Goal: Information Seeking & Learning: Check status

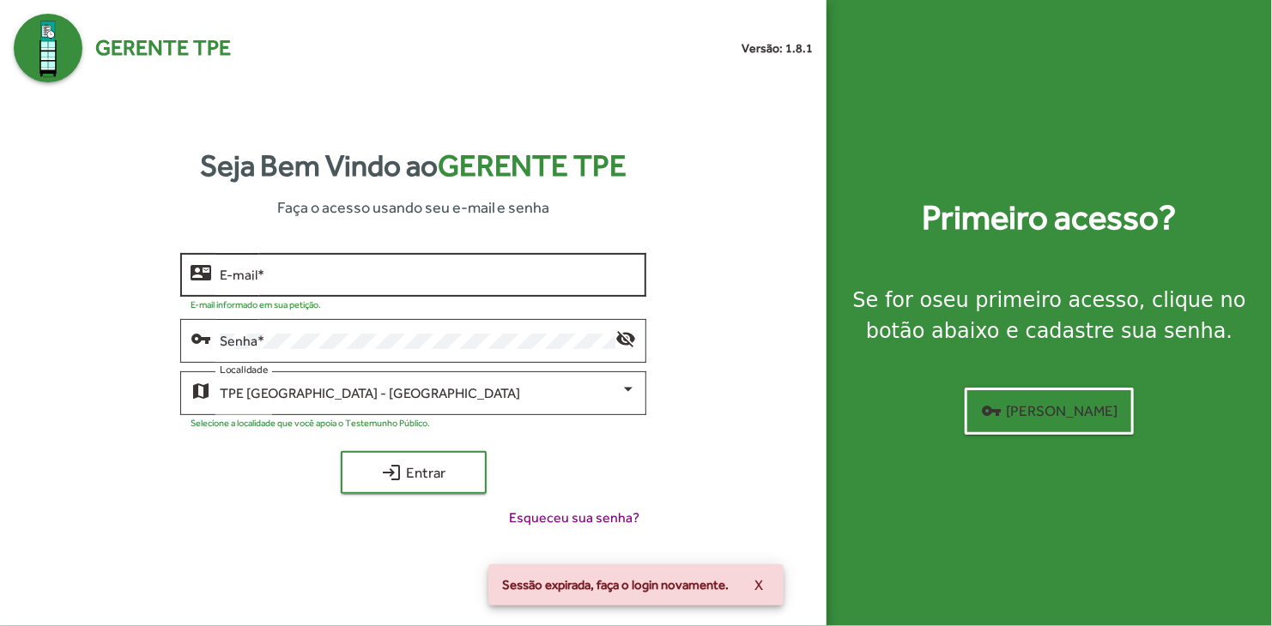
click at [245, 293] on div "E-mail *" at bounding box center [428, 273] width 416 height 47
click at [330, 280] on input "E-mail *" at bounding box center [428, 275] width 416 height 15
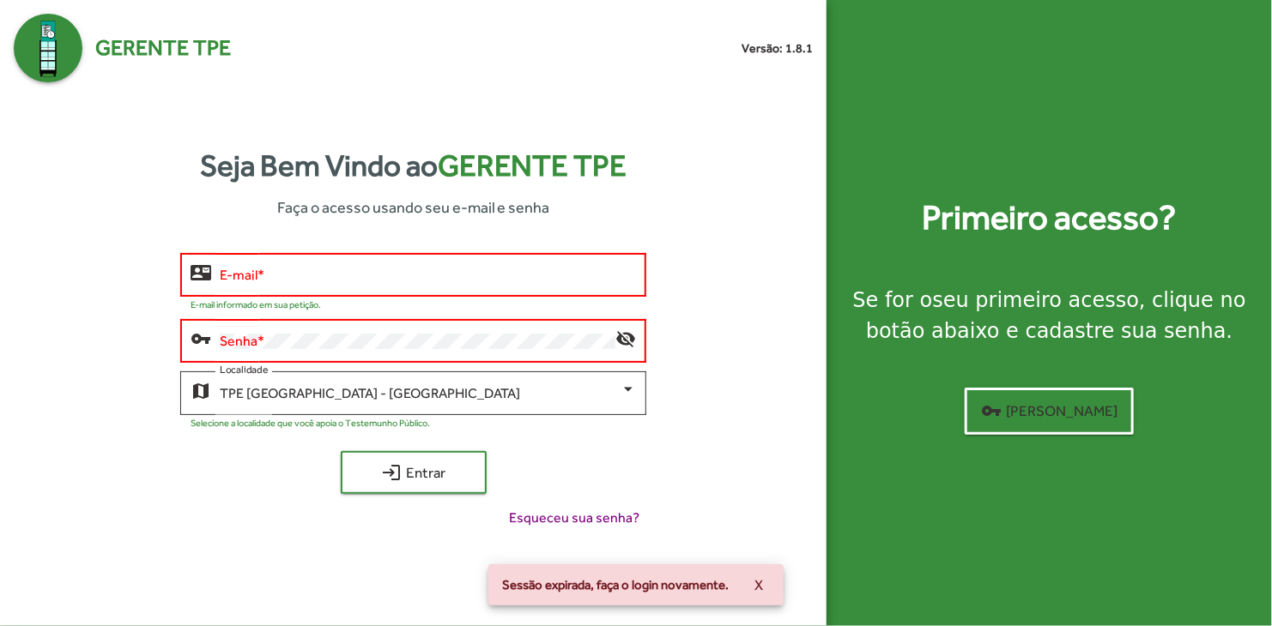
click at [320, 292] on div "E-mail *" at bounding box center [428, 273] width 416 height 47
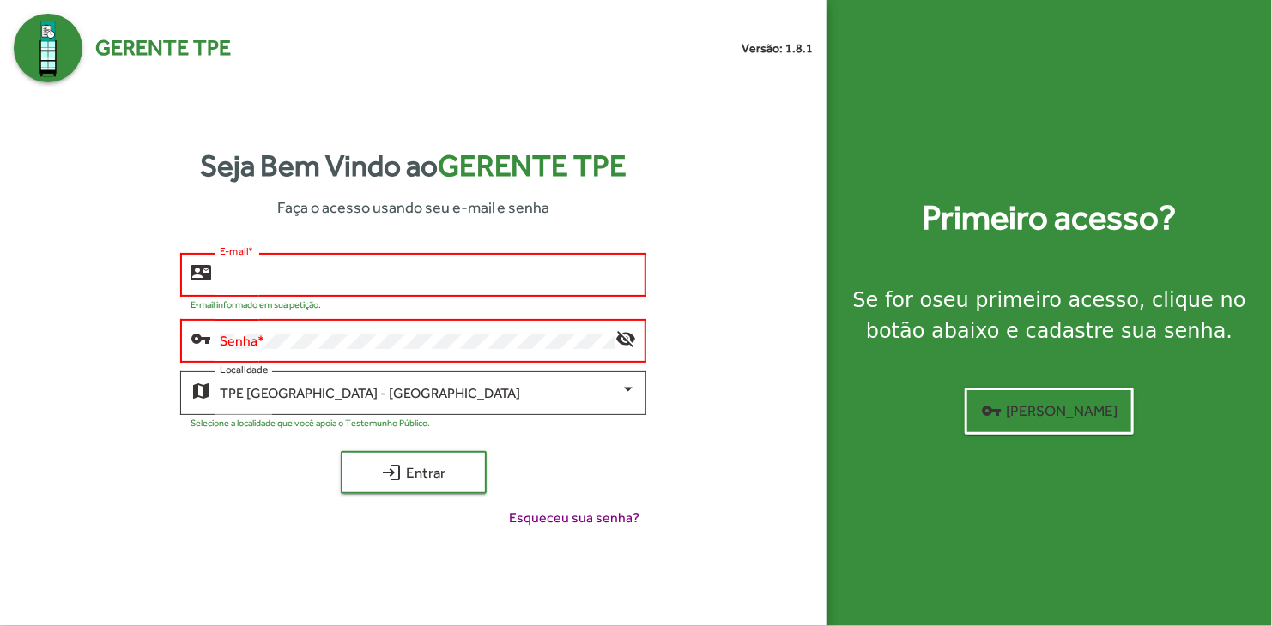
click at [268, 281] on input "E-mail *" at bounding box center [428, 275] width 416 height 15
click at [0, 626] on com-1password-button at bounding box center [0, 626] width 0 height 0
type input "**********"
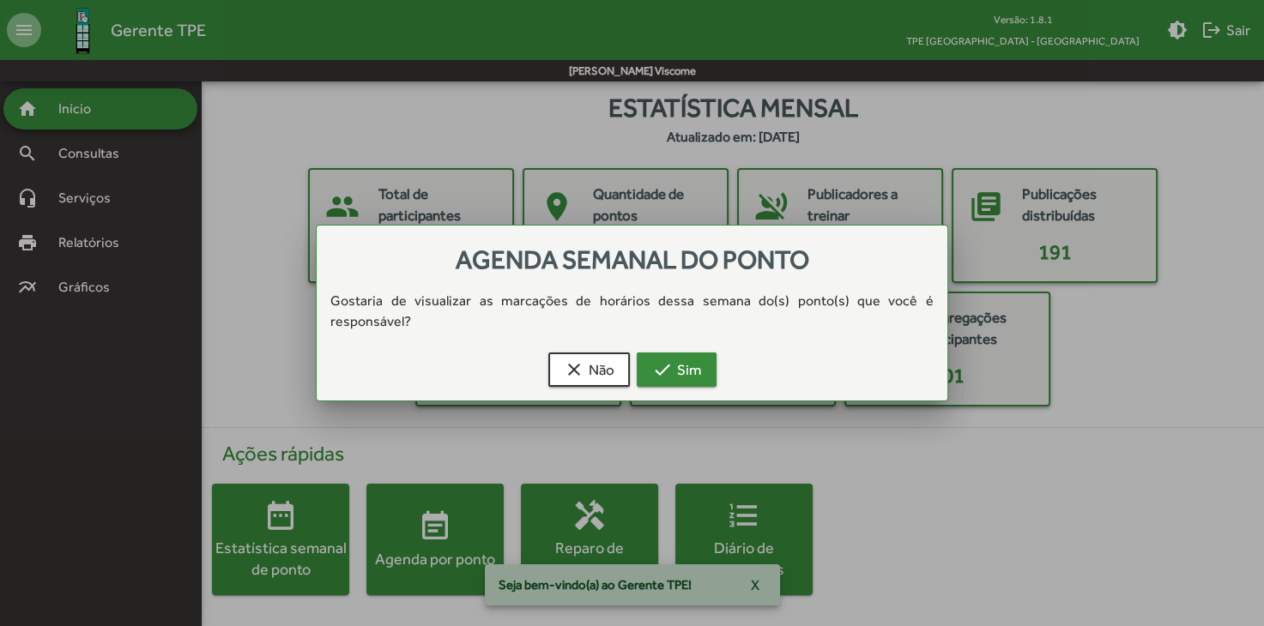
drag, startPoint x: 634, startPoint y: 358, endPoint x: 660, endPoint y: 360, distance: 25.8
click at [648, 360] on div "clear Não check Sim" at bounding box center [632, 373] width 590 height 55
click at [660, 360] on mat-icon "check" at bounding box center [662, 370] width 21 height 21
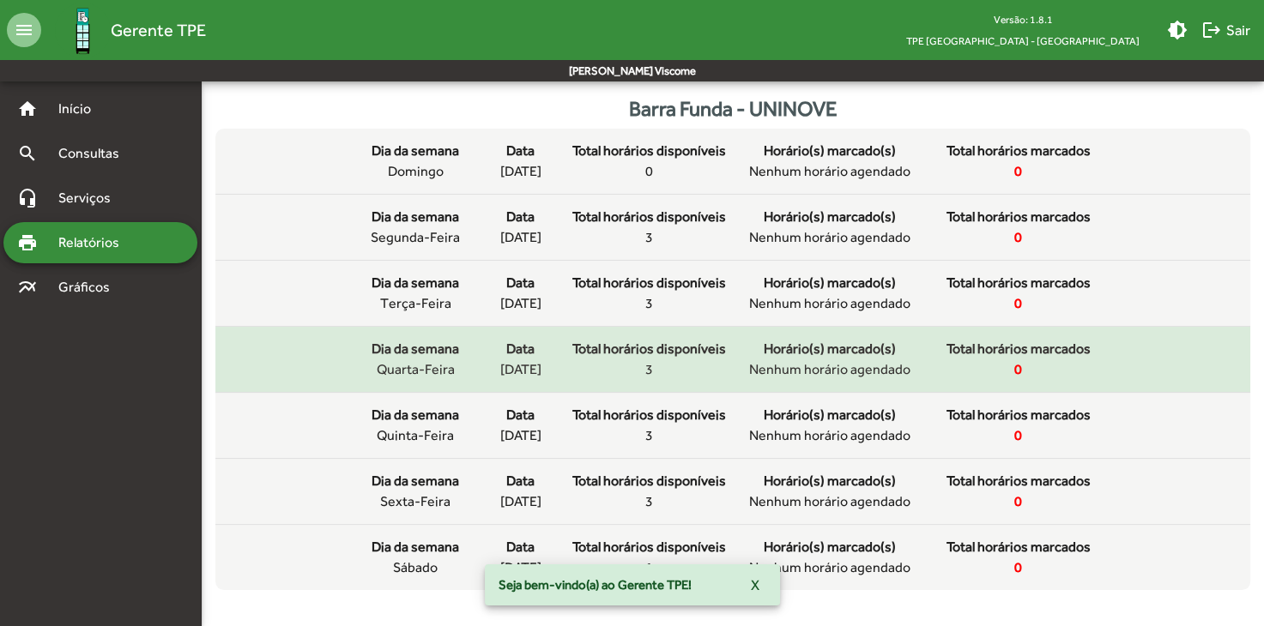
scroll to position [127, 0]
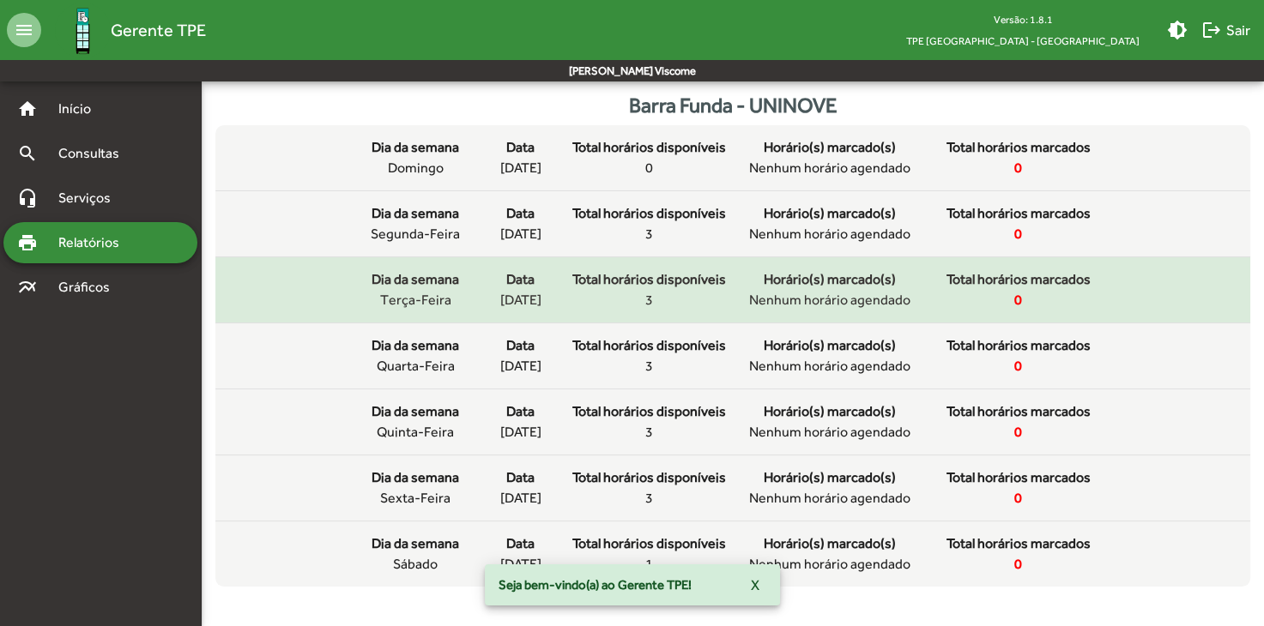
click at [679, 300] on div "Total horários disponíveis 3" at bounding box center [649, 289] width 154 height 41
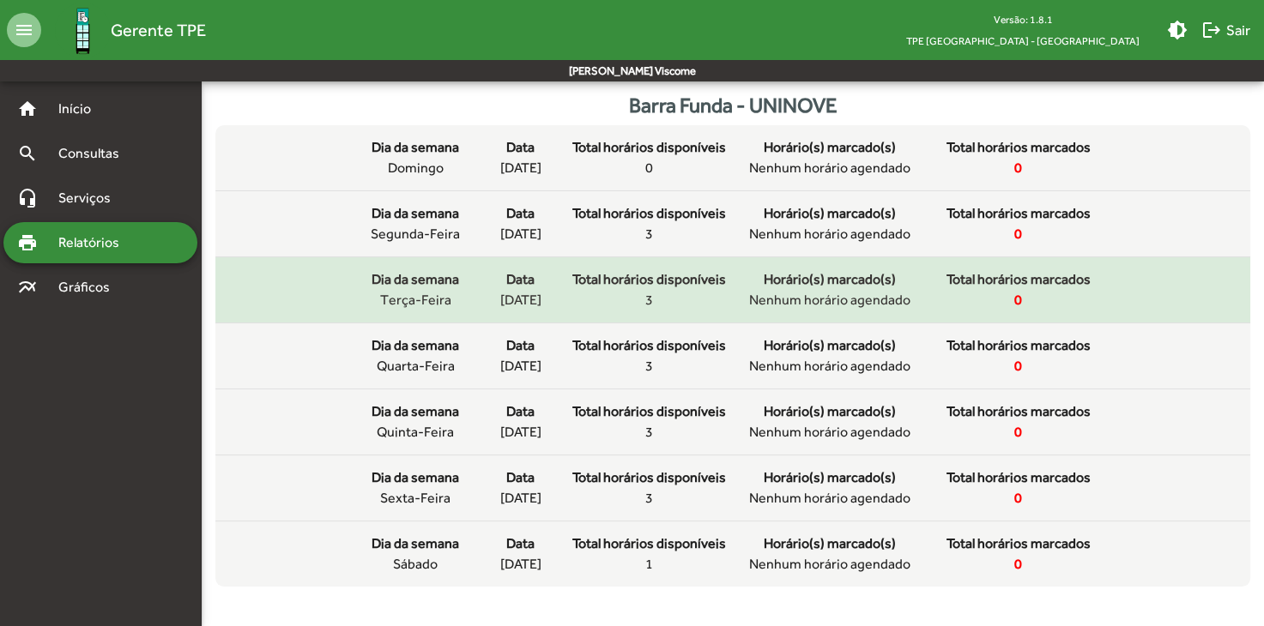
click at [651, 319] on mat-list-item "Dia da semana terça-feira Data [DATE] Total horários disponíveis 3 Horário(s) m…" at bounding box center [732, 290] width 1035 height 66
click at [662, 293] on div "Total horários disponíveis 3" at bounding box center [649, 289] width 154 height 41
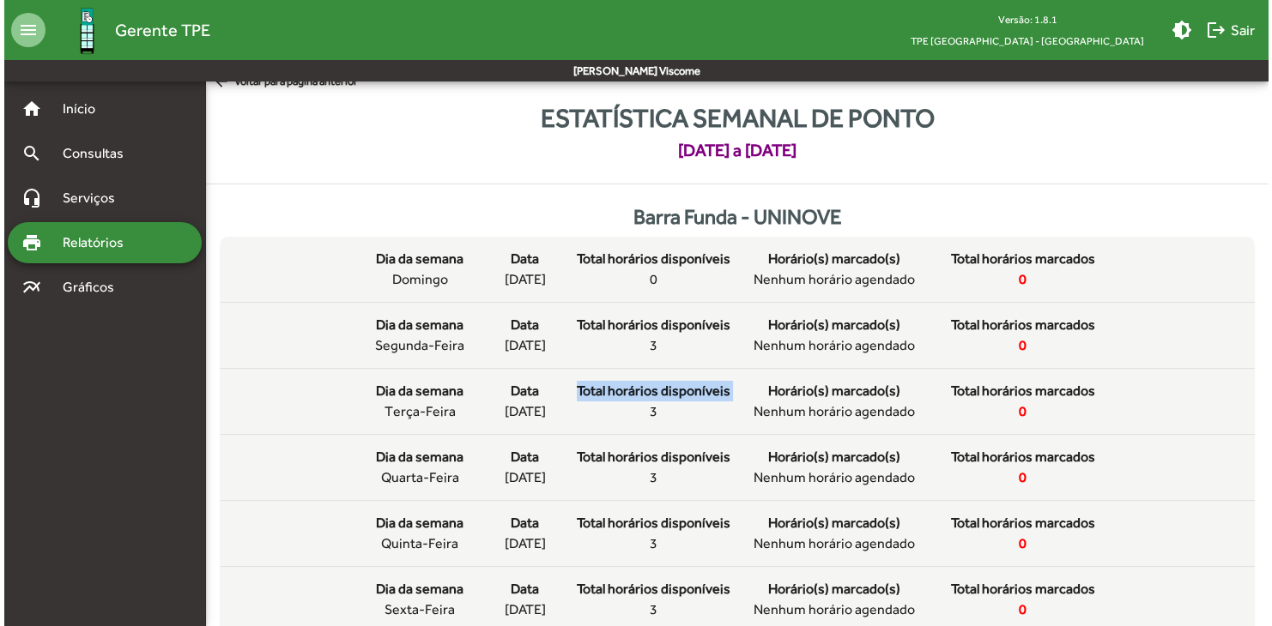
scroll to position [0, 0]
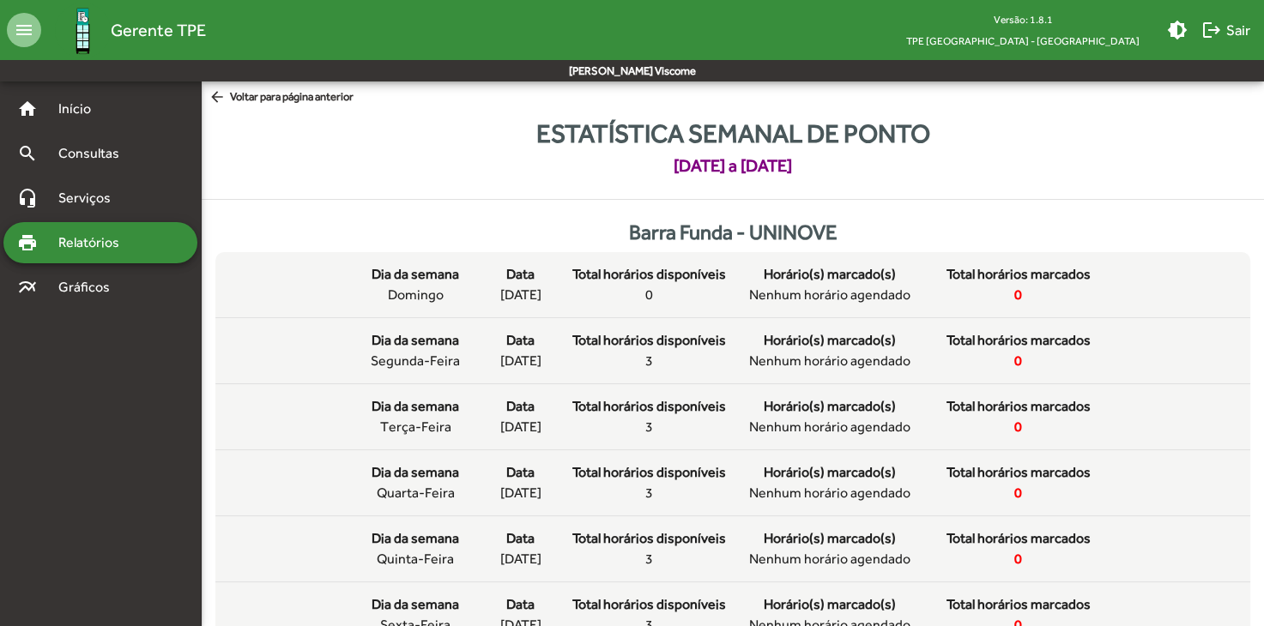
click at [685, 221] on strong "Barra Funda - UNINOVE" at bounding box center [733, 232] width 209 height 23
click at [97, 207] on div "headset_mic Serviços" at bounding box center [100, 198] width 194 height 41
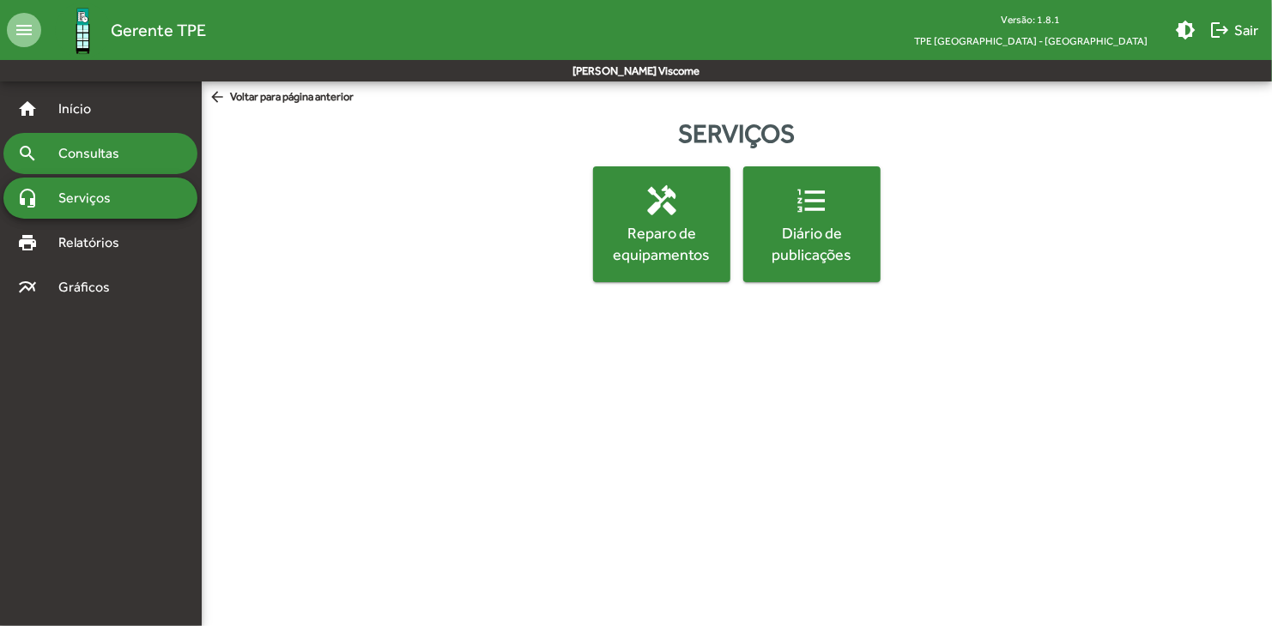
click at [100, 147] on span "Consultas" at bounding box center [95, 153] width 94 height 21
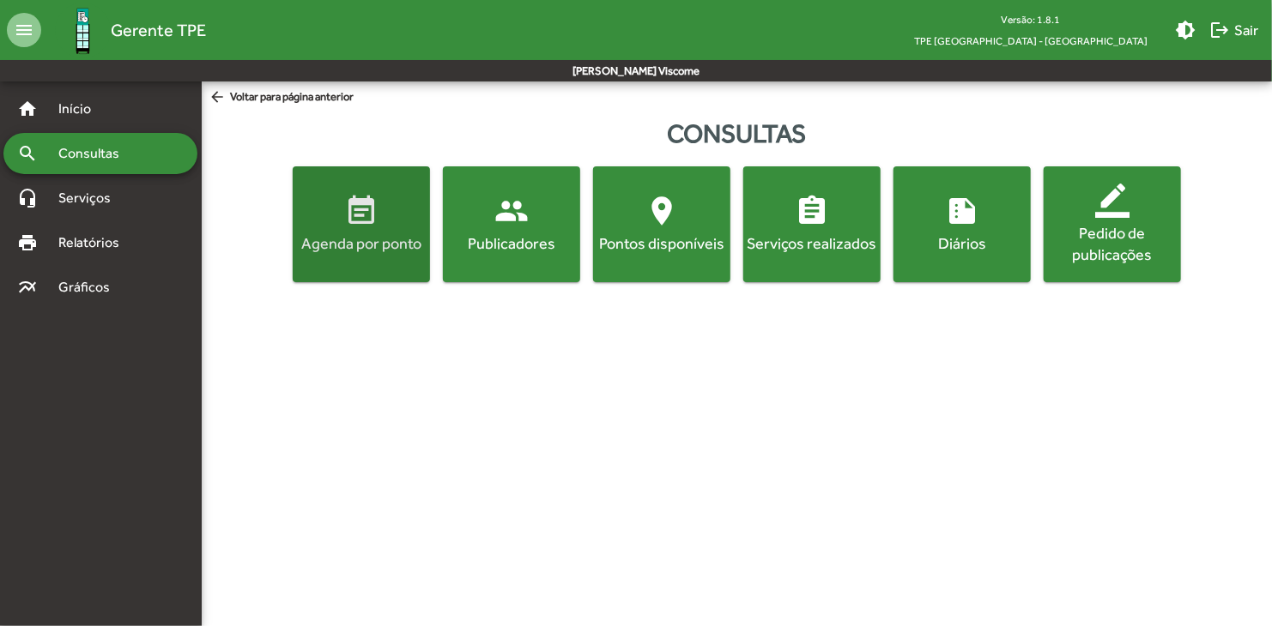
click at [376, 270] on button "event_note Agenda por ponto" at bounding box center [361, 224] width 137 height 116
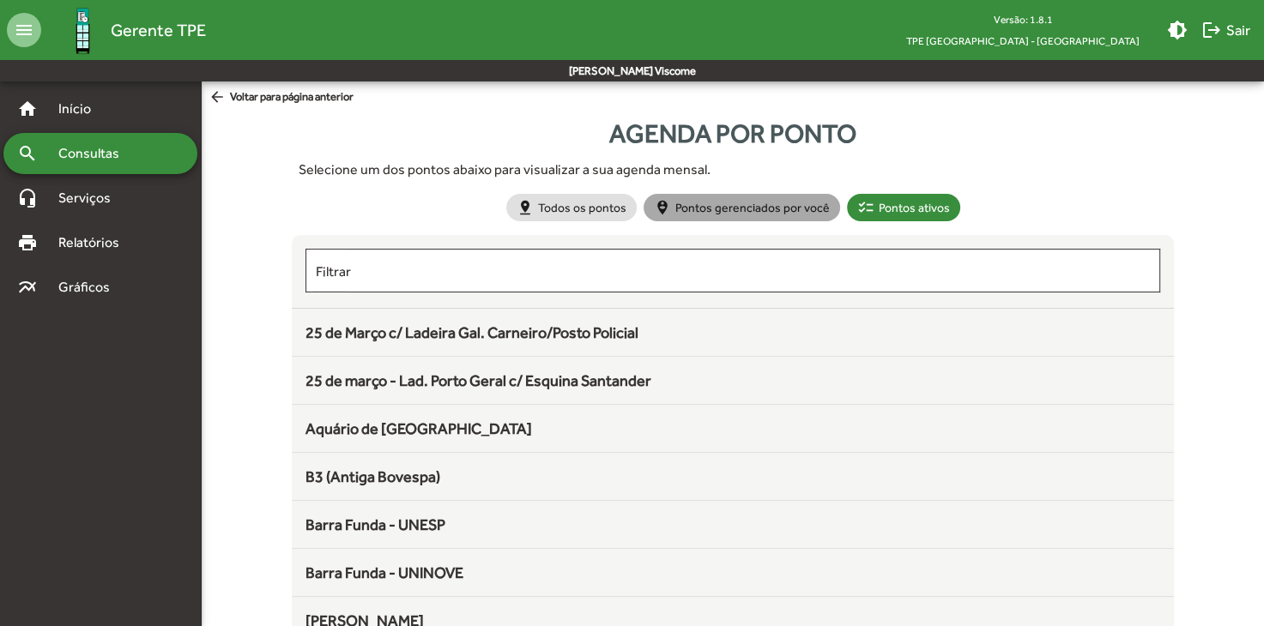
click at [751, 203] on mat-chip "person_pin_circle Pontos gerenciados por você" at bounding box center [742, 207] width 197 height 27
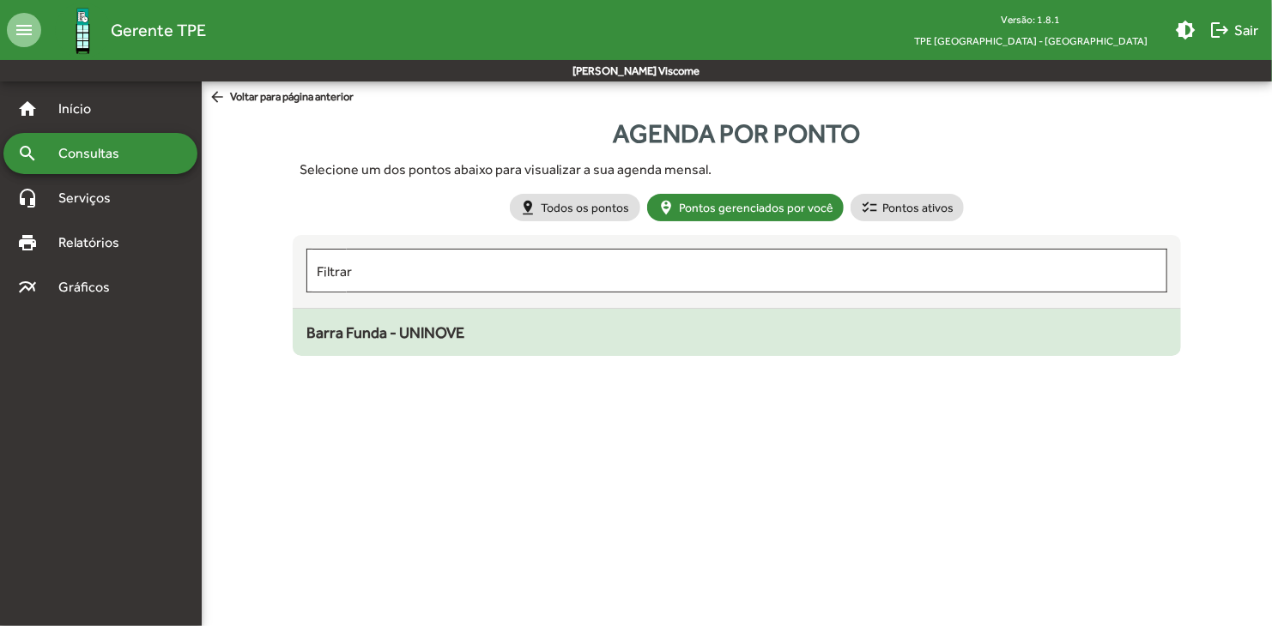
click at [499, 349] on mat-list-item "Barra Funda - UNINOVE" at bounding box center [737, 332] width 888 height 47
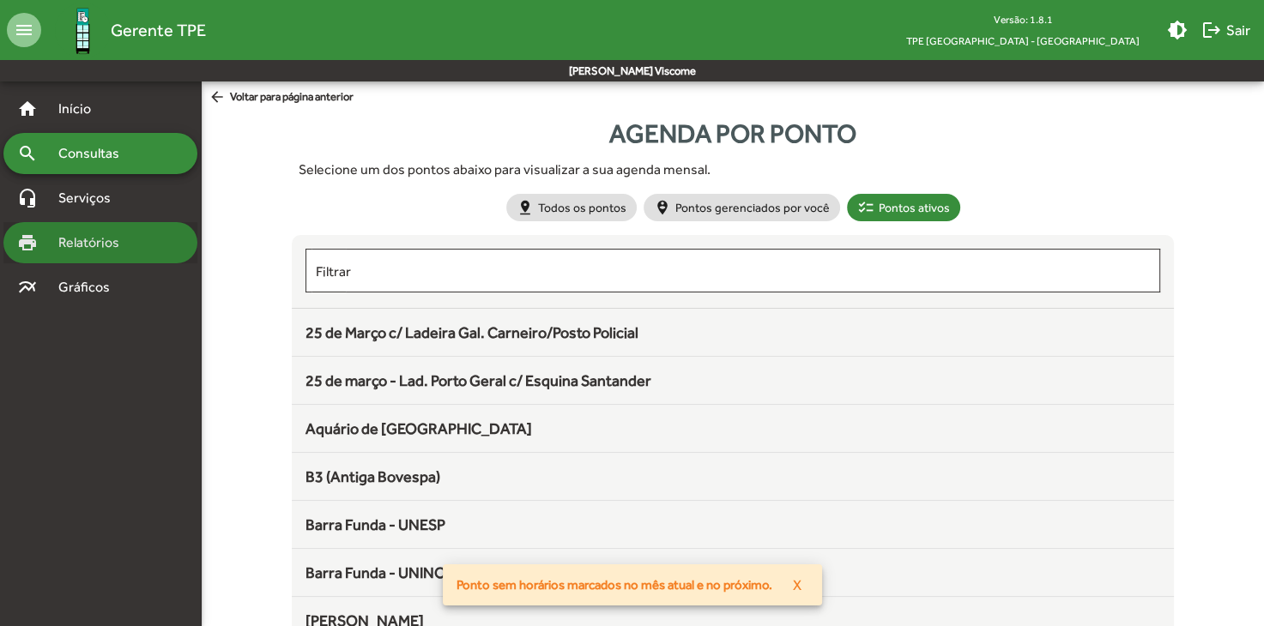
click at [109, 228] on div "print Relatórios" at bounding box center [100, 242] width 194 height 41
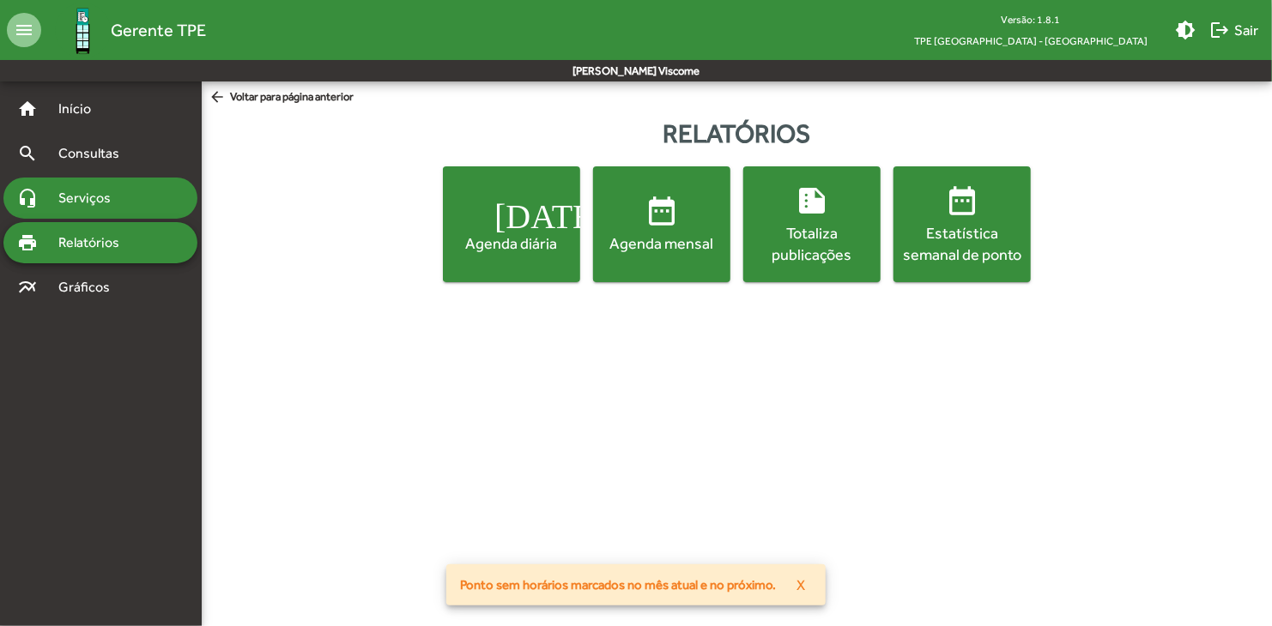
click at [178, 212] on div "headset_mic Serviços" at bounding box center [100, 198] width 194 height 41
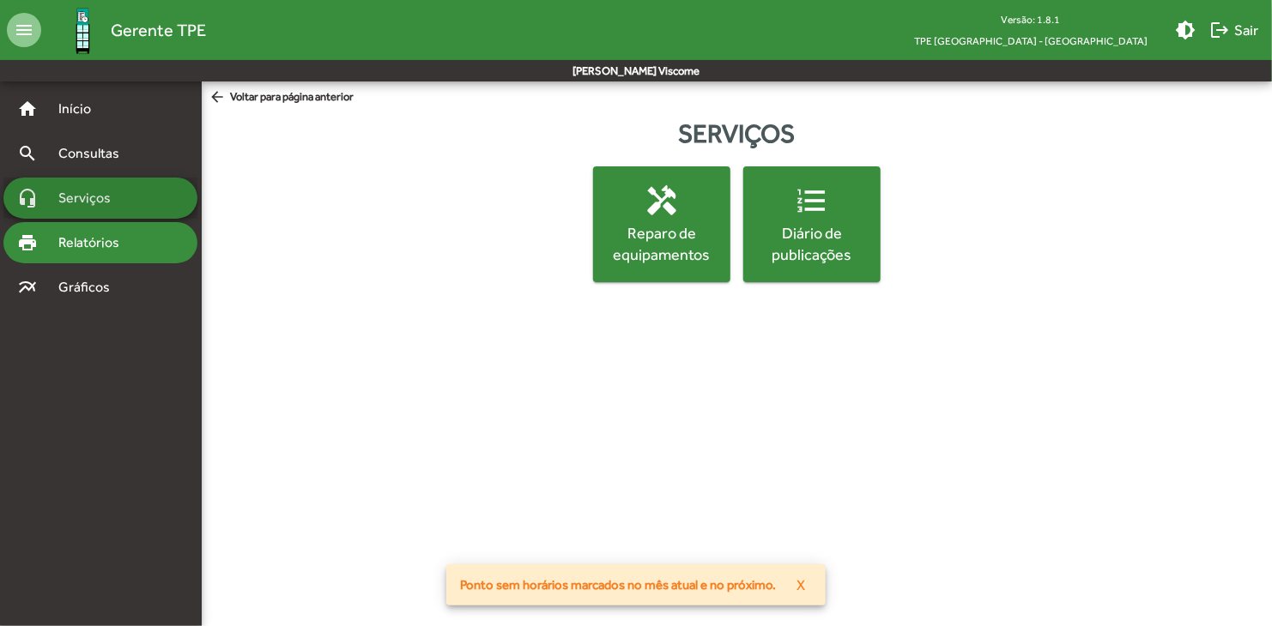
click at [175, 262] on div "print Relatórios" at bounding box center [100, 242] width 194 height 41
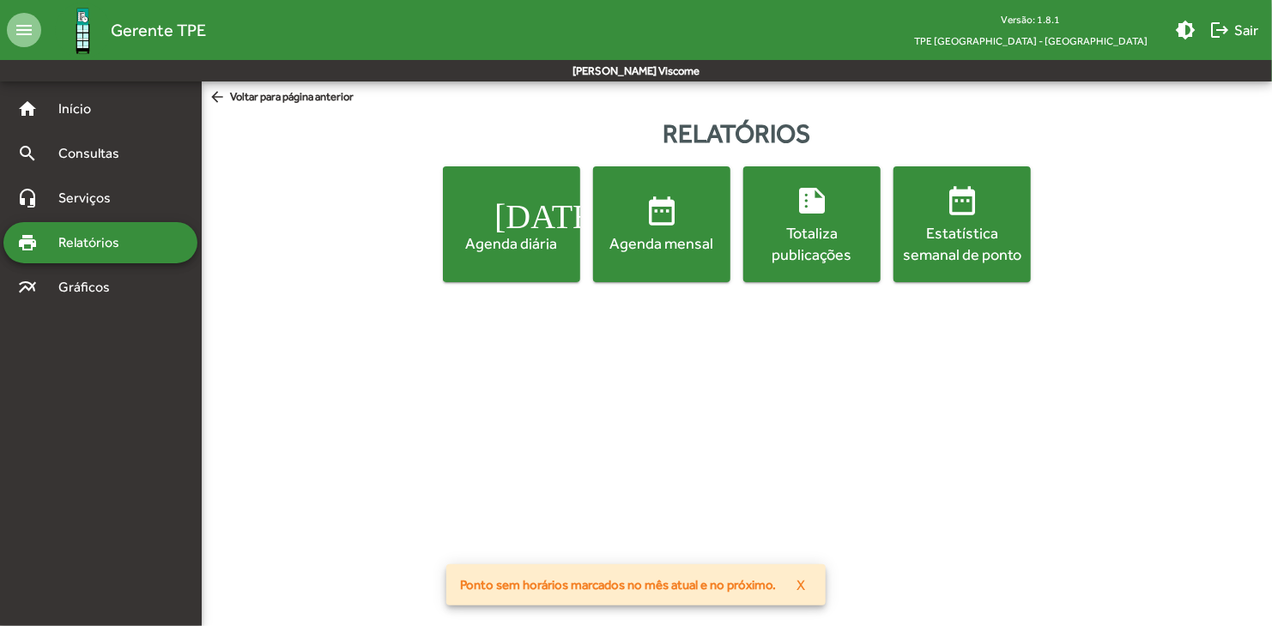
click at [642, 242] on div "Agenda mensal" at bounding box center [661, 243] width 130 height 21
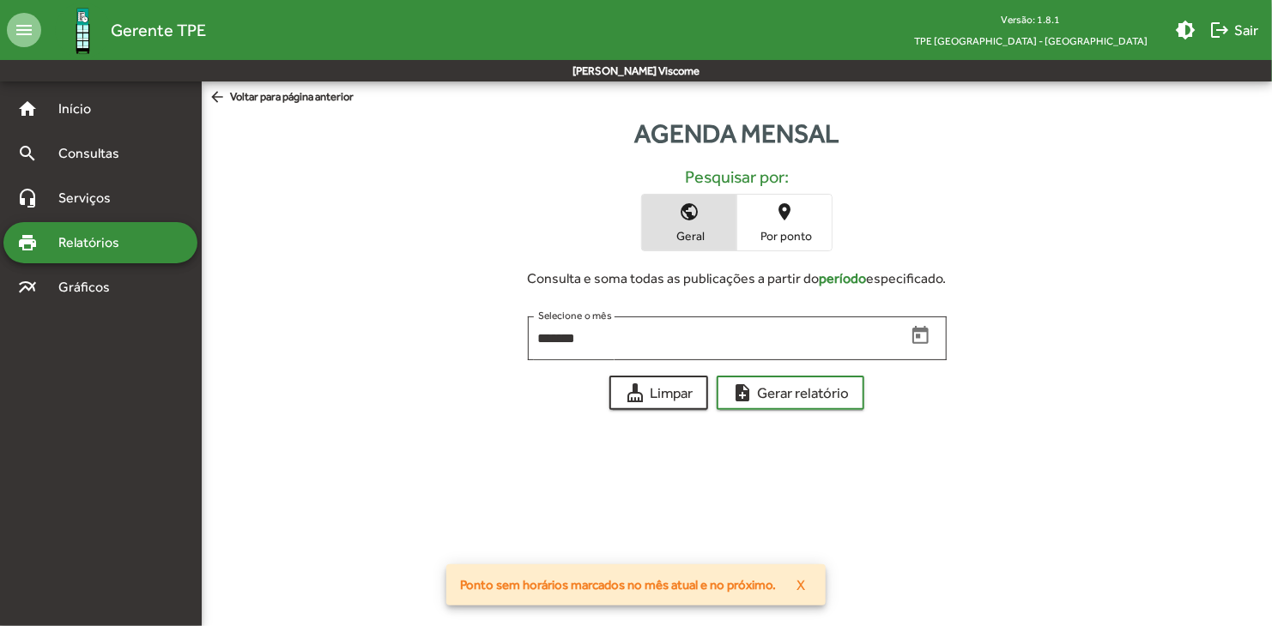
click at [797, 209] on span "place Por ponto" at bounding box center [784, 223] width 94 height 56
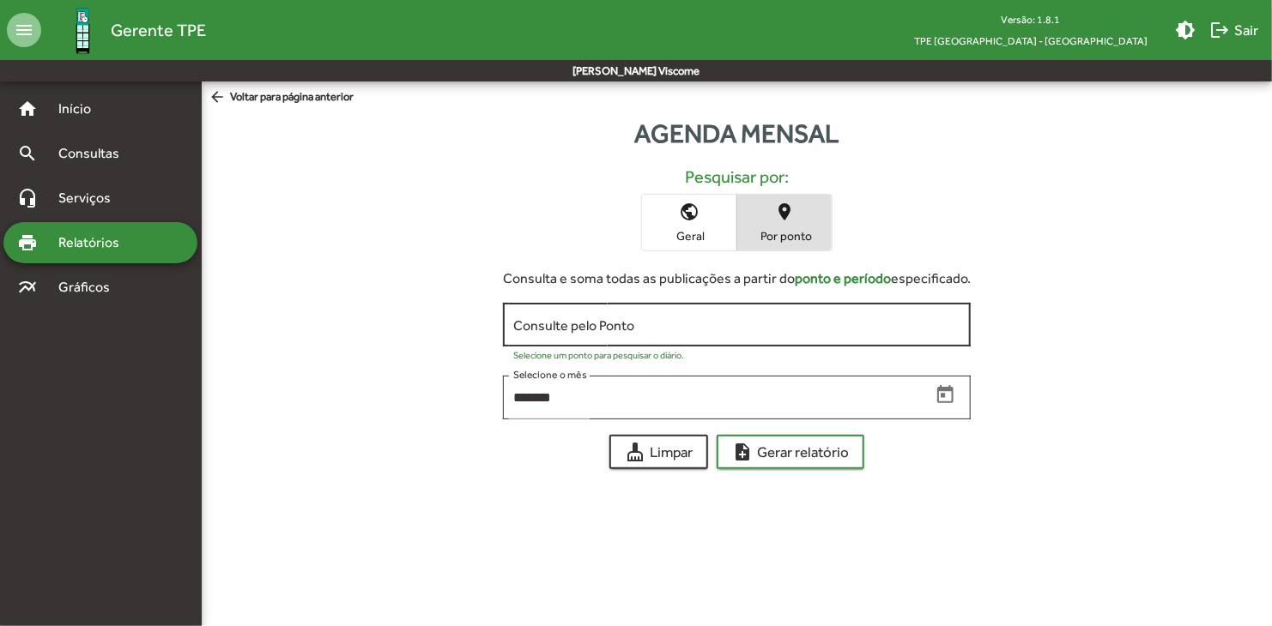
click at [648, 314] on div "Consulte pelo Ponto" at bounding box center [736, 322] width 447 height 47
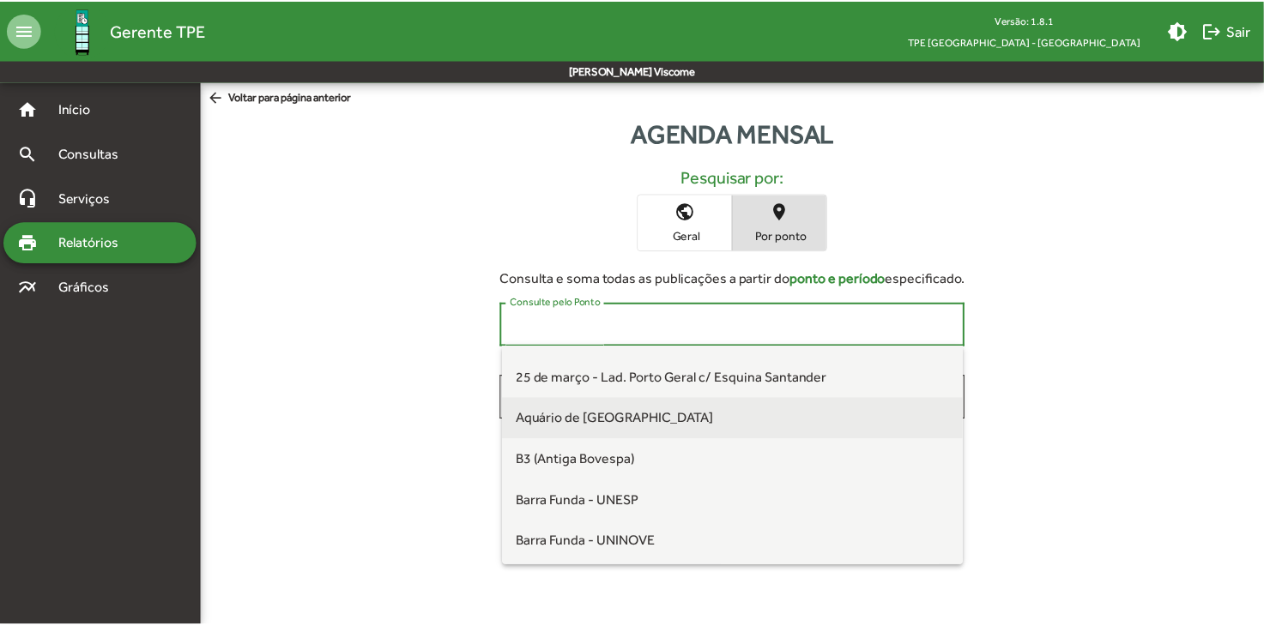
scroll to position [86, 0]
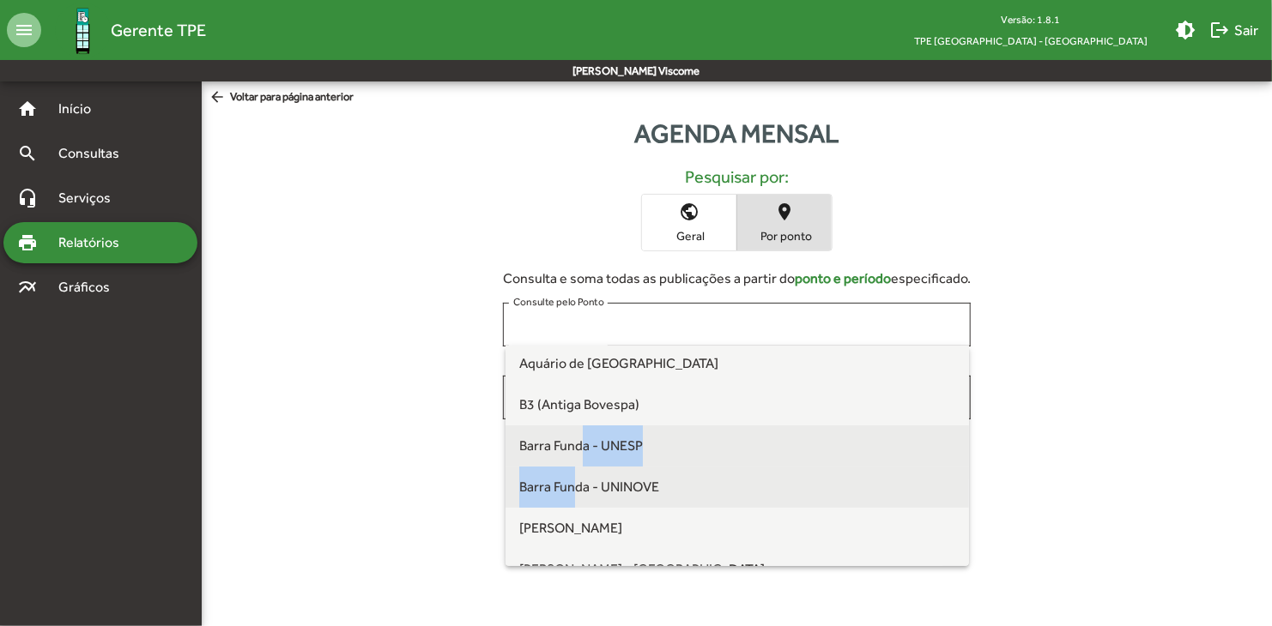
drag, startPoint x: 579, startPoint y: 451, endPoint x: 572, endPoint y: 473, distance: 22.5
click at [572, 473] on div "[DATE] c/ Ladeira Gal. Carneiro/Posto Policial [DATE] - Lad. [GEOGRAPHIC_DATA]/…" at bounding box center [736, 457] width 463 height 220
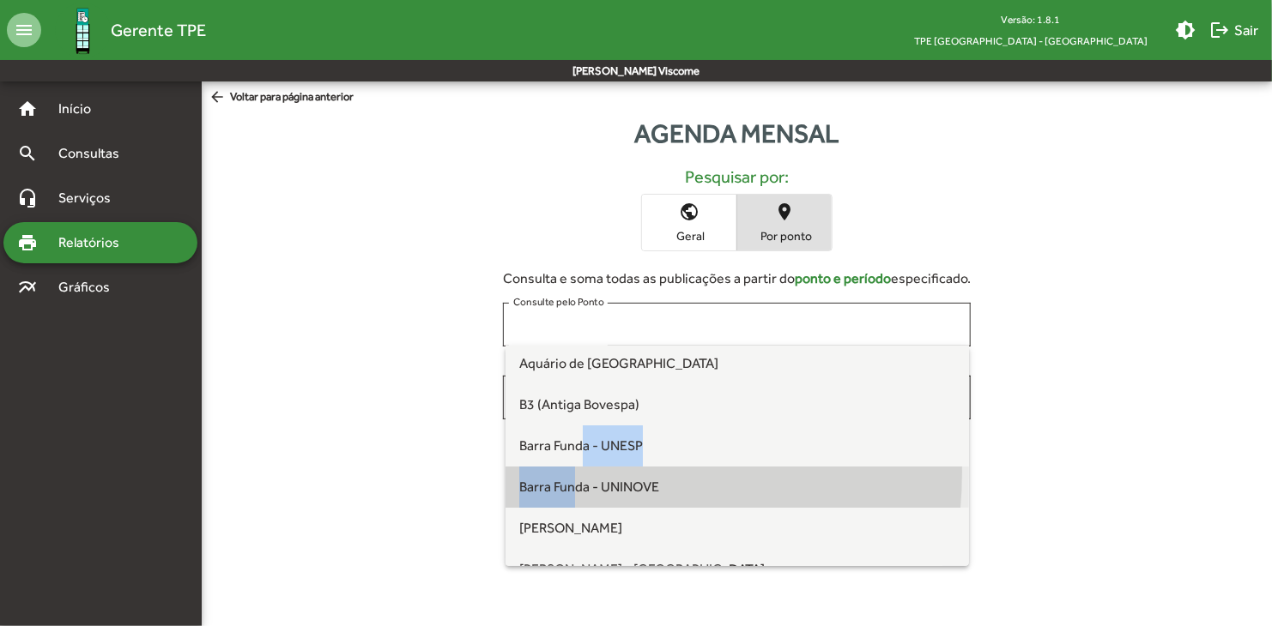
click at [572, 473] on span "Barra Funda - UNINOVE" at bounding box center [737, 487] width 436 height 41
type input "**********"
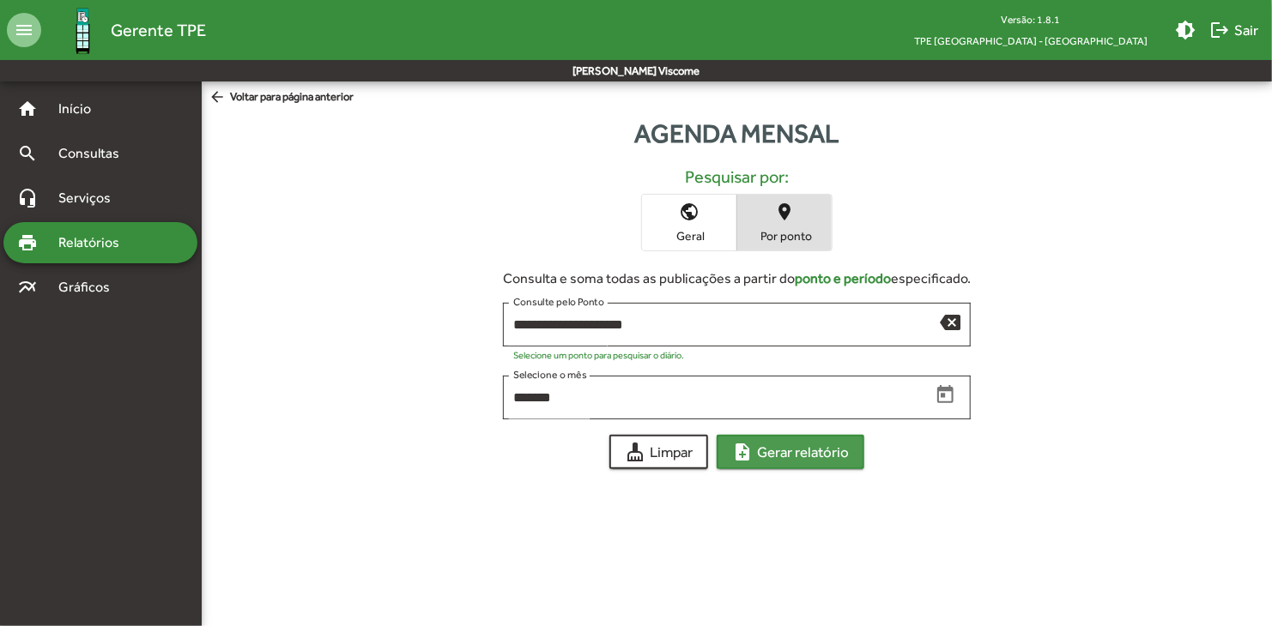
drag, startPoint x: 776, startPoint y: 466, endPoint x: 710, endPoint y: 489, distance: 70.0
click at [681, 490] on html "**********" at bounding box center [636, 245] width 1272 height 490
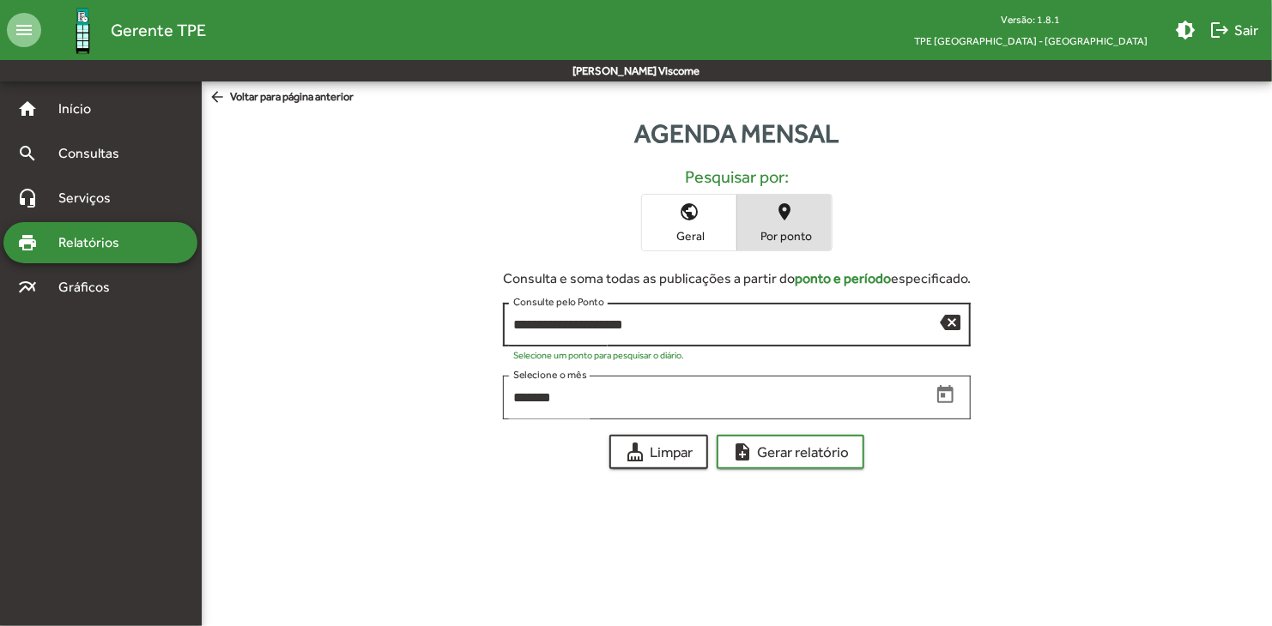
click at [913, 342] on div "**********" at bounding box center [726, 322] width 426 height 47
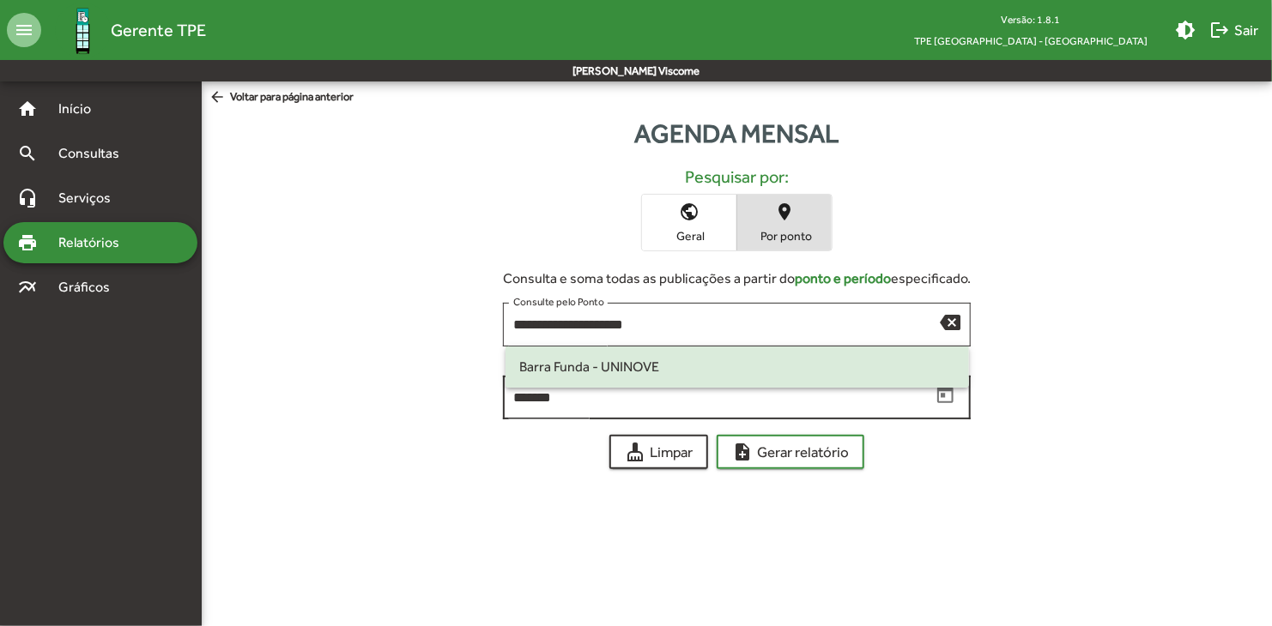
click at [861, 401] on input "*******" at bounding box center [721, 397] width 417 height 15
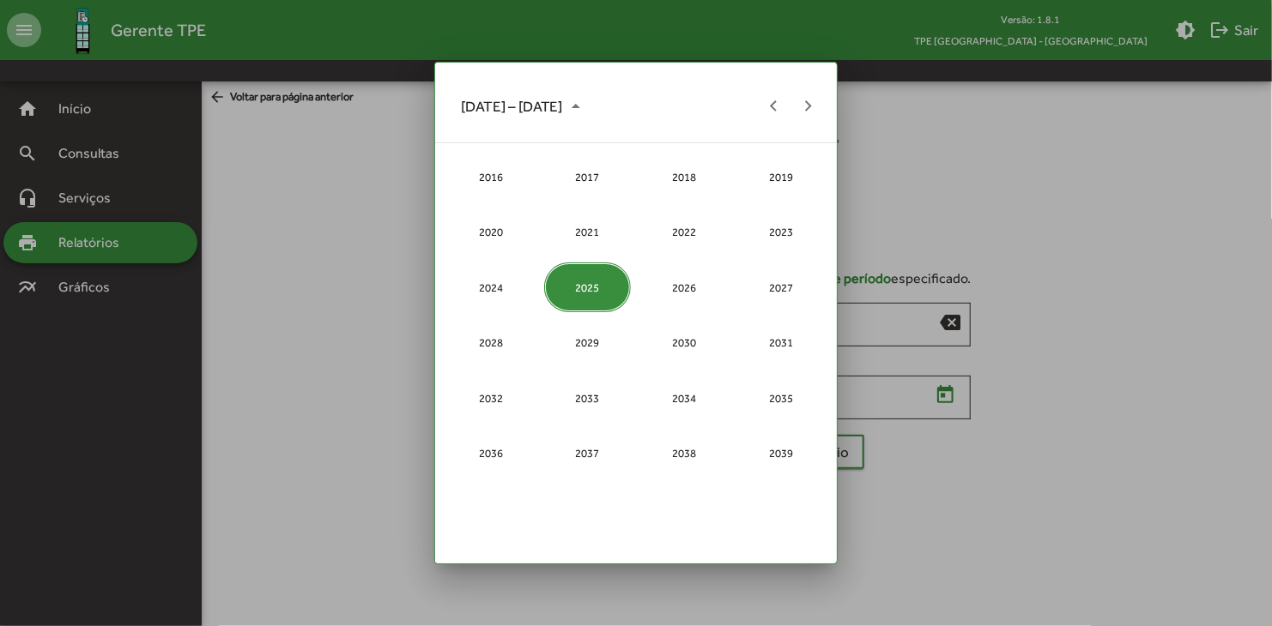
click at [1054, 385] on div at bounding box center [636, 313] width 1272 height 626
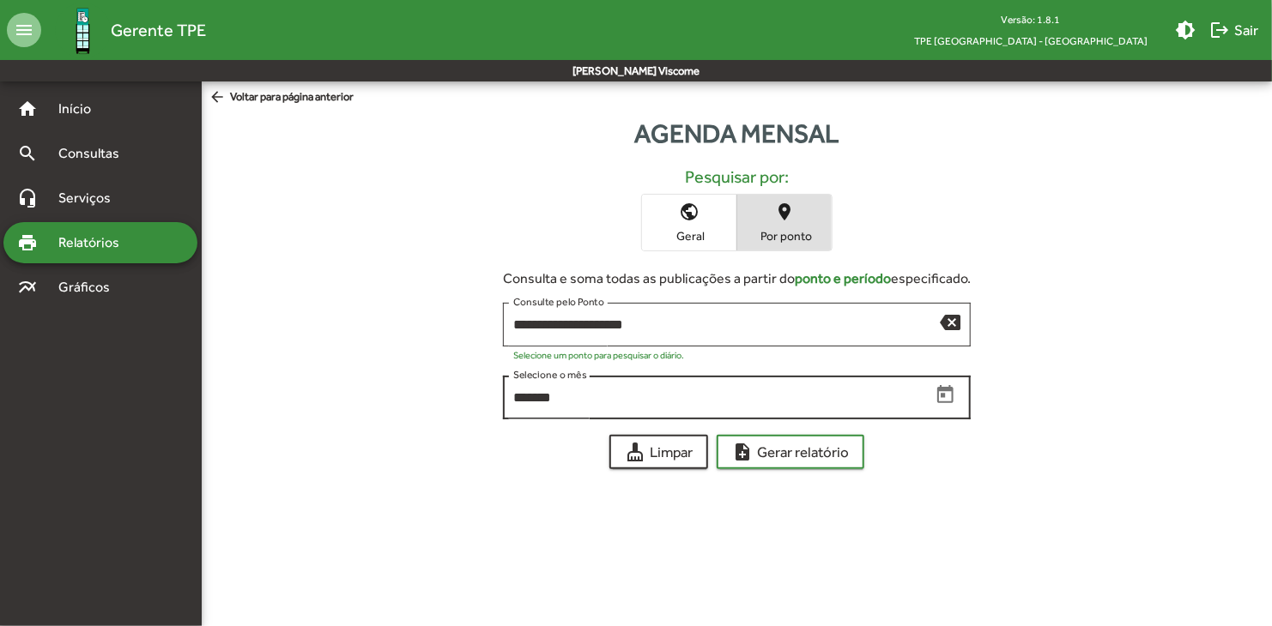
click at [941, 390] on icon "Open calendar" at bounding box center [945, 394] width 16 height 18
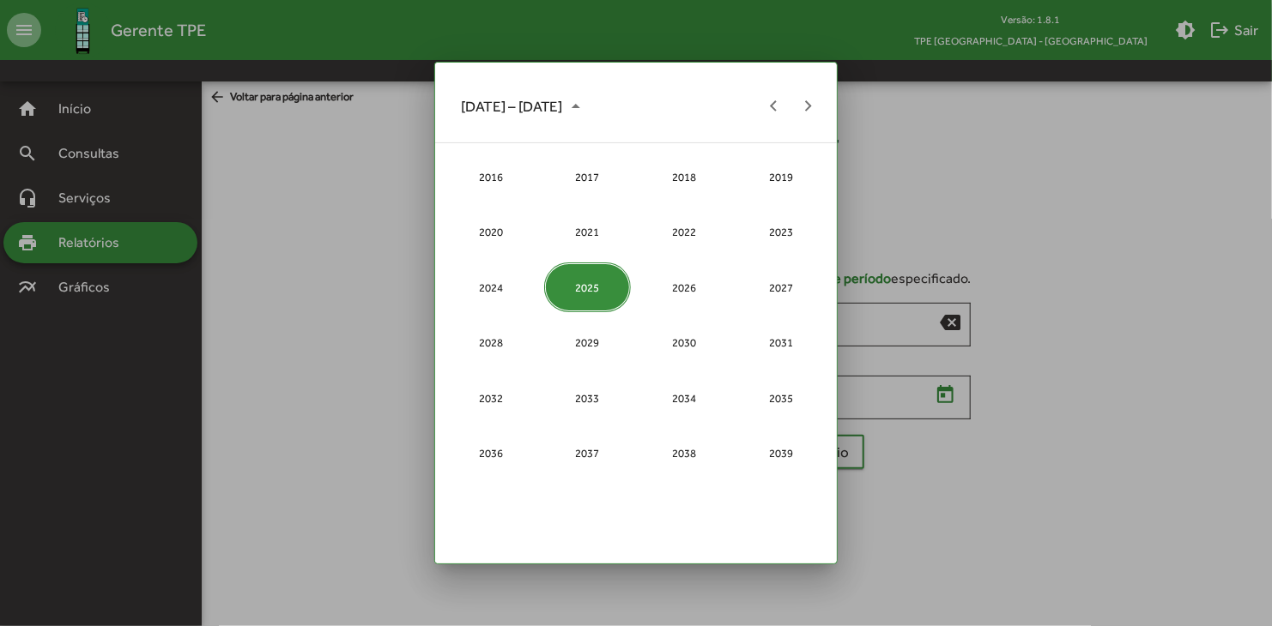
click at [602, 277] on div "2025" at bounding box center [588, 288] width 88 height 50
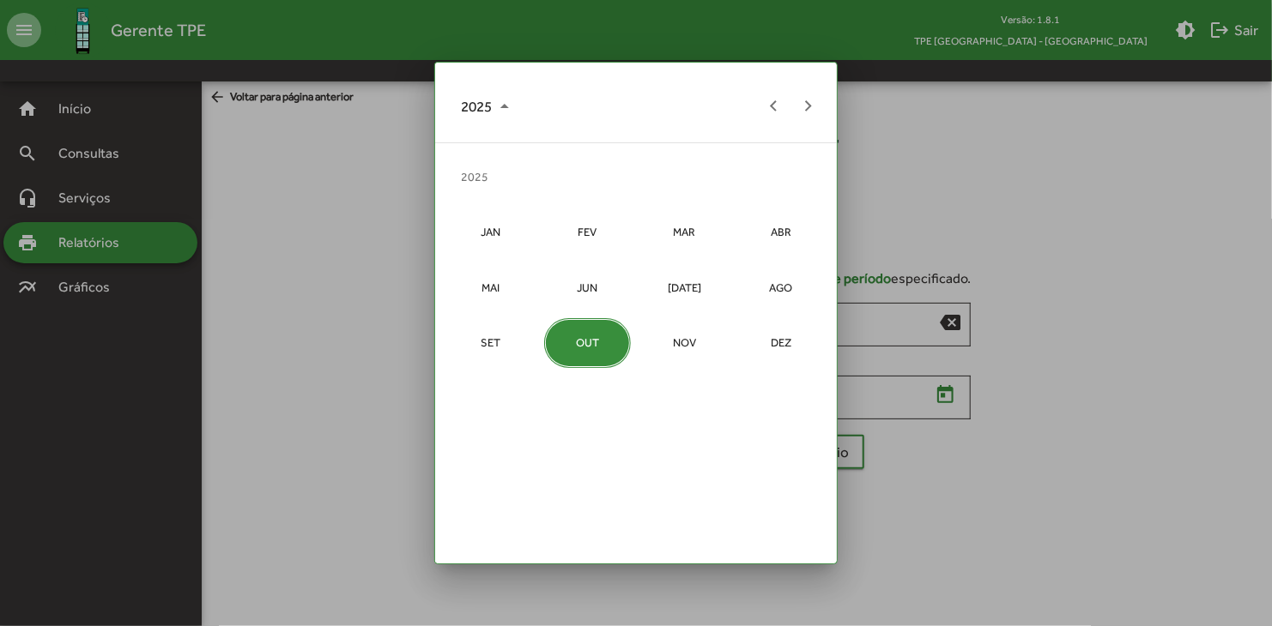
click at [590, 339] on div "OUT" at bounding box center [588, 343] width 88 height 50
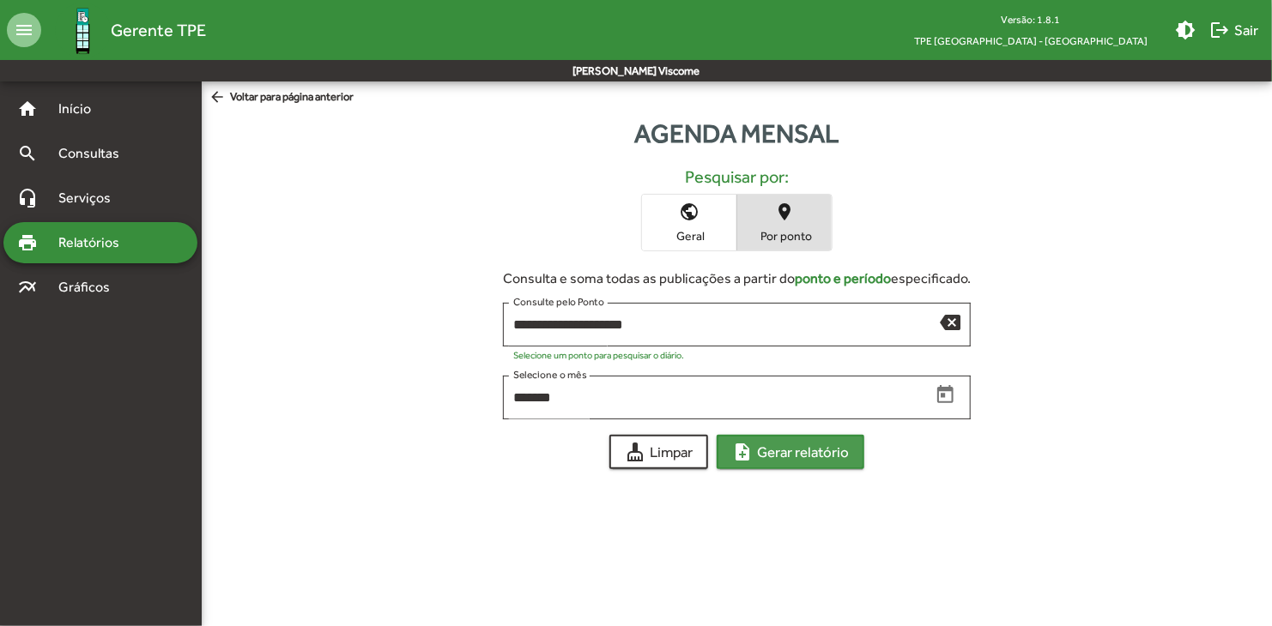
click at [759, 450] on span "note_add Gerar relatório" at bounding box center [790, 452] width 117 height 31
drag, startPoint x: 1025, startPoint y: 178, endPoint x: 1004, endPoint y: 184, distance: 22.3
click at [1024, 178] on h5 "Pesquisar por:" at bounding box center [736, 176] width 1043 height 21
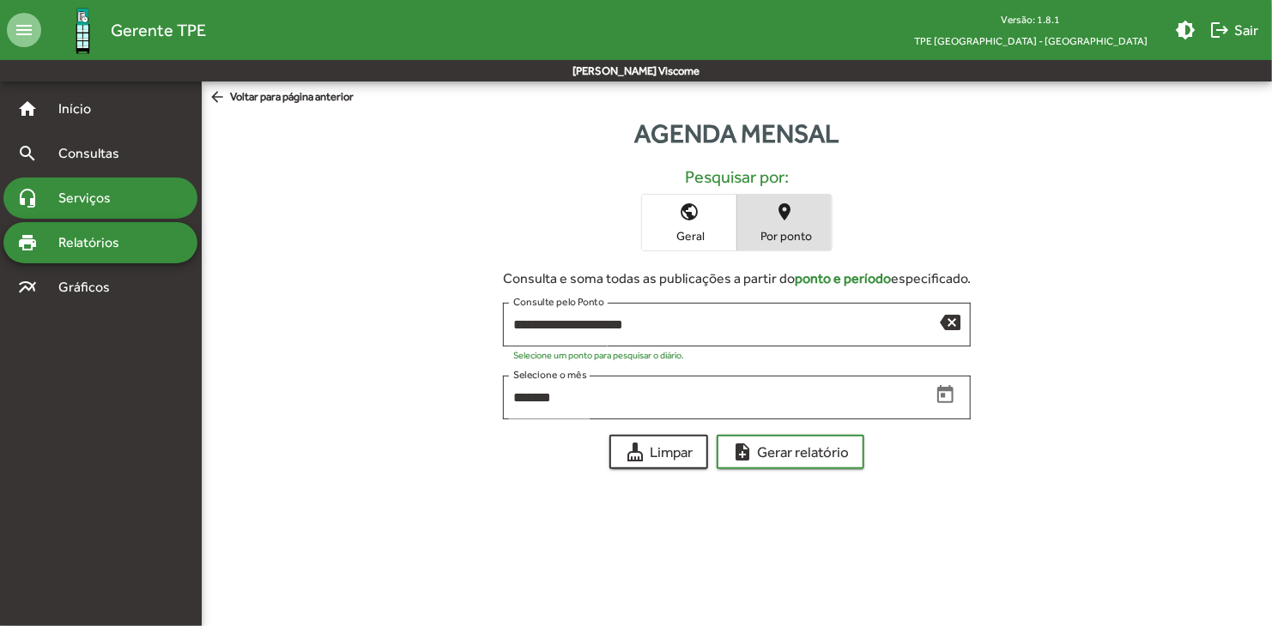
click at [172, 178] on div "headset_mic Serviços" at bounding box center [100, 198] width 194 height 41
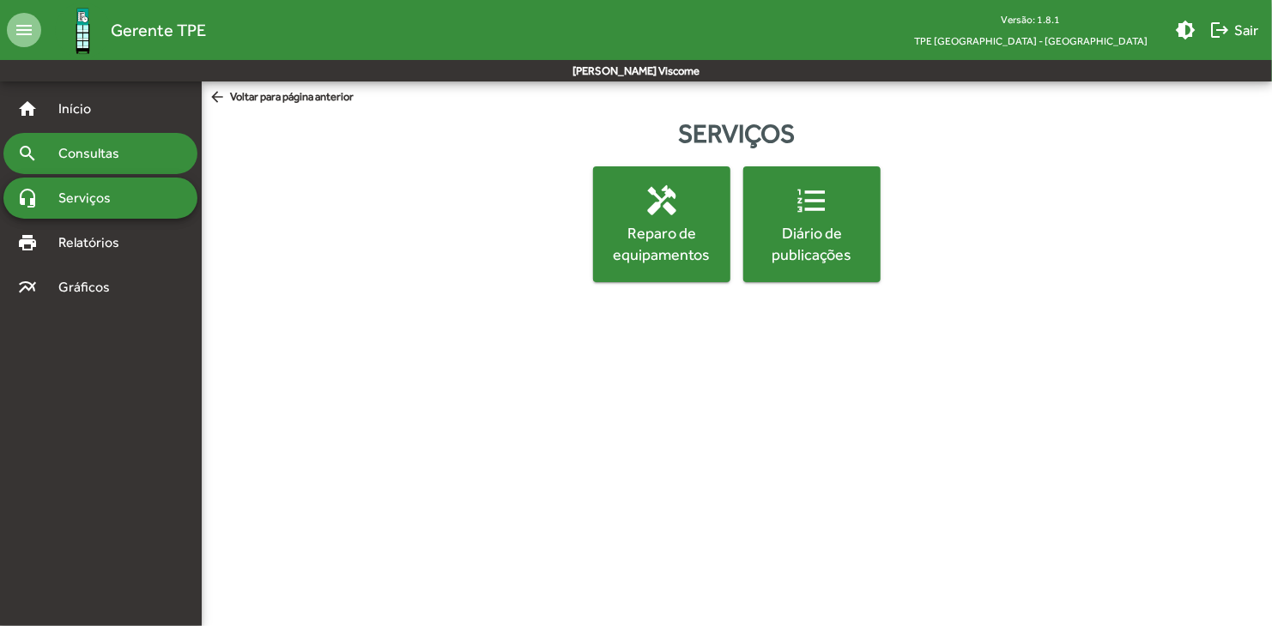
click at [160, 145] on div "search Consultas" at bounding box center [100, 153] width 194 height 41
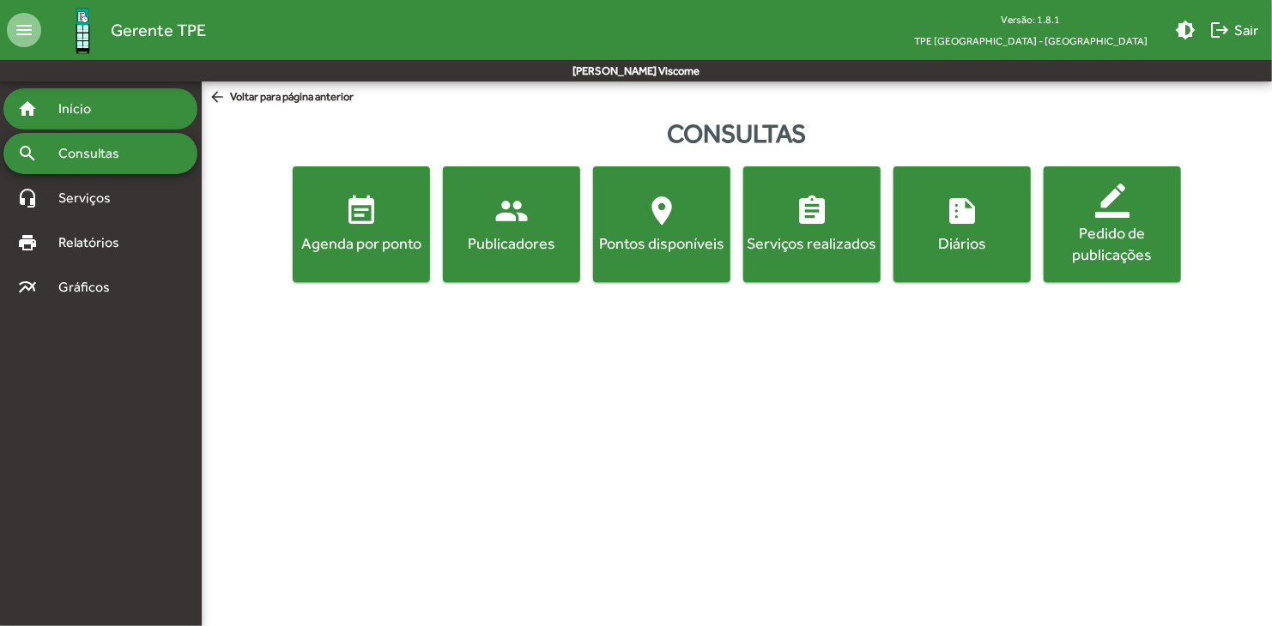
click at [154, 109] on div "home Início" at bounding box center [100, 108] width 194 height 41
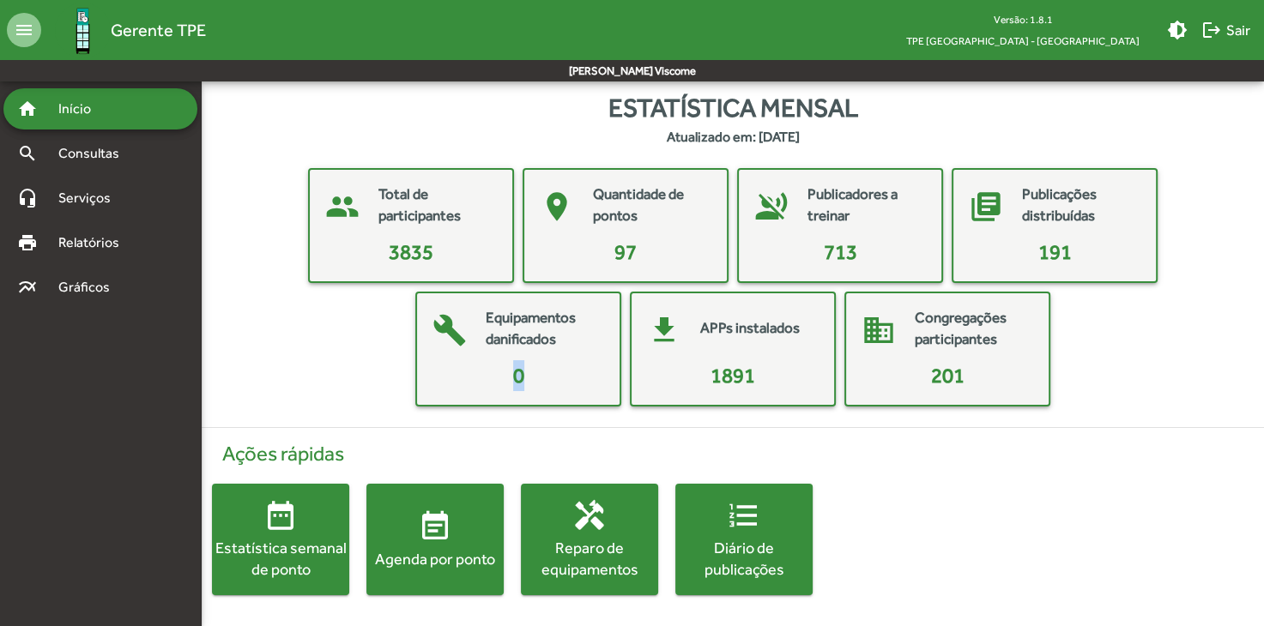
click at [578, 379] on mat-card-content "0" at bounding box center [518, 375] width 189 height 31
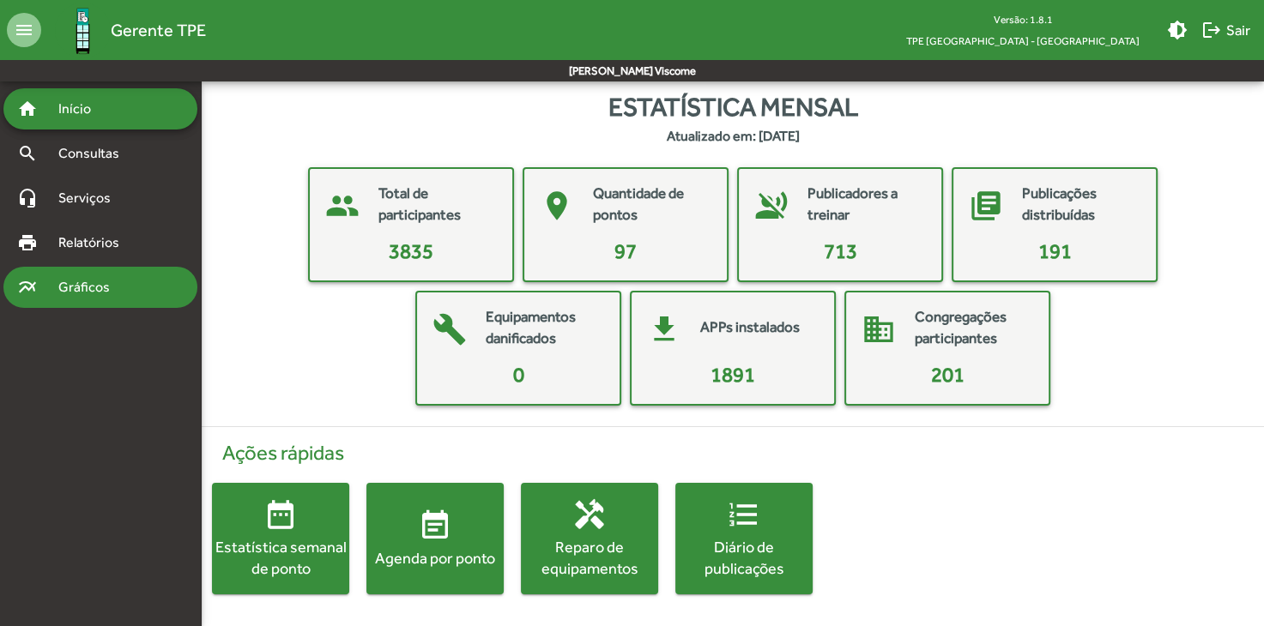
click at [136, 296] on div "multiline_chart Gráficos" at bounding box center [100, 287] width 194 height 41
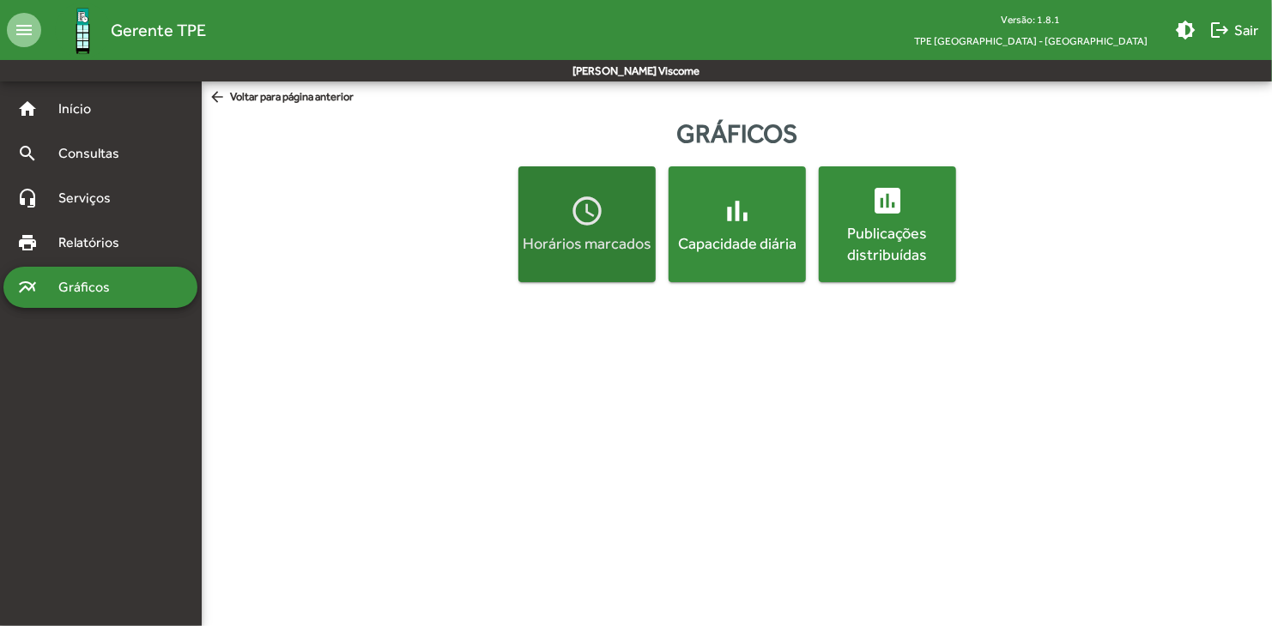
click at [642, 264] on button "access_time Horários marcados" at bounding box center [586, 224] width 137 height 116
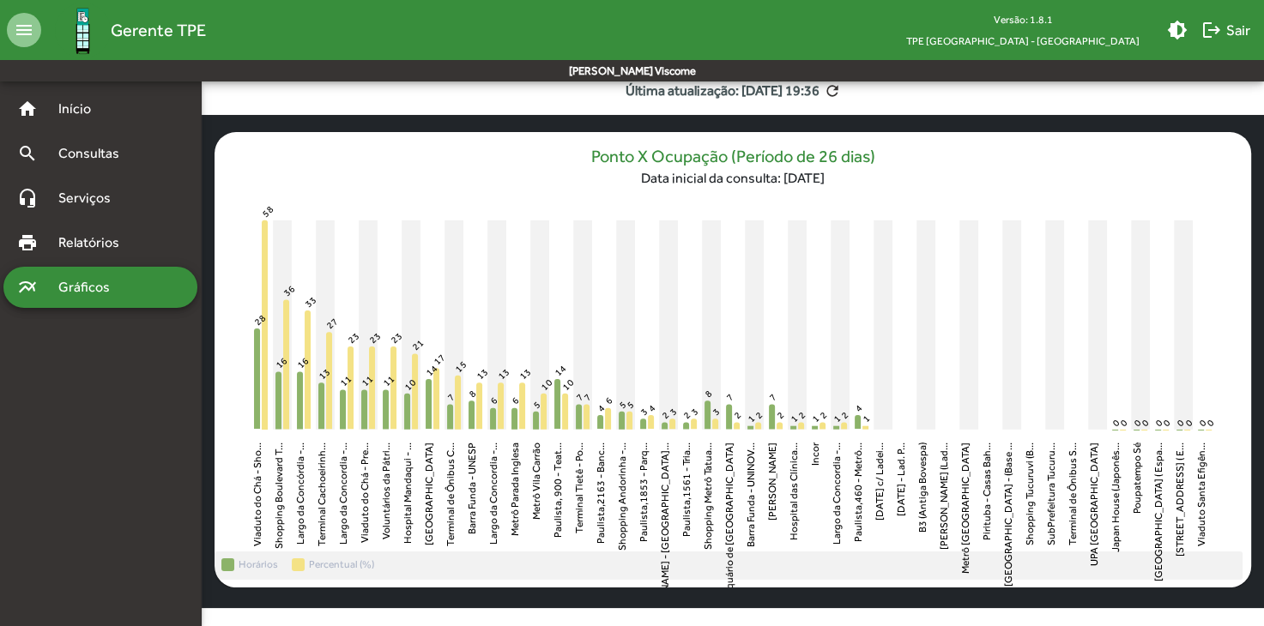
scroll to position [74, 0]
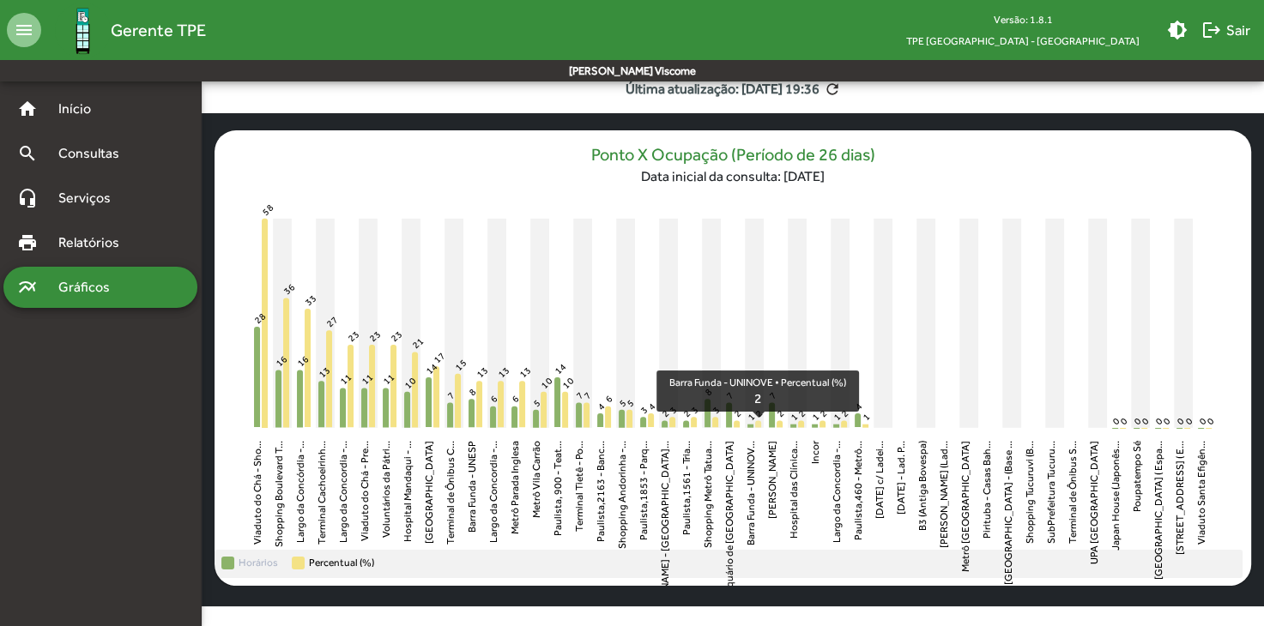
click at [758, 423] on icon "Barra Funda - UNINOVE Percentual (%) 2" at bounding box center [758, 424] width 6 height 7
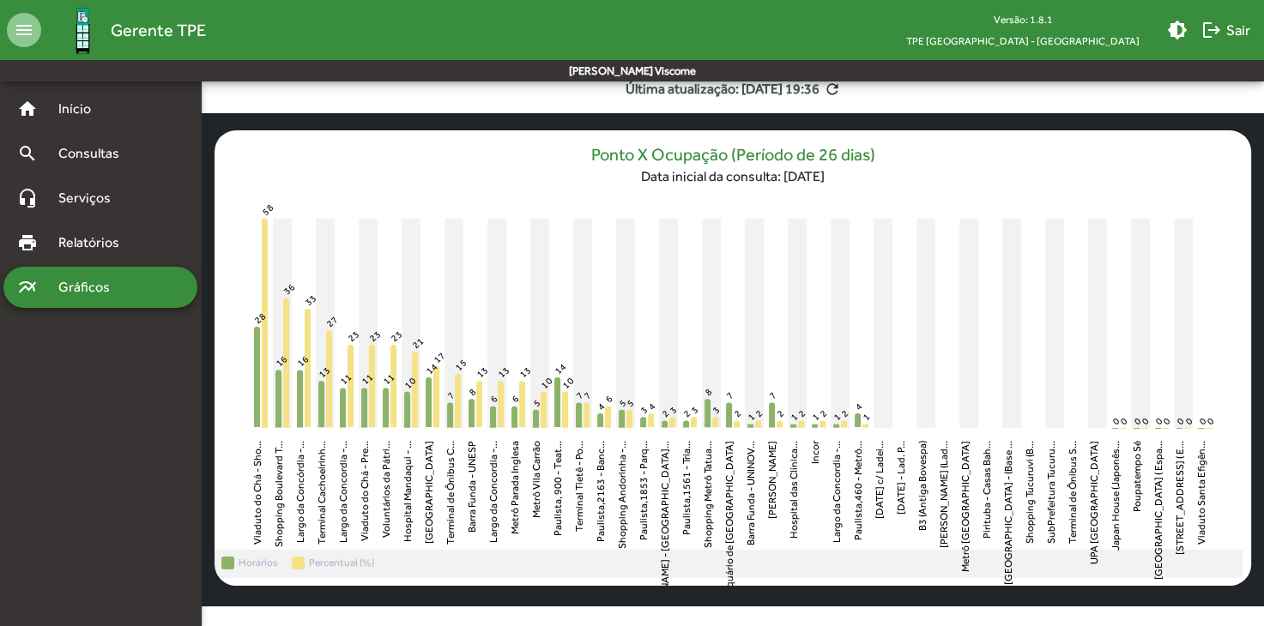
click at [747, 424] on rect at bounding box center [754, 323] width 19 height 209
click at [751, 425] on icon "Barra Funda - UNINOVE Horários 1" at bounding box center [750, 426] width 6 height 3
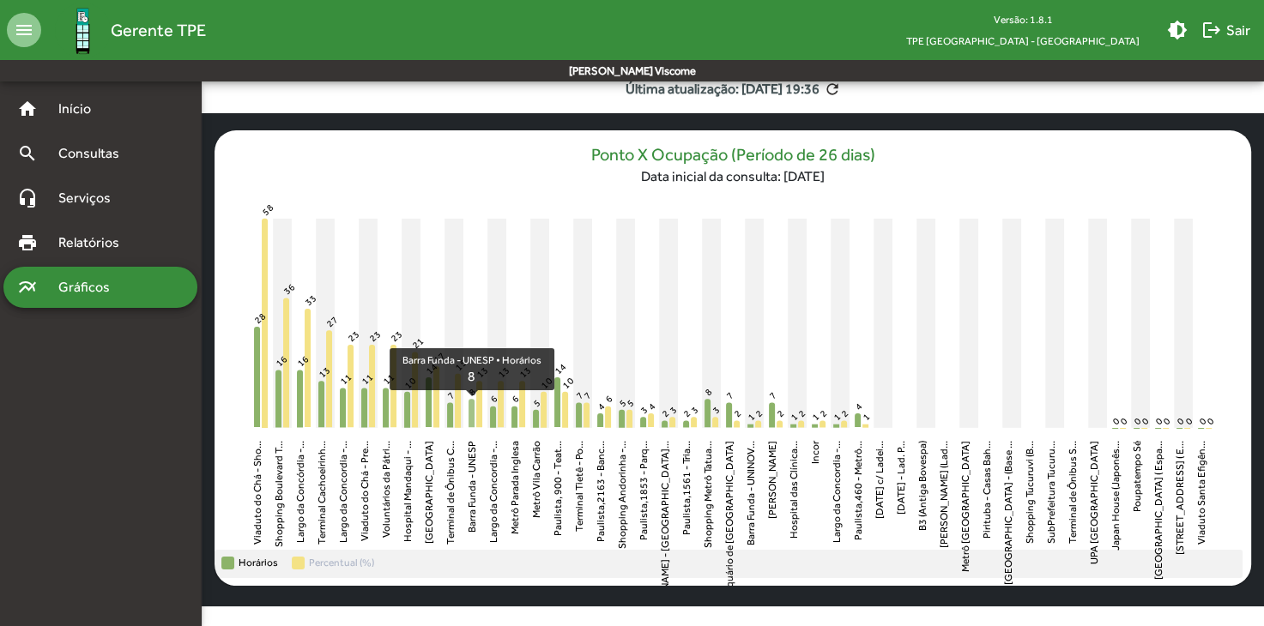
click at [472, 419] on icon "Barra Funda - UNESP Horários 8" at bounding box center [472, 413] width 6 height 28
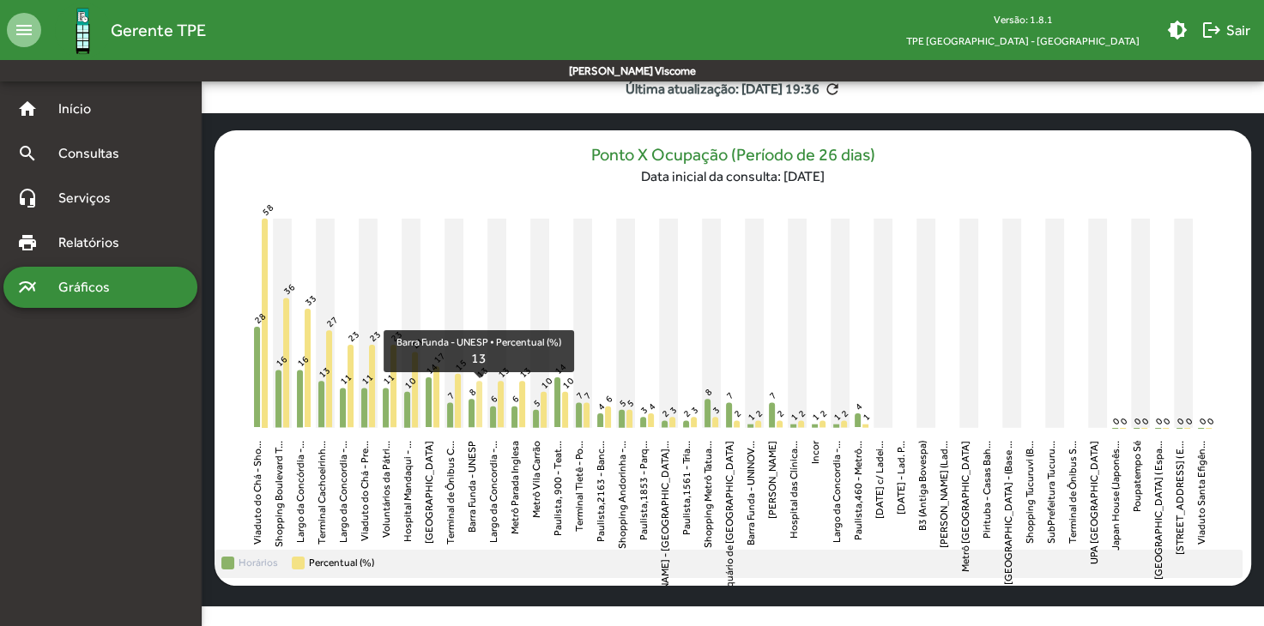
click at [481, 418] on icon "Barra Funda - UNESP Percentual (%) 13" at bounding box center [479, 404] width 6 height 46
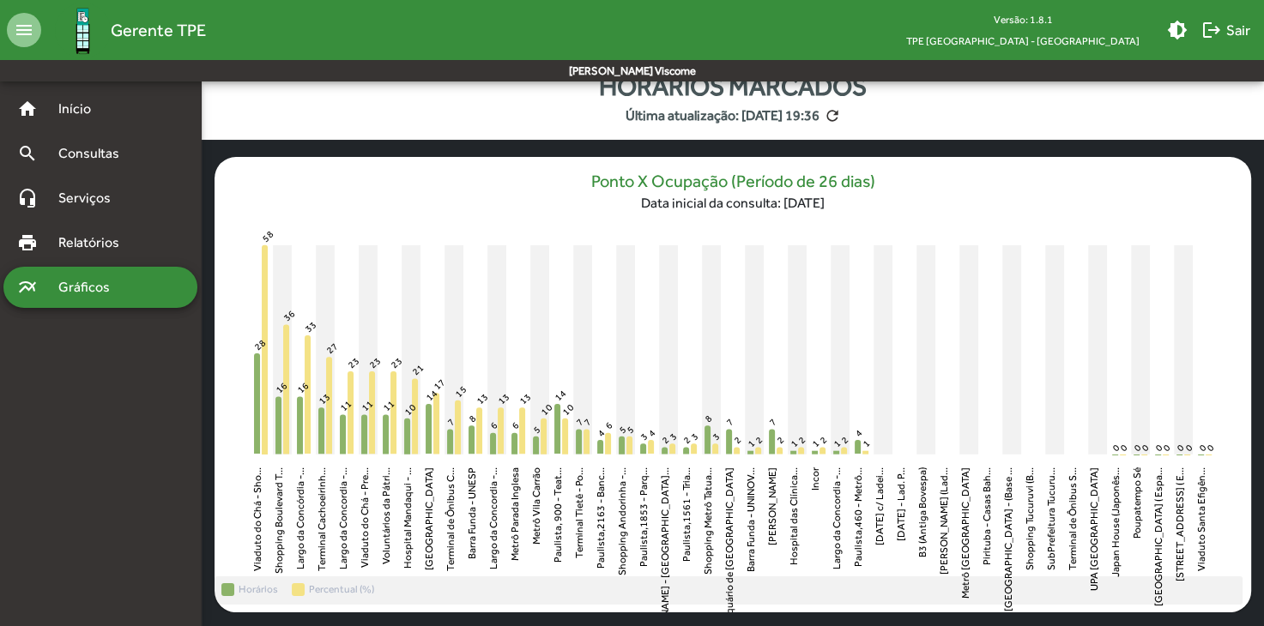
scroll to position [0, 0]
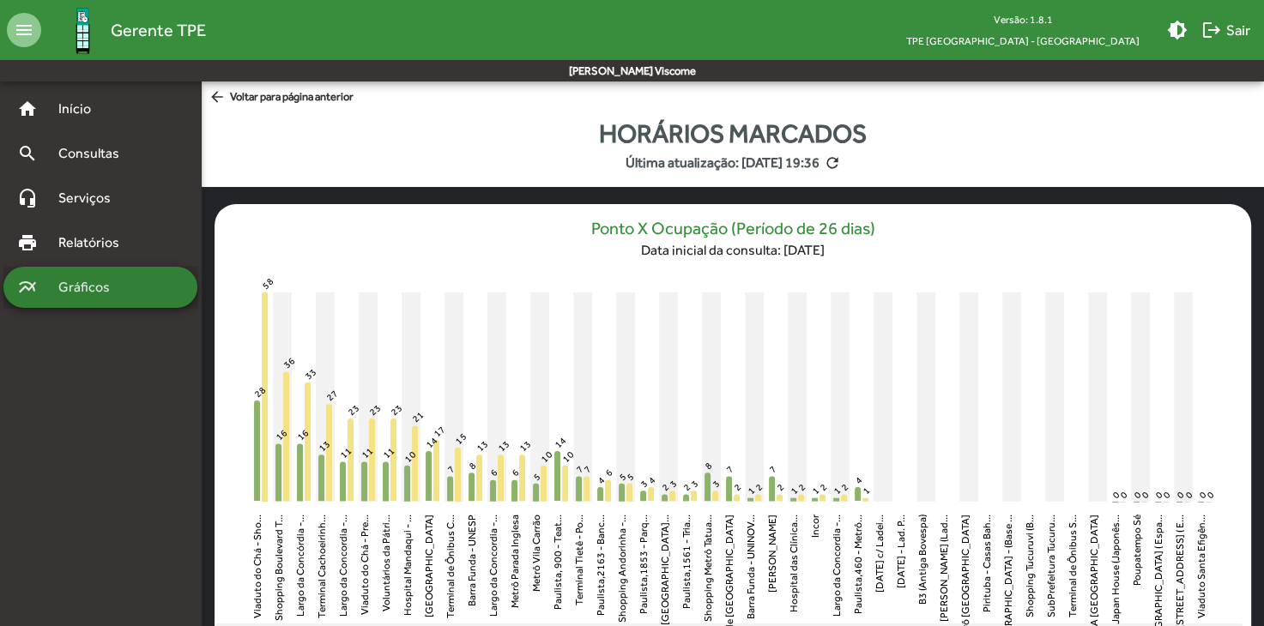
click at [148, 281] on div "multiline_chart Gráficos" at bounding box center [100, 287] width 194 height 41
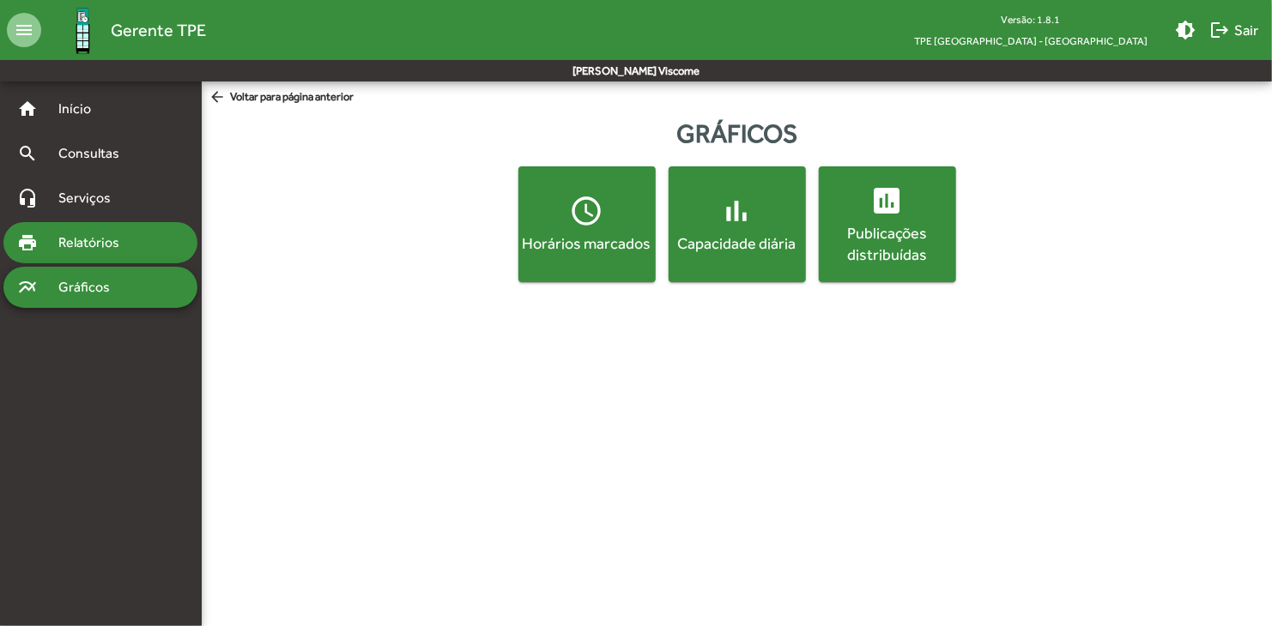
click at [72, 229] on div "print Relatórios" at bounding box center [100, 242] width 194 height 41
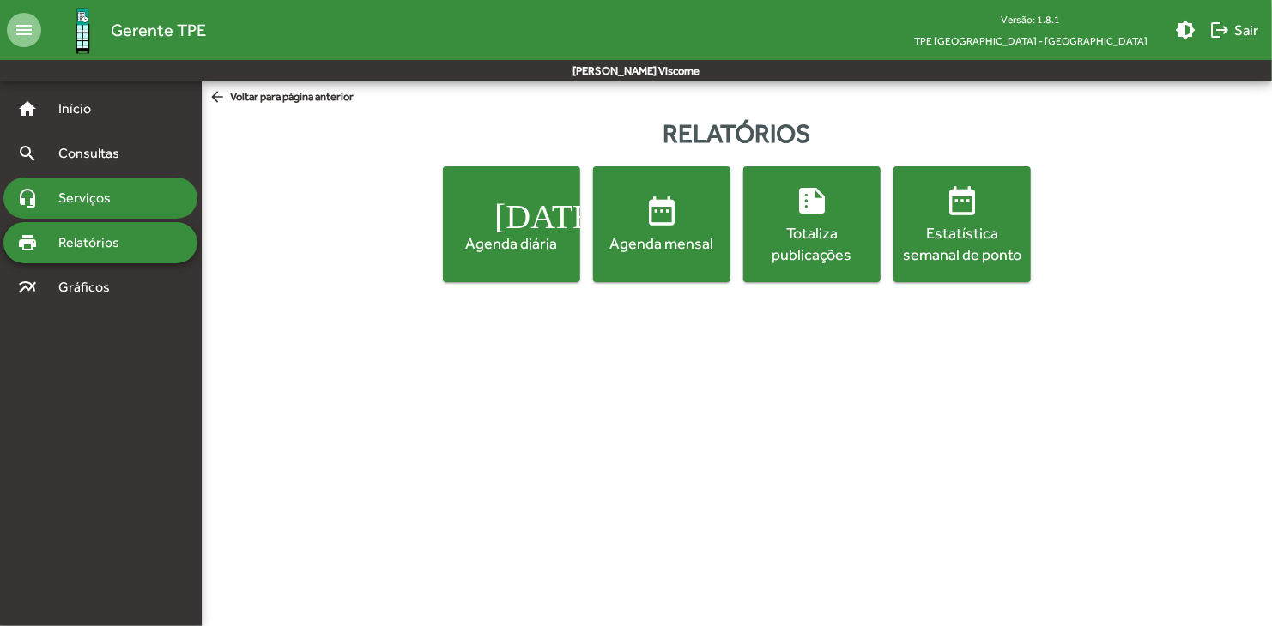
click at [86, 188] on span "Serviços" at bounding box center [91, 198] width 86 height 21
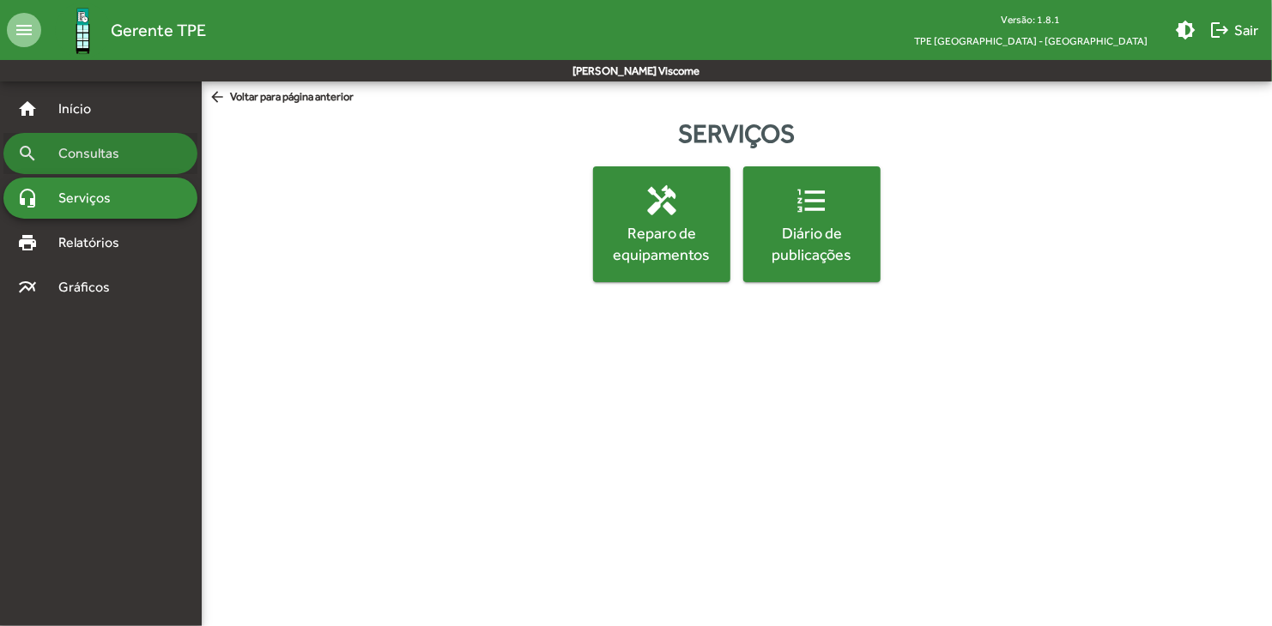
click at [122, 160] on span "Consultas" at bounding box center [95, 153] width 94 height 21
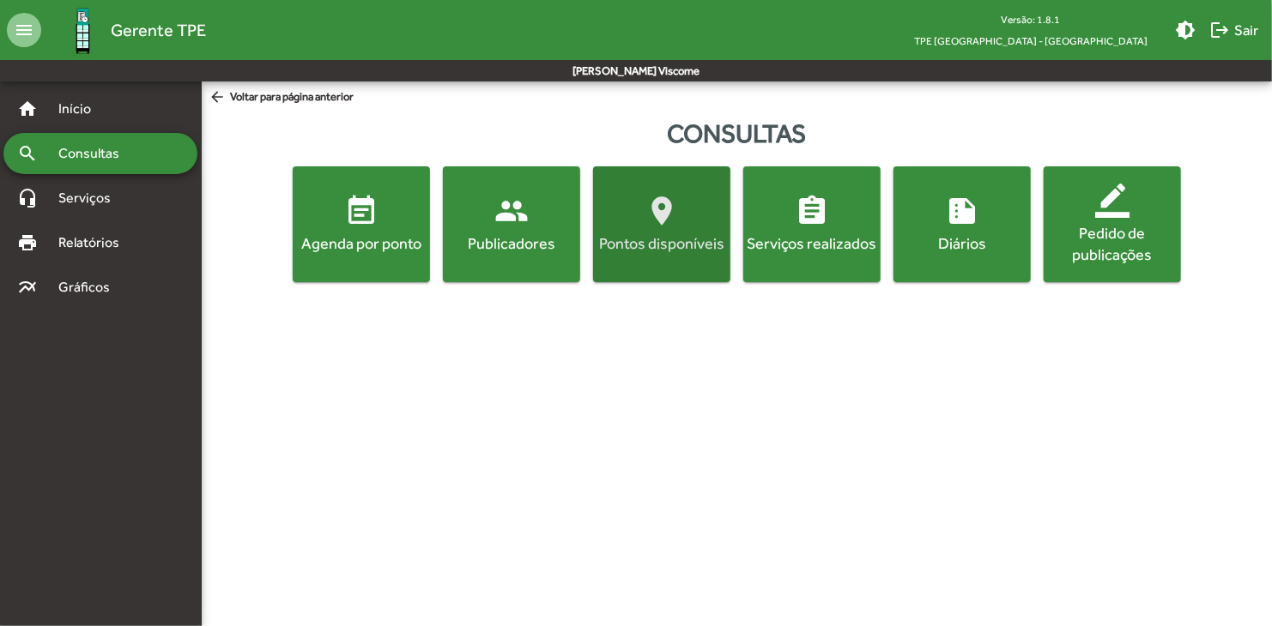
click at [660, 269] on button "location_on Pontos disponíveis" at bounding box center [661, 224] width 137 height 116
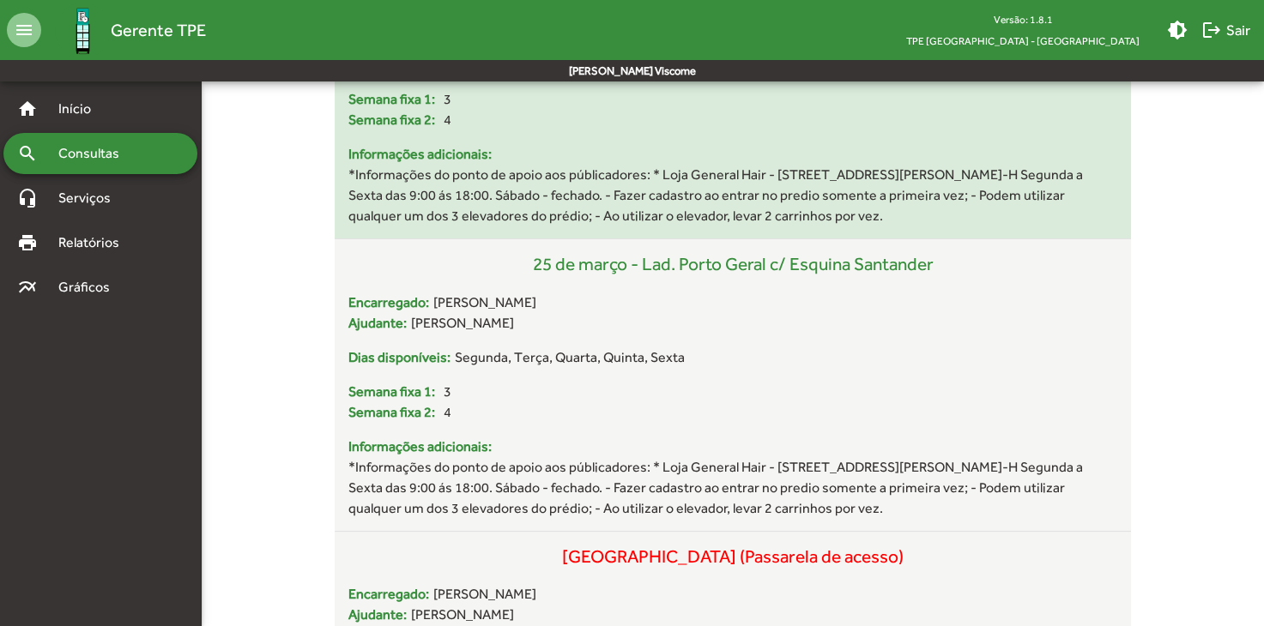
scroll to position [429, 0]
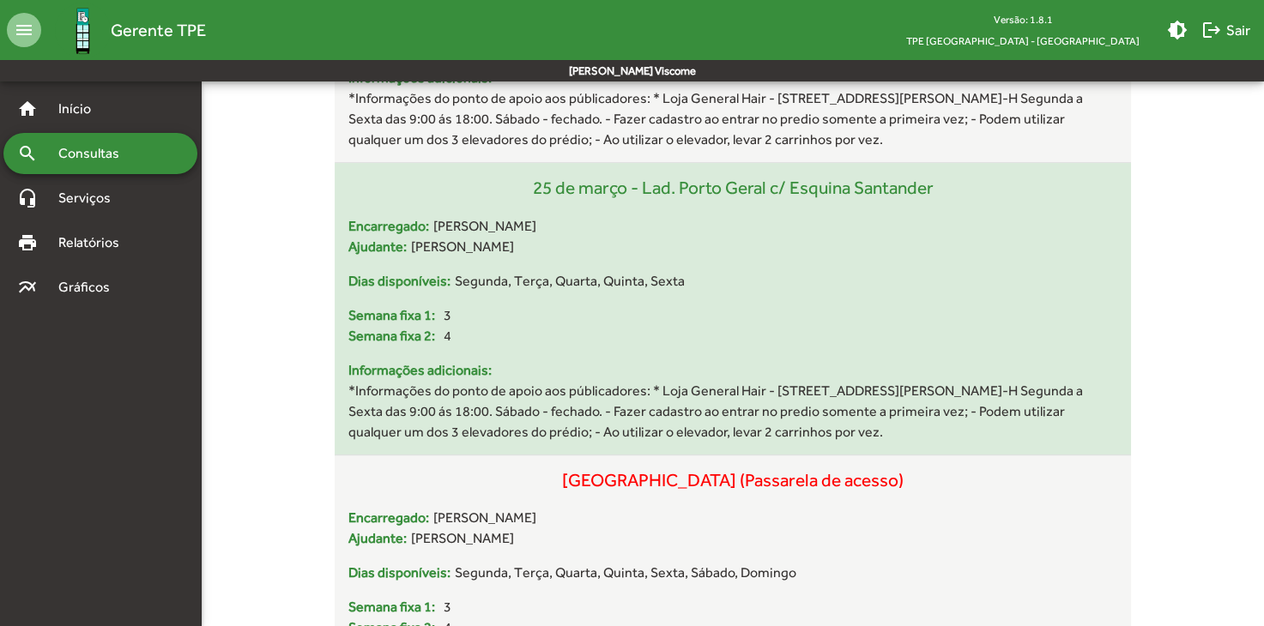
click at [440, 318] on div "Semana fixa 1: 3" at bounding box center [733, 315] width 770 height 21
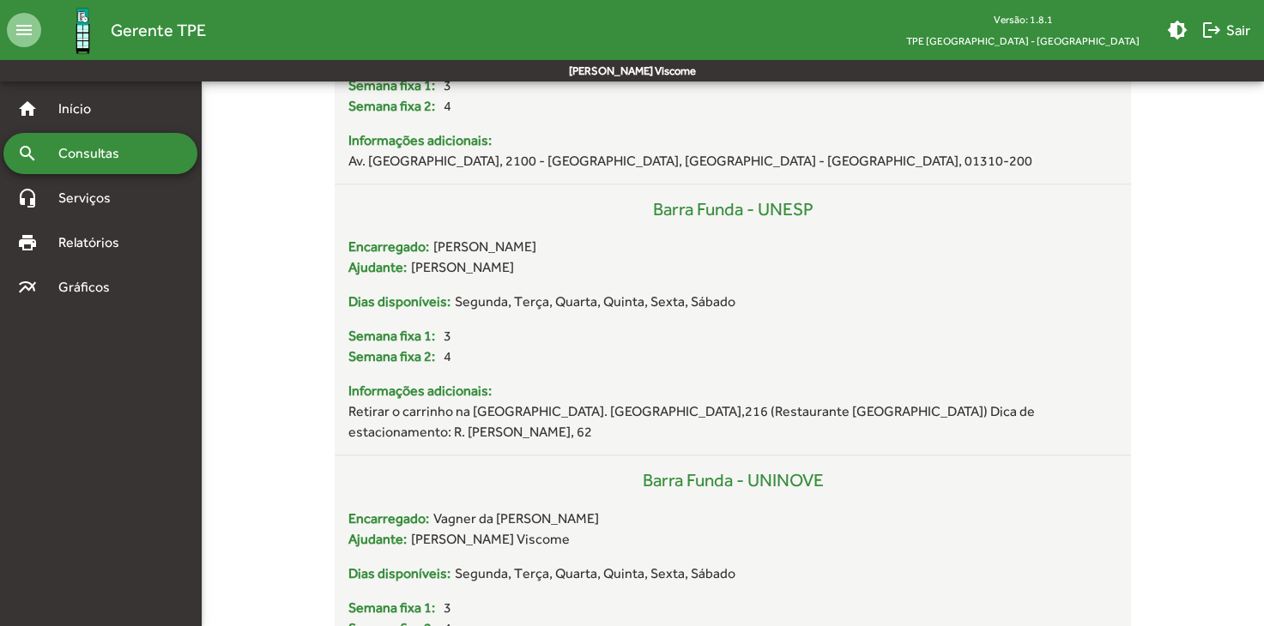
scroll to position [2231, 0]
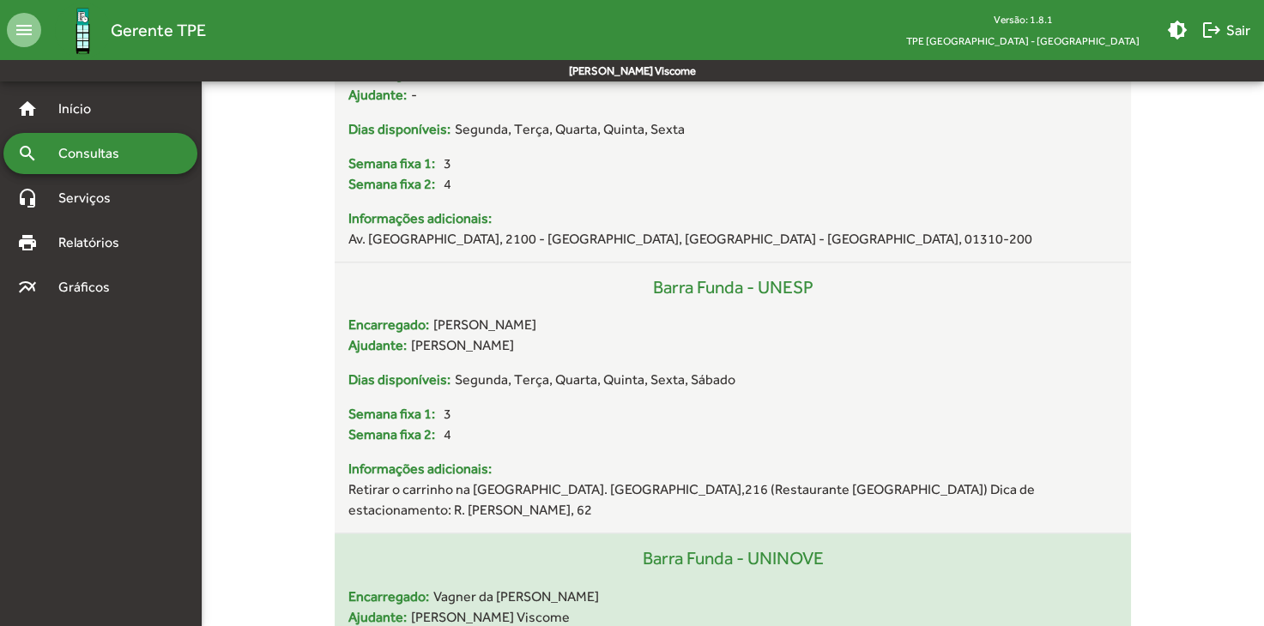
click at [789, 546] on div "Barra Funda - UNINOVE" at bounding box center [733, 566] width 770 height 41
click at [788, 546] on div "Barra Funda - UNINOVE" at bounding box center [733, 566] width 770 height 41
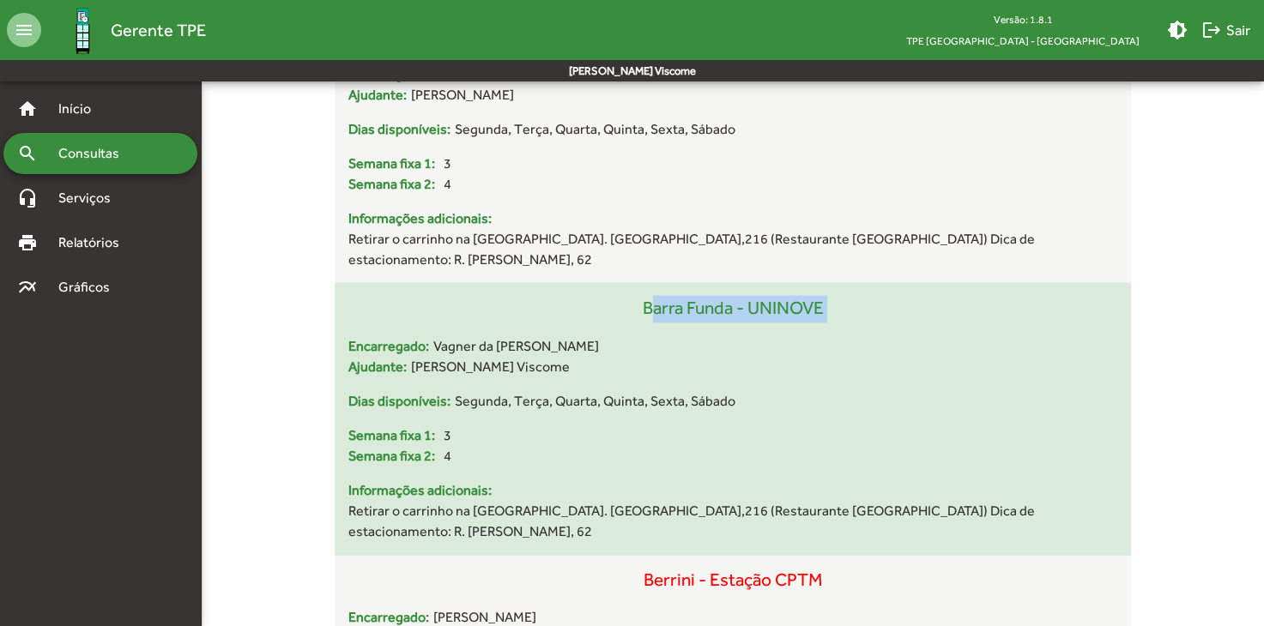
scroll to position [2489, 0]
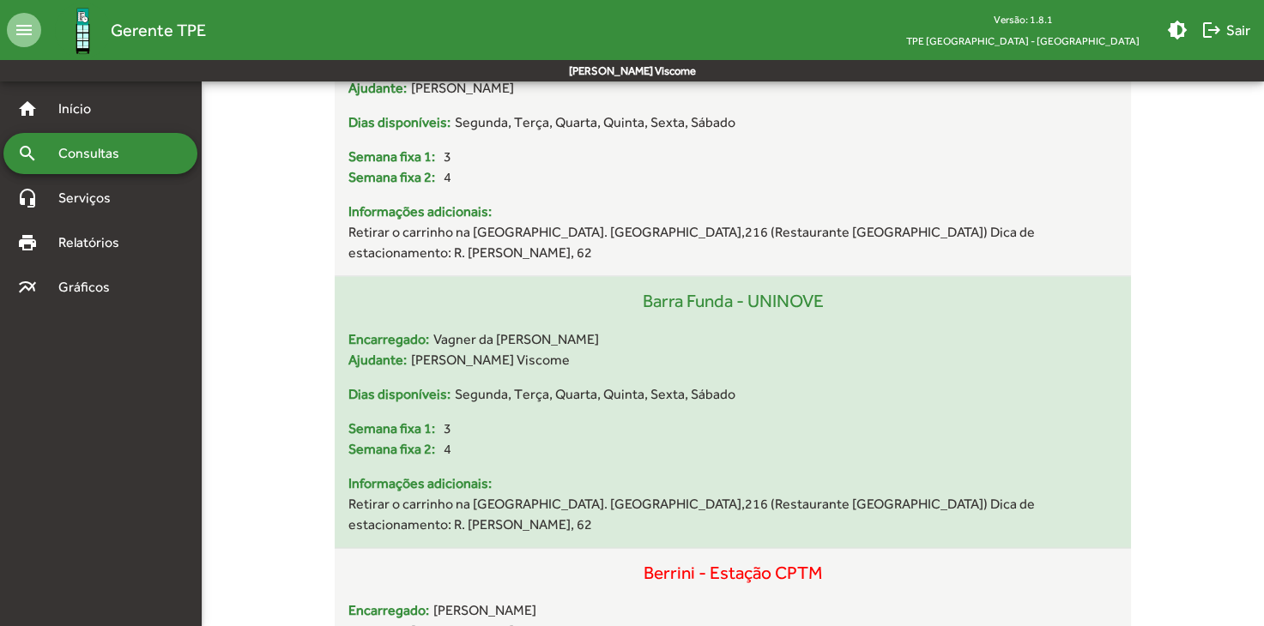
click at [401, 439] on span "Semana fixa 2:" at bounding box center [391, 449] width 87 height 21
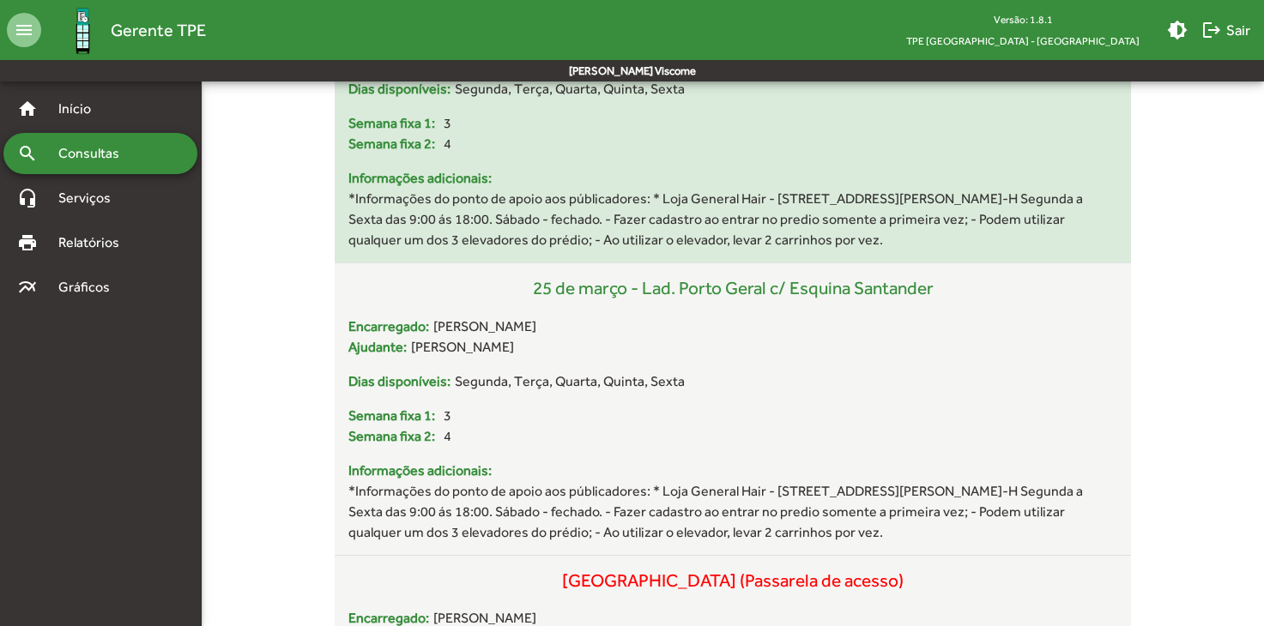
scroll to position [0, 0]
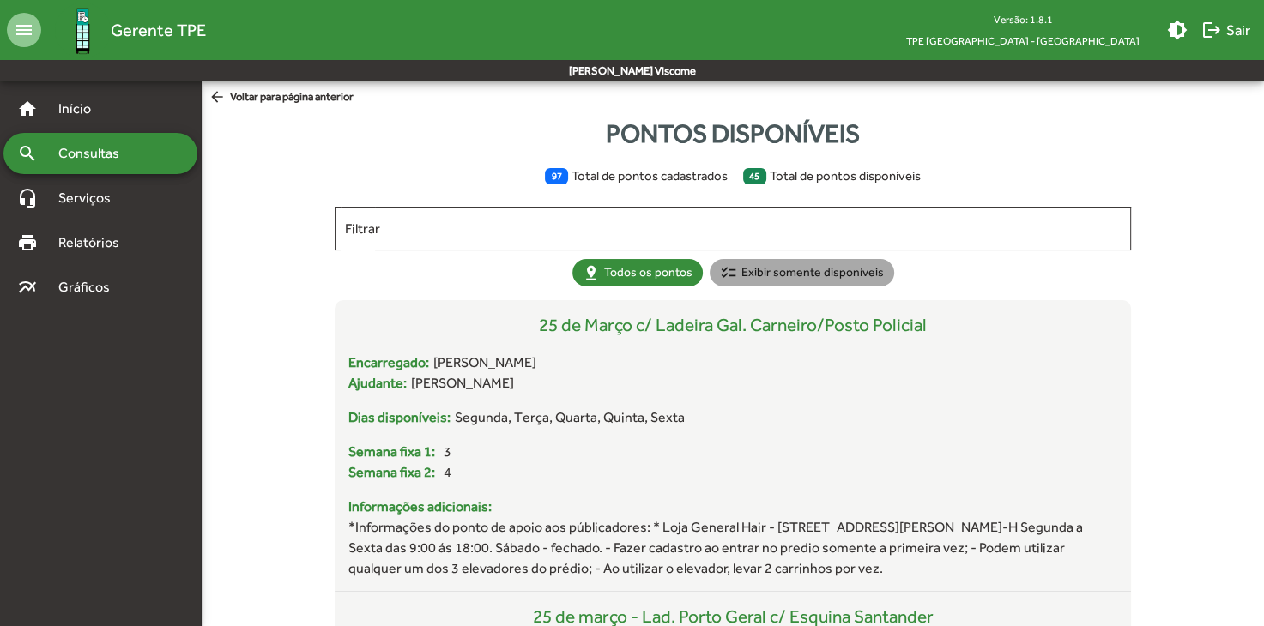
click at [842, 262] on mat-chip "checklist Exibir somente disponíveis" at bounding box center [802, 272] width 184 height 27
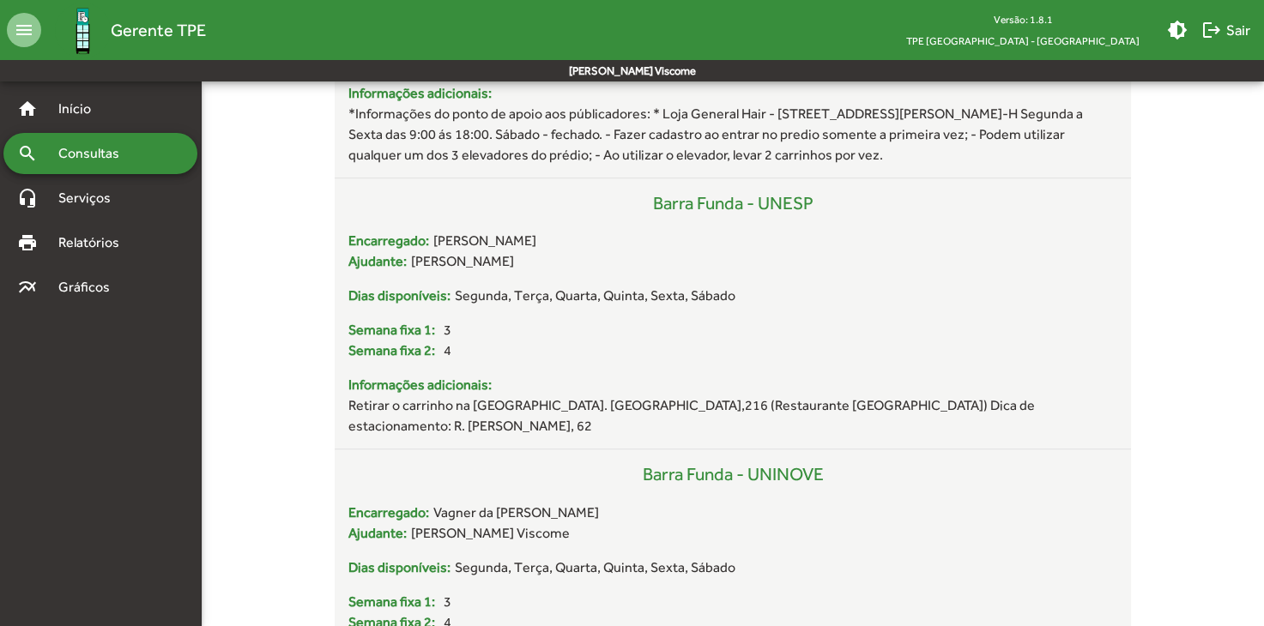
scroll to position [1287, 0]
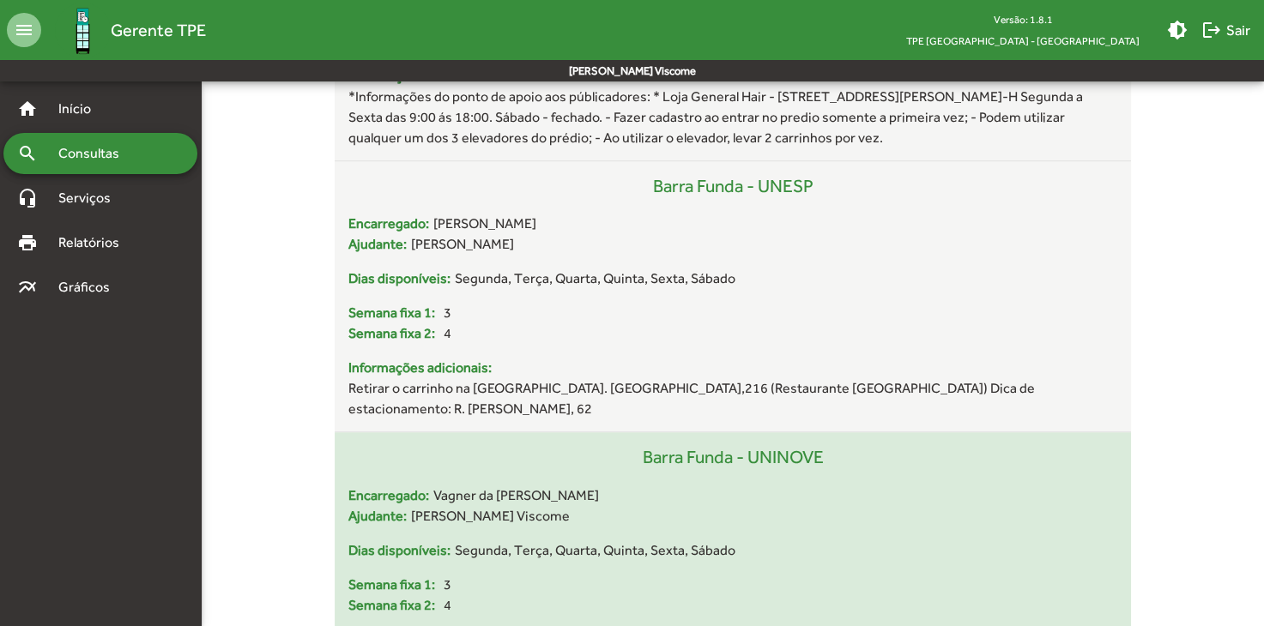
click at [662, 445] on div "Barra Funda - UNINOVE" at bounding box center [733, 465] width 770 height 41
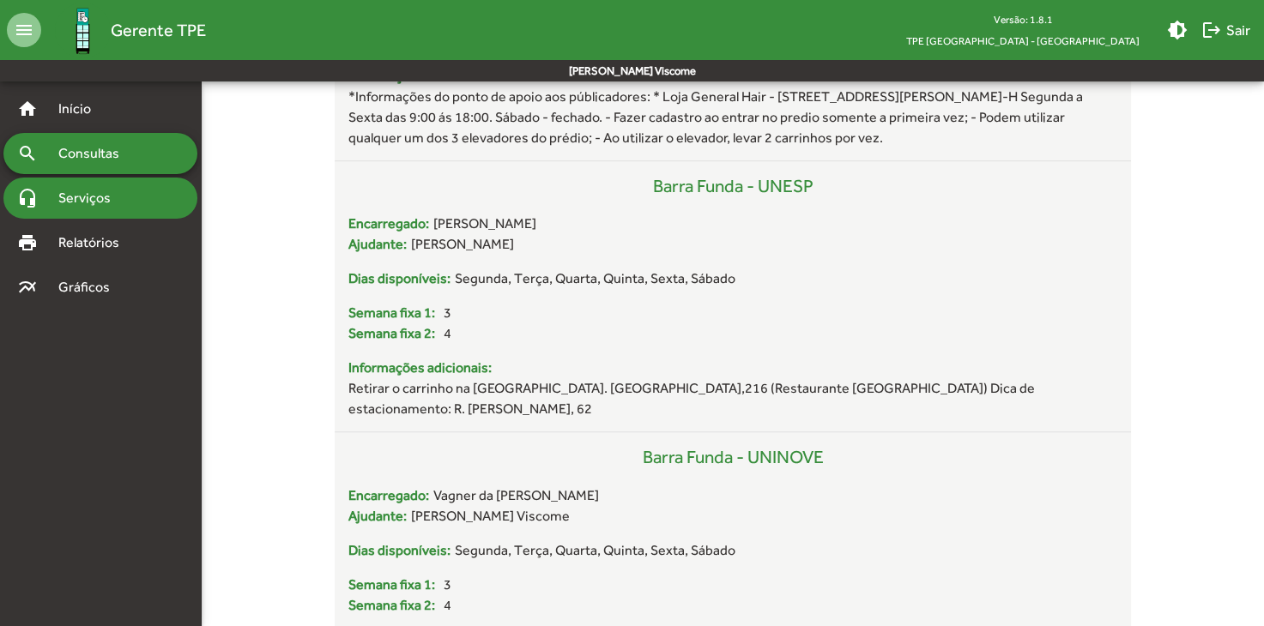
click at [127, 197] on span "Serviços" at bounding box center [91, 198] width 86 height 21
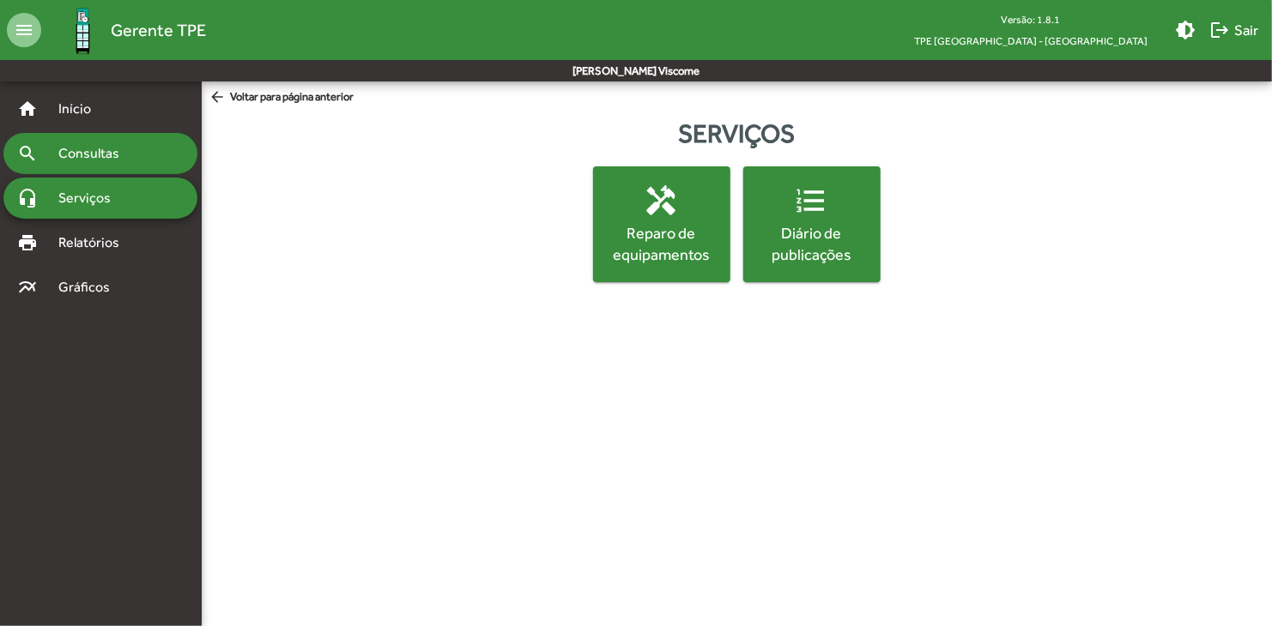
click at [133, 173] on mat-accordion "home Início search Consultas headset_mic Serviços print Relatórios multiline_ch…" at bounding box center [100, 198] width 194 height 220
click at [154, 140] on div "search Consultas" at bounding box center [100, 153] width 194 height 41
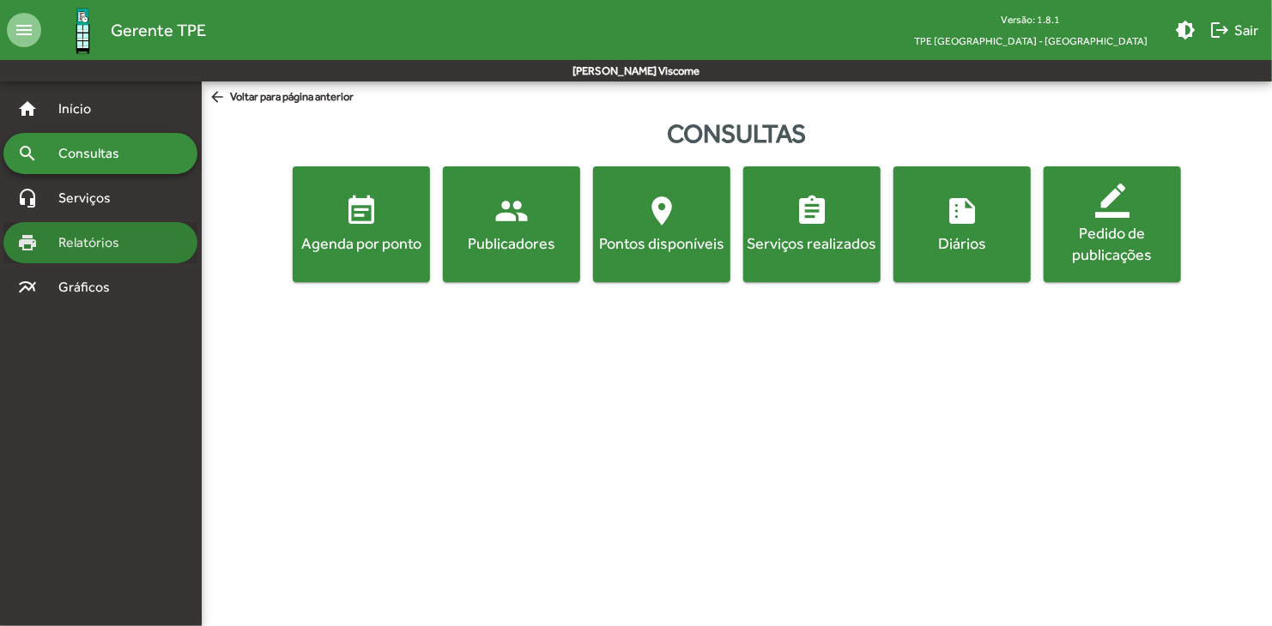
click at [145, 232] on div "print Relatórios" at bounding box center [100, 242] width 194 height 41
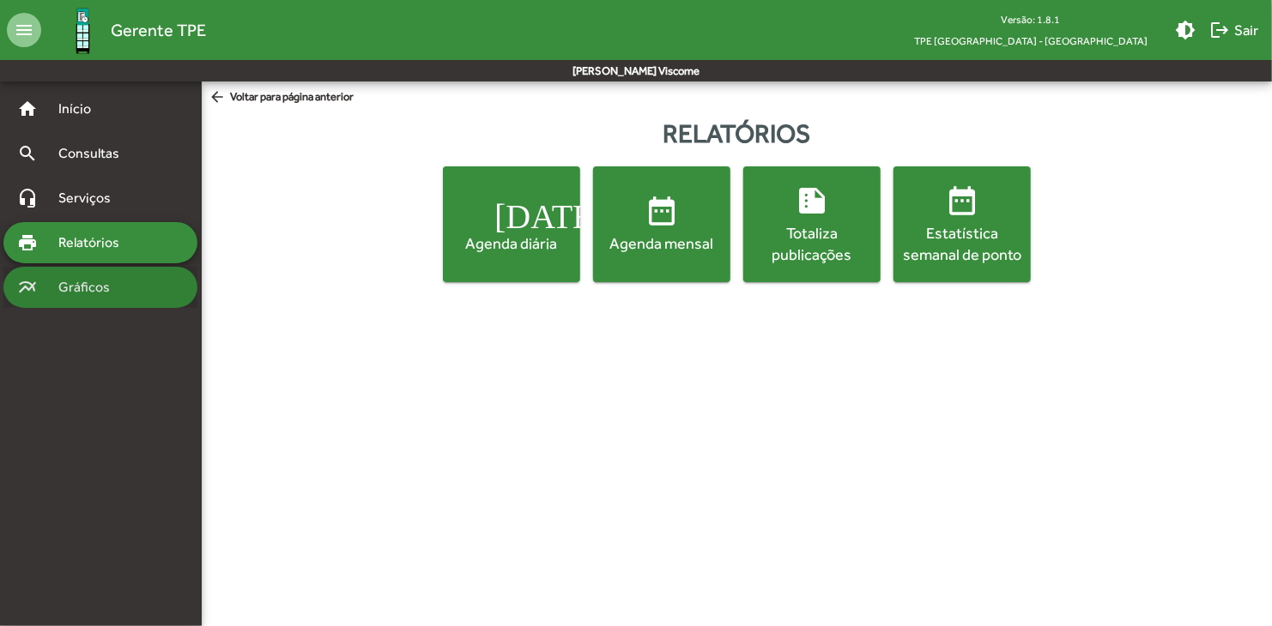
click at [121, 281] on span "Gráficos" at bounding box center [90, 287] width 85 height 21
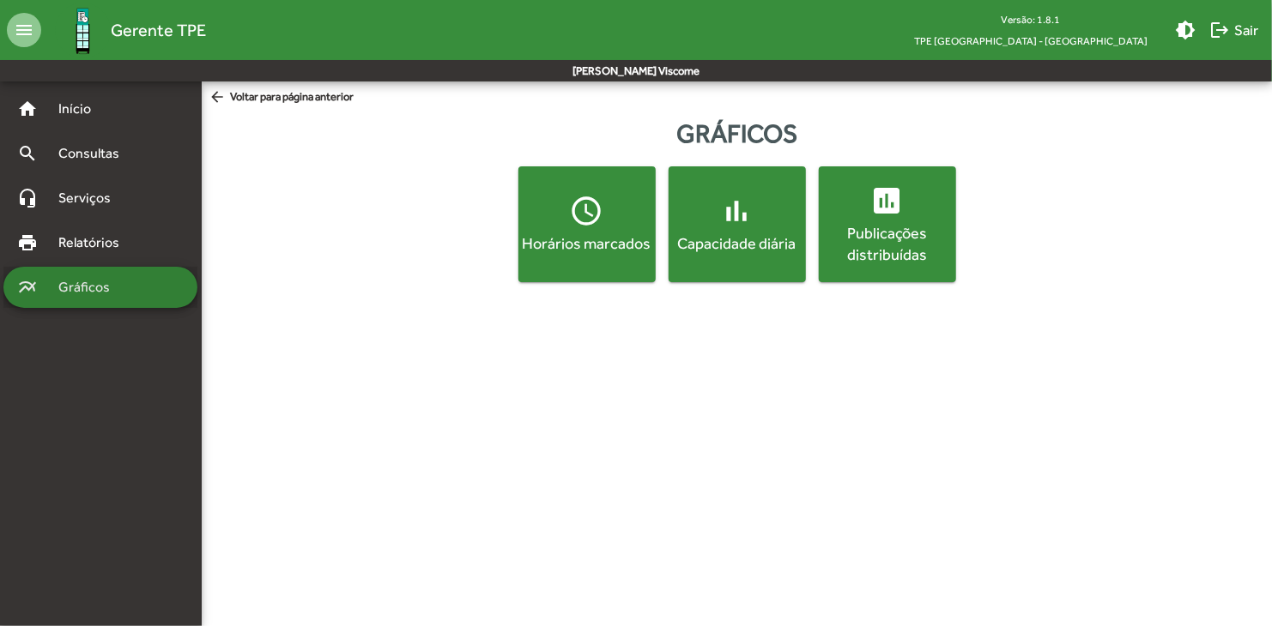
click at [122, 267] on div "multiline_chart Gráficos" at bounding box center [100, 287] width 194 height 41
click at [123, 264] on mat-accordion "home Início search Consultas headset_mic Serviços print Relatórios multiline_ch…" at bounding box center [100, 198] width 194 height 220
click at [123, 263] on mat-accordion "home Início search Consultas headset_mic Serviços print Relatórios multiline_ch…" at bounding box center [100, 198] width 194 height 220
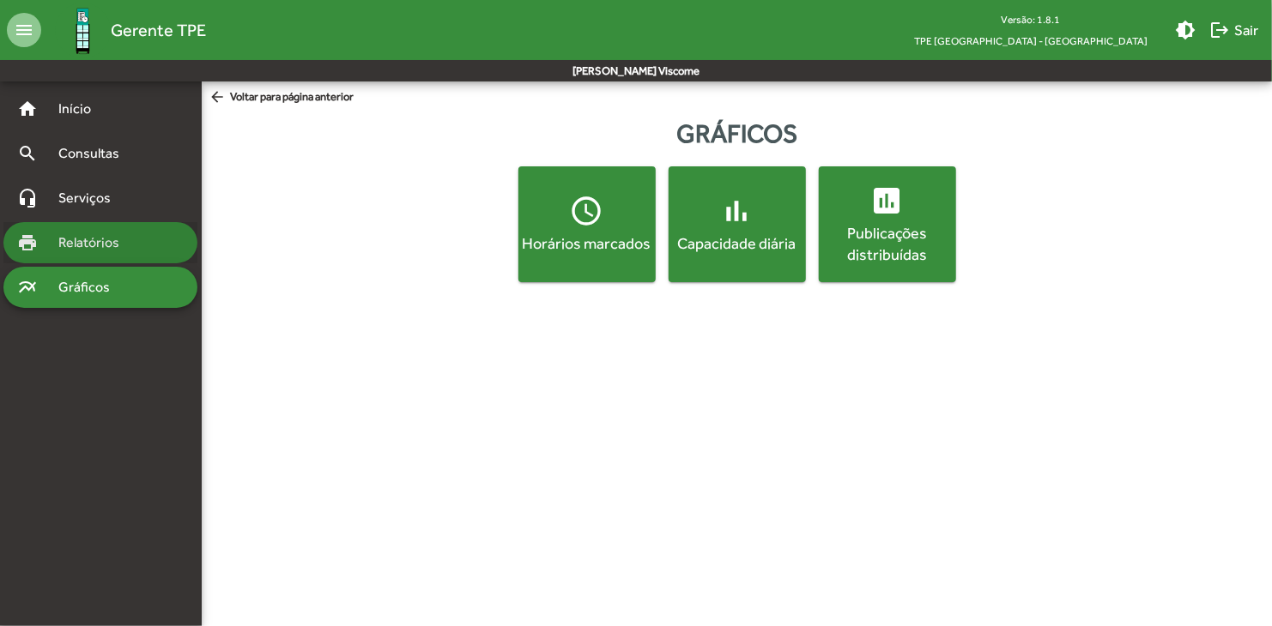
click at [129, 251] on span "Relatórios" at bounding box center [95, 243] width 94 height 21
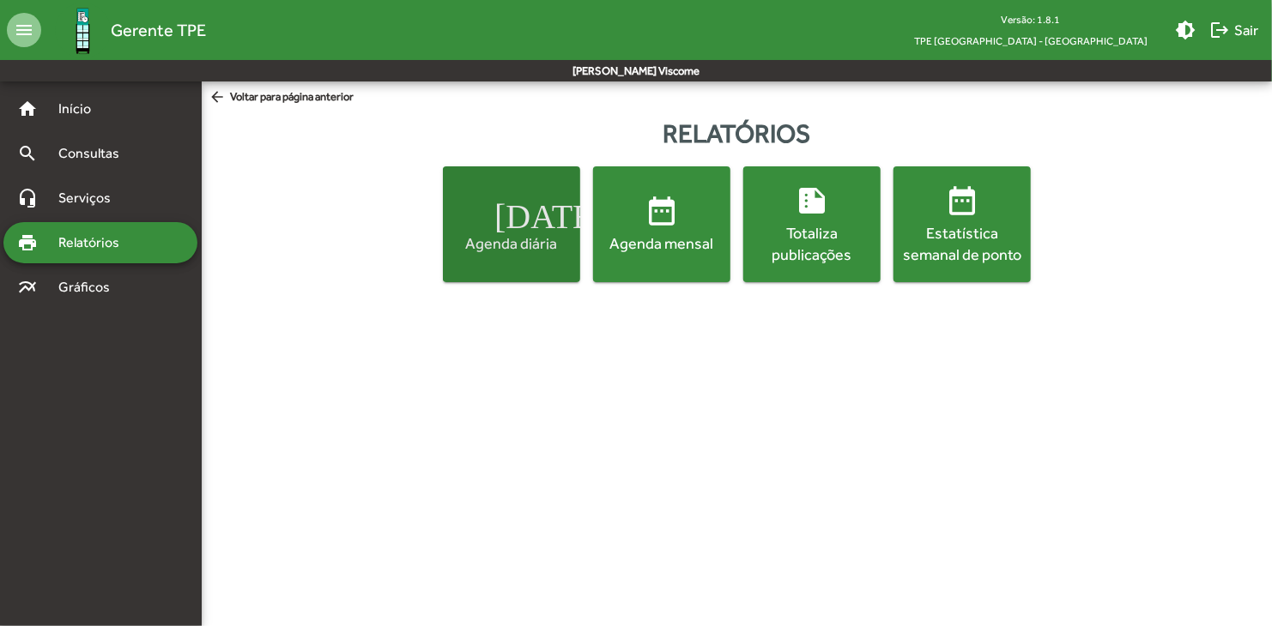
click at [534, 233] on div "Agenda diária" at bounding box center [511, 243] width 130 height 21
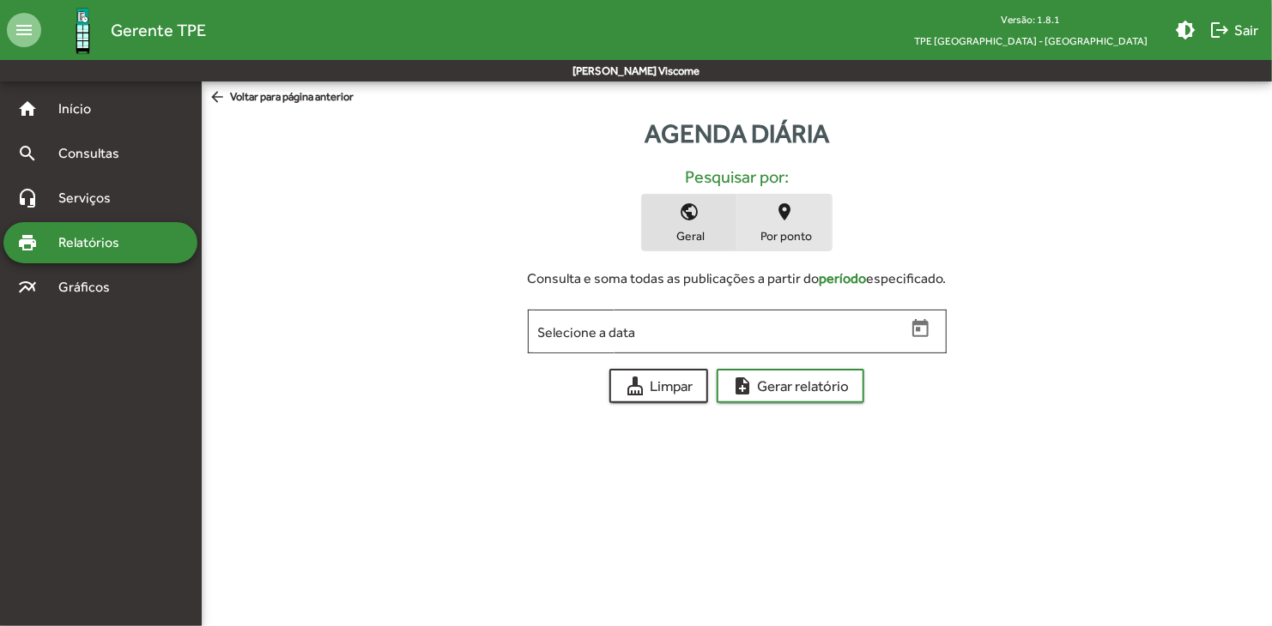
click at [799, 212] on span "place Por ponto" at bounding box center [784, 223] width 94 height 56
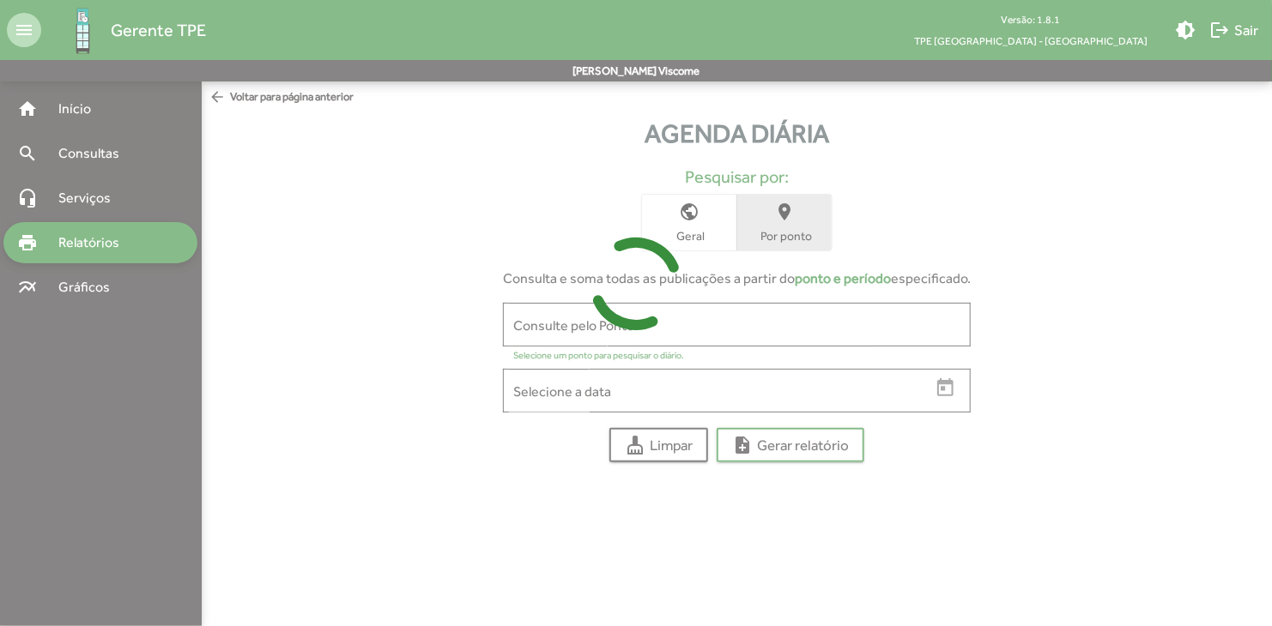
click at [708, 241] on icon at bounding box center [636, 284] width 1272 height 129
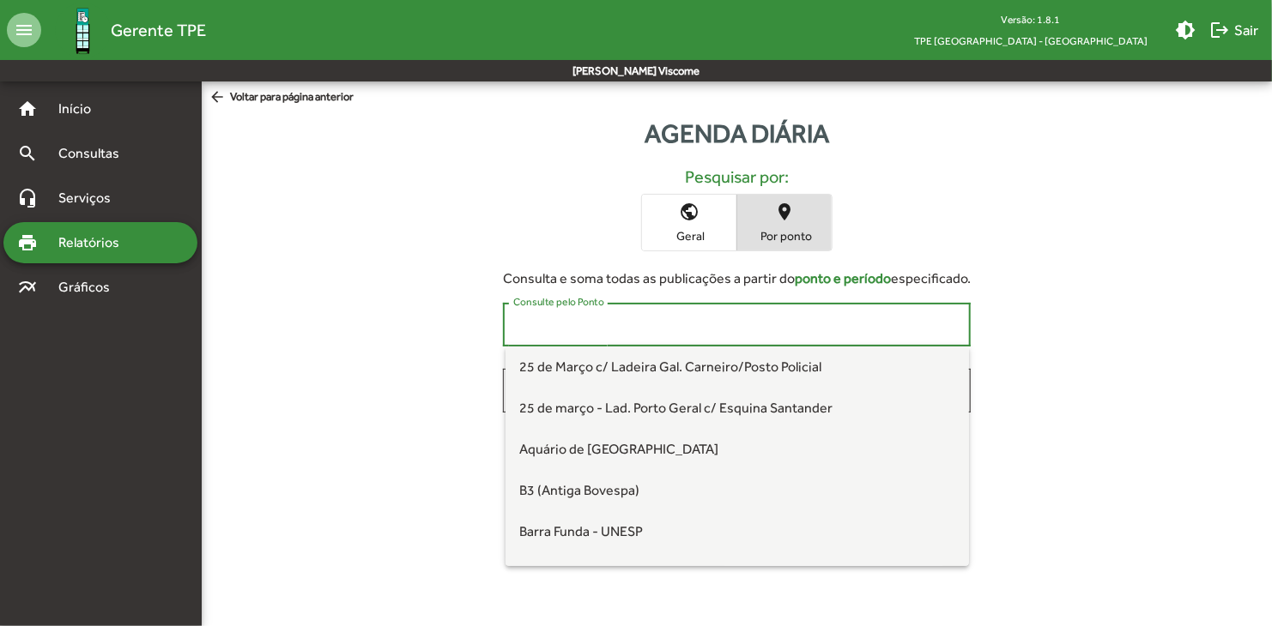
click at [678, 332] on input "Consulte pelo Ponto" at bounding box center [736, 325] width 447 height 15
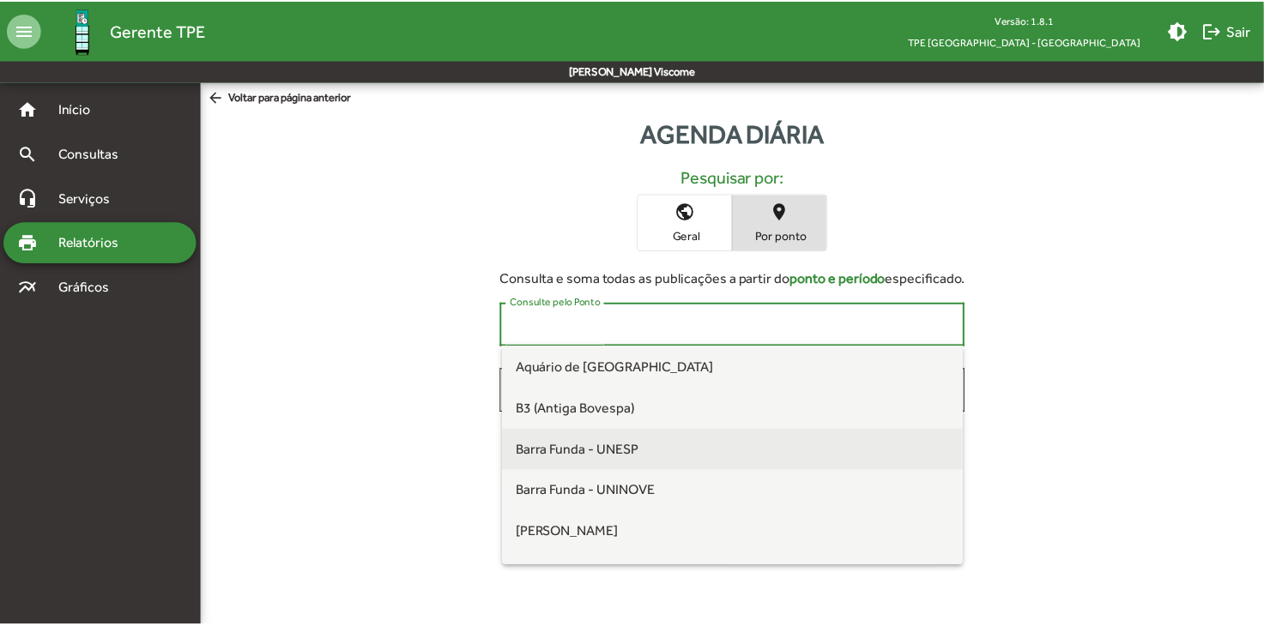
scroll to position [86, 0]
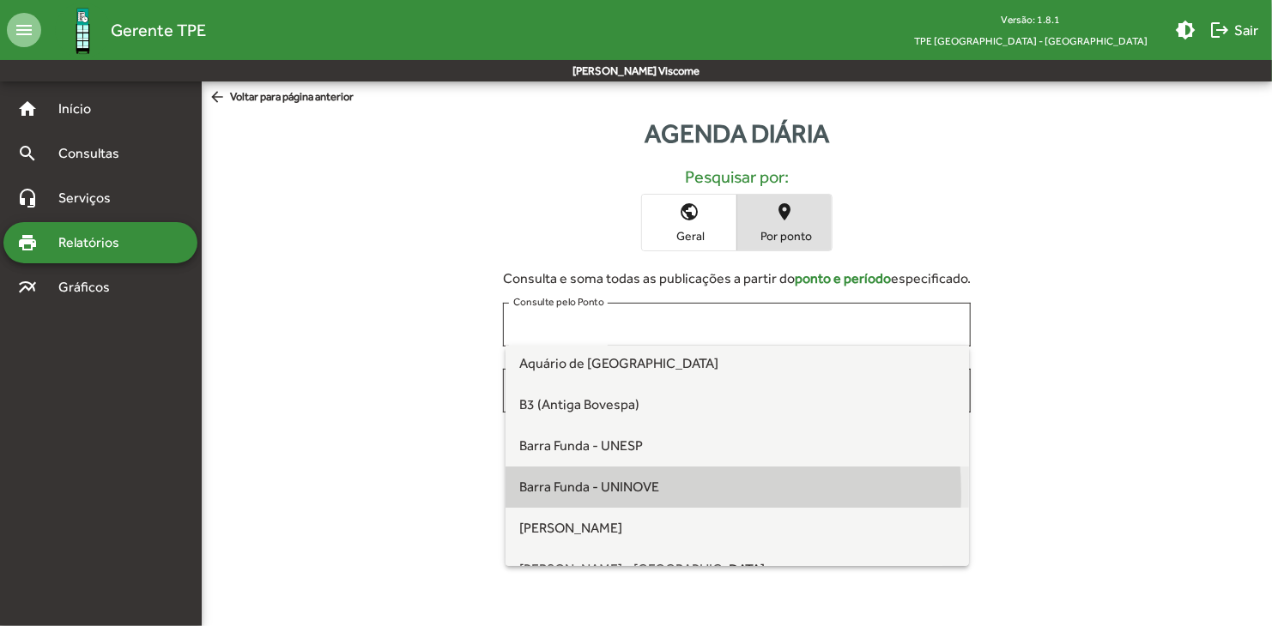
click at [614, 493] on span "Barra Funda - UNINOVE" at bounding box center [589, 487] width 140 height 16
type input "**********"
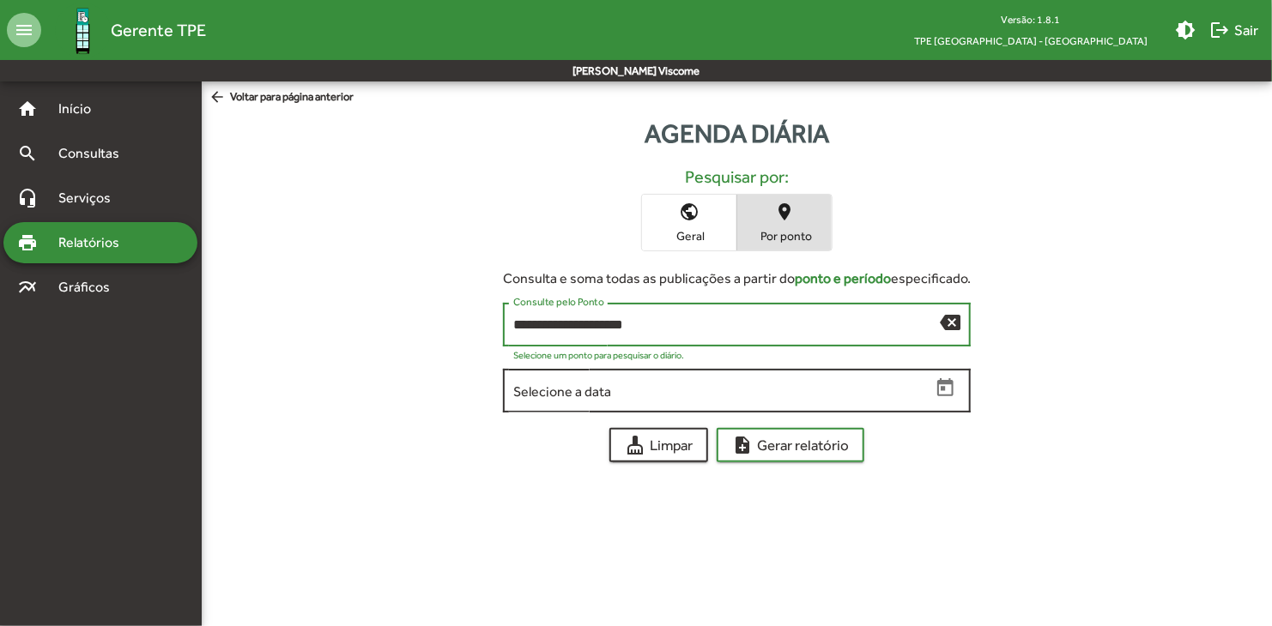
click at [610, 400] on div "Selecione a data" at bounding box center [721, 389] width 417 height 47
click at [903, 388] on input "Selecione a data" at bounding box center [721, 391] width 417 height 15
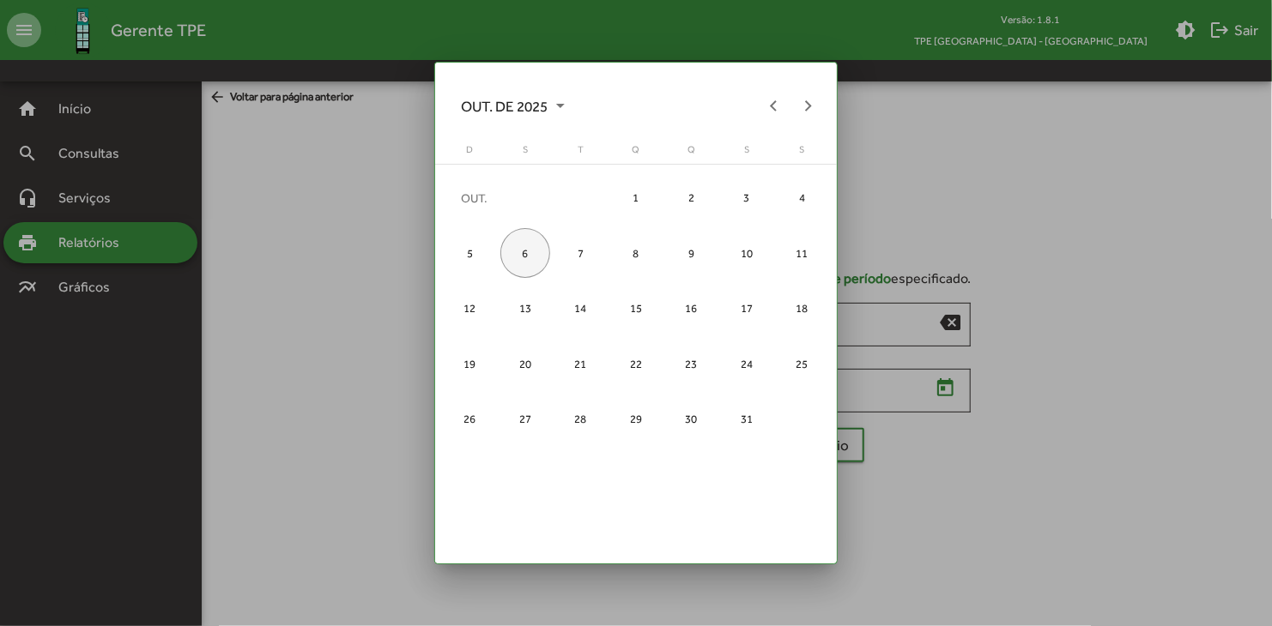
click at [1013, 429] on div at bounding box center [636, 313] width 1272 height 626
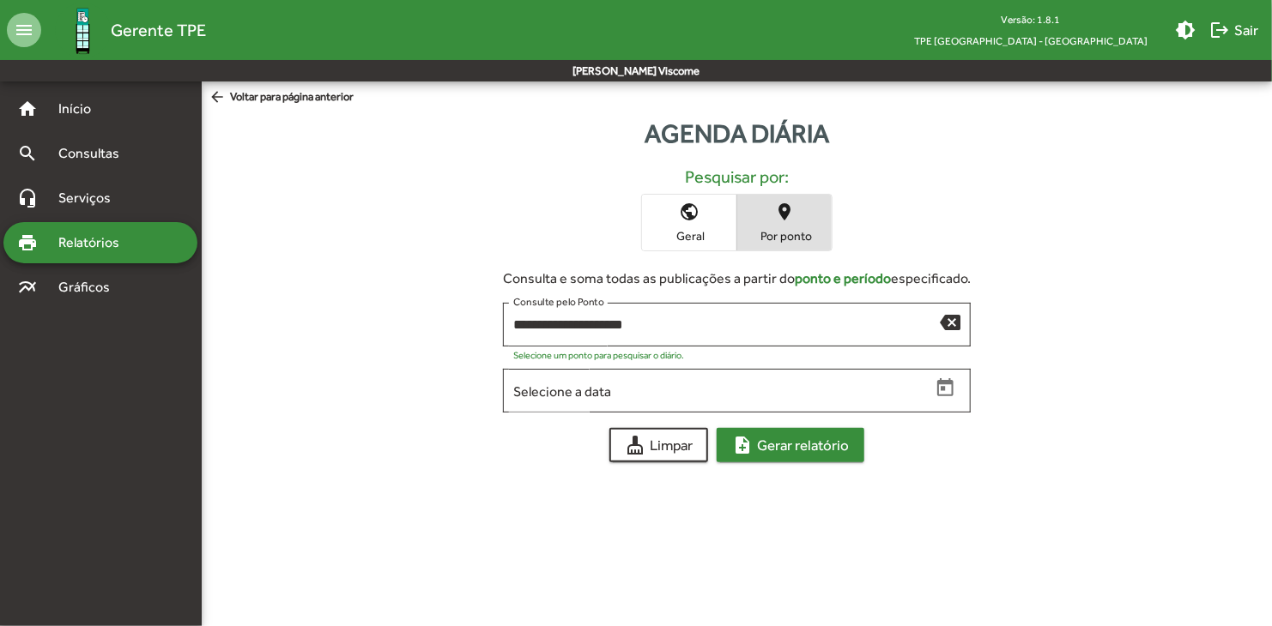
click at [811, 447] on span "note_add Gerar relatório" at bounding box center [790, 445] width 117 height 31
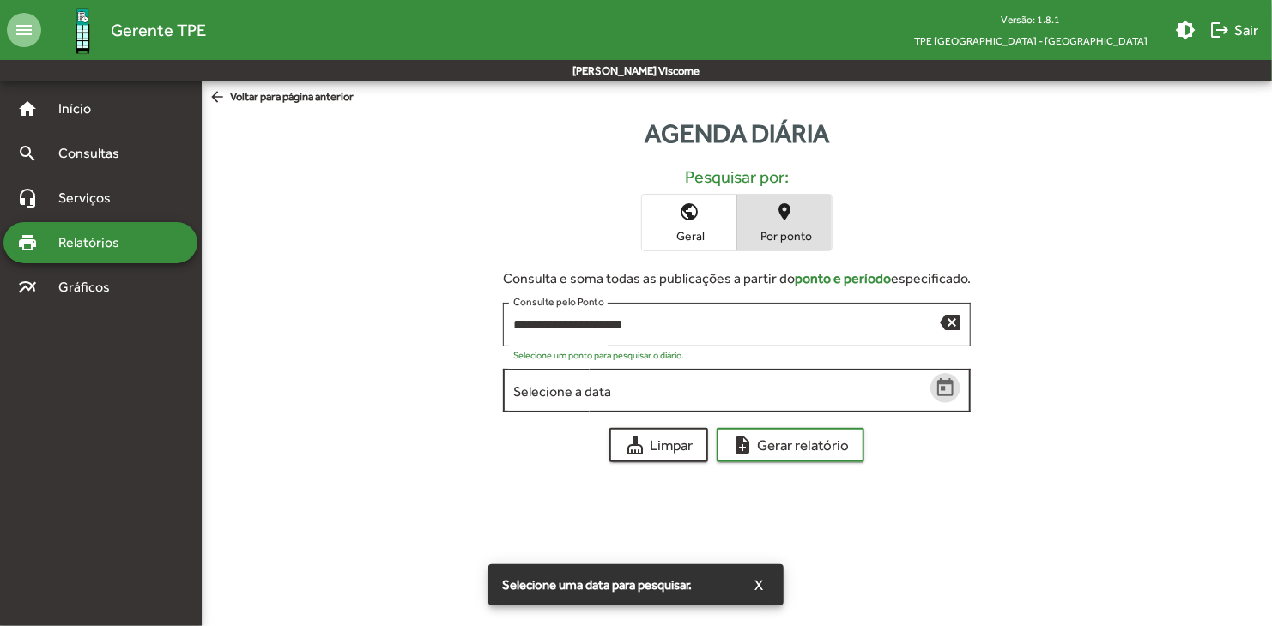
click at [930, 380] on mat-datepicker-toggle at bounding box center [945, 388] width 30 height 30
click at [946, 384] on icon "Open calendar" at bounding box center [945, 387] width 16 height 18
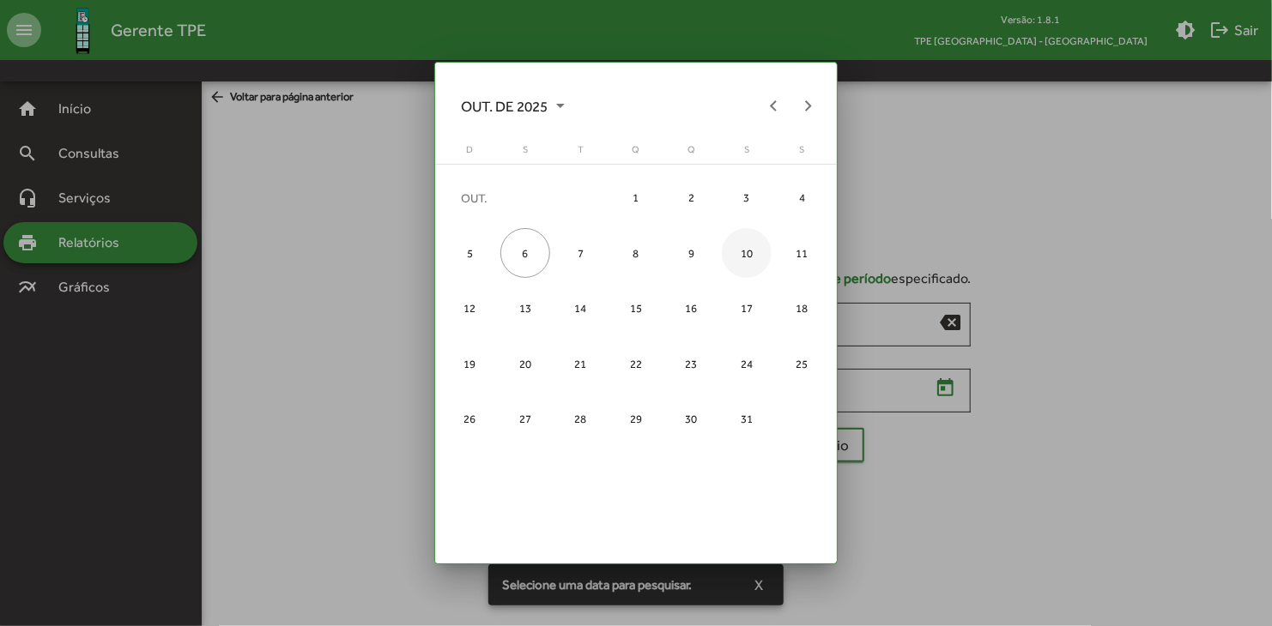
click at [755, 255] on div "10" at bounding box center [747, 253] width 50 height 50
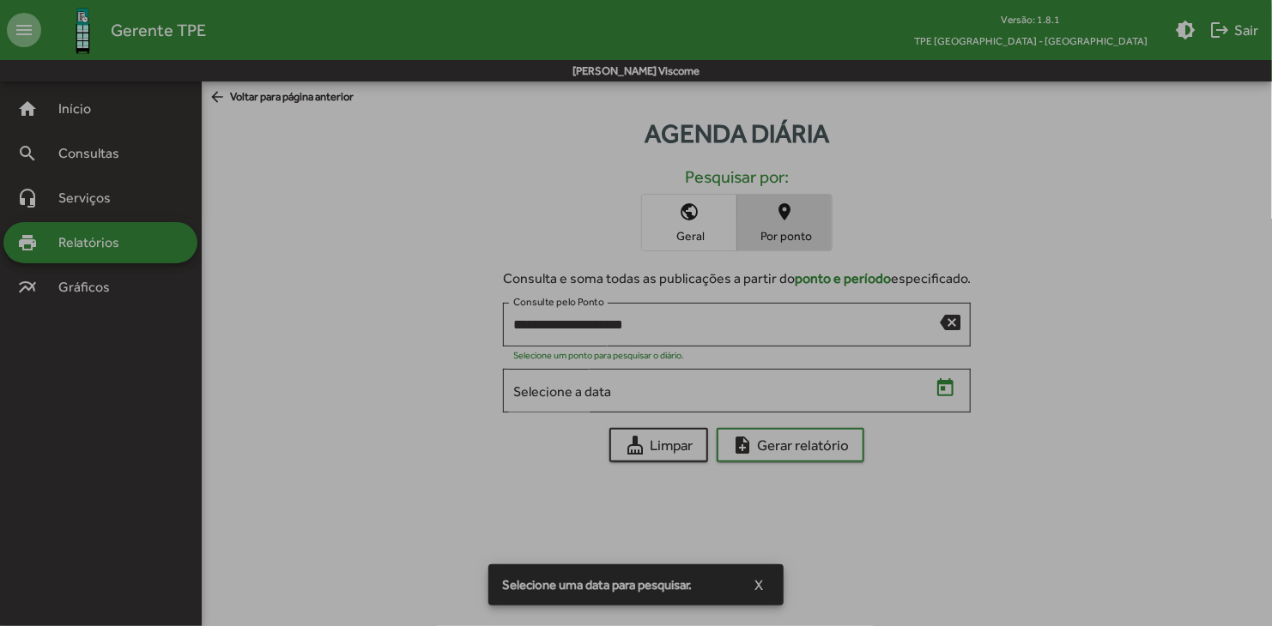
type input "**********"
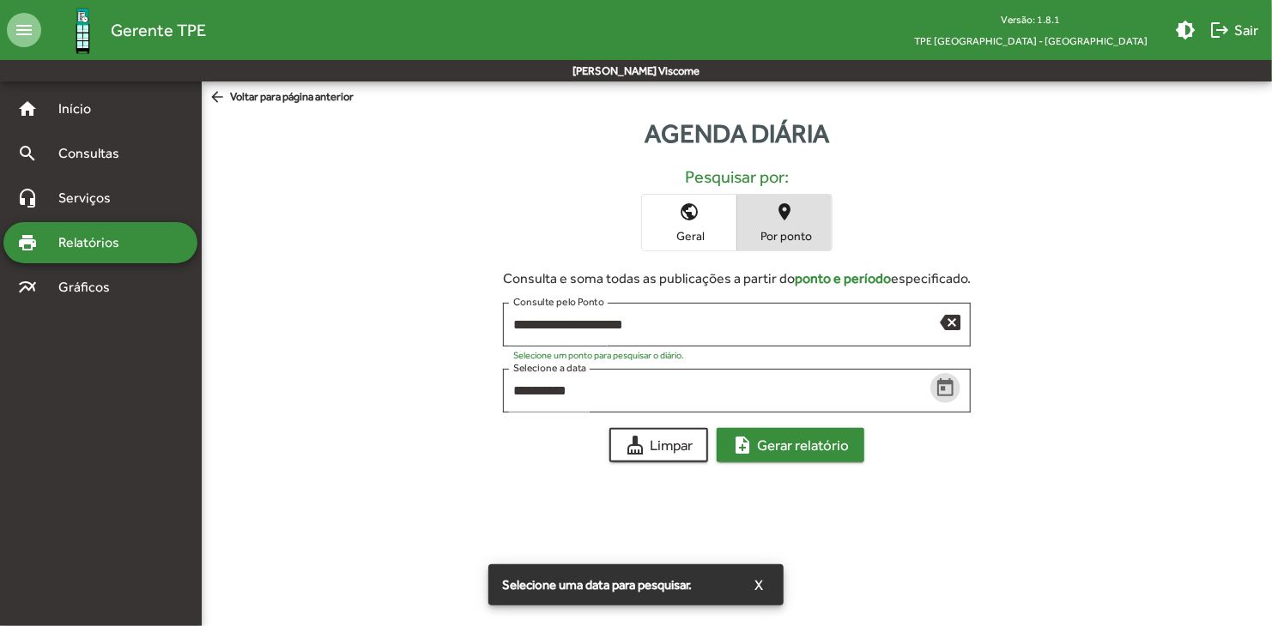
click at [807, 441] on span "note_add Gerar relatório" at bounding box center [790, 445] width 117 height 31
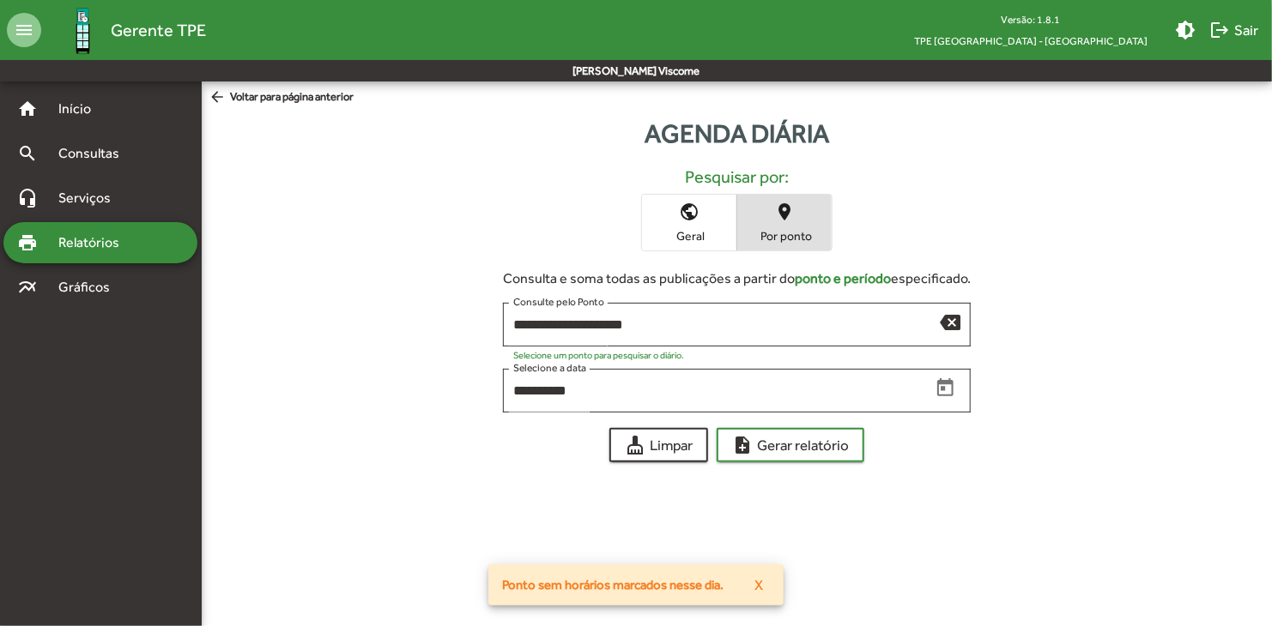
click at [106, 219] on mat-accordion "home Início search Consultas headset_mic Serviços print Relatórios multiline_ch…" at bounding box center [100, 198] width 194 height 220
click at [114, 205] on span "Serviços" at bounding box center [91, 198] width 86 height 21
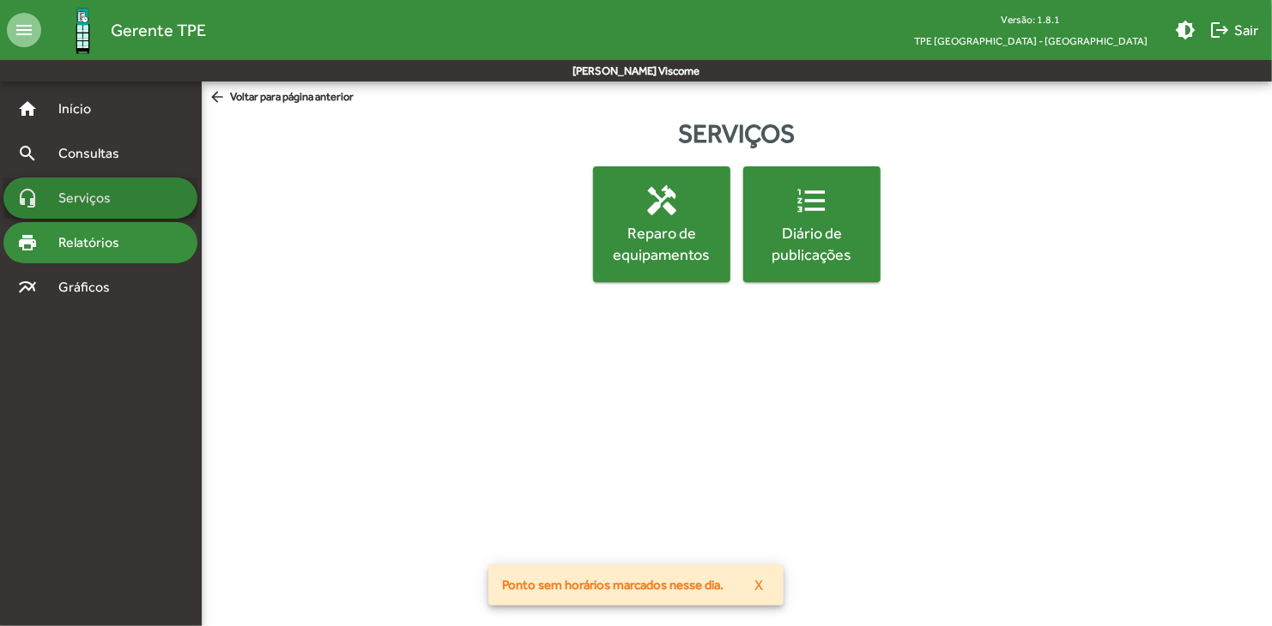
click at [109, 232] on div "print Relatórios" at bounding box center [100, 242] width 194 height 41
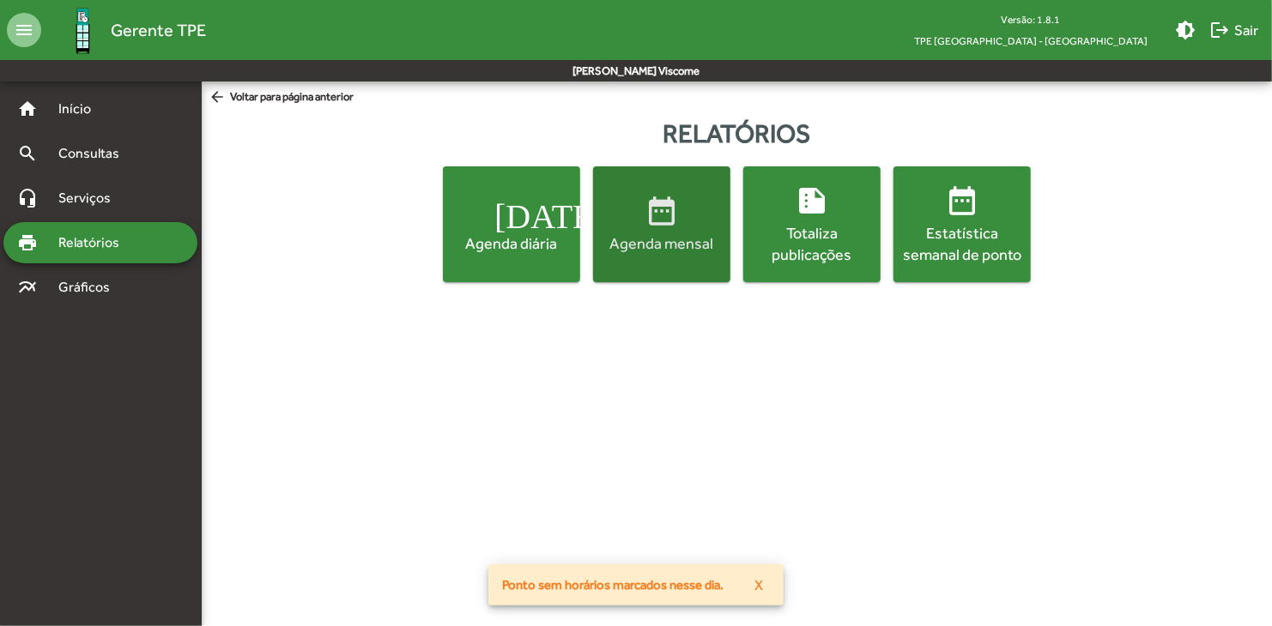
click at [713, 226] on span "date_range Agenda mensal" at bounding box center [661, 224] width 130 height 60
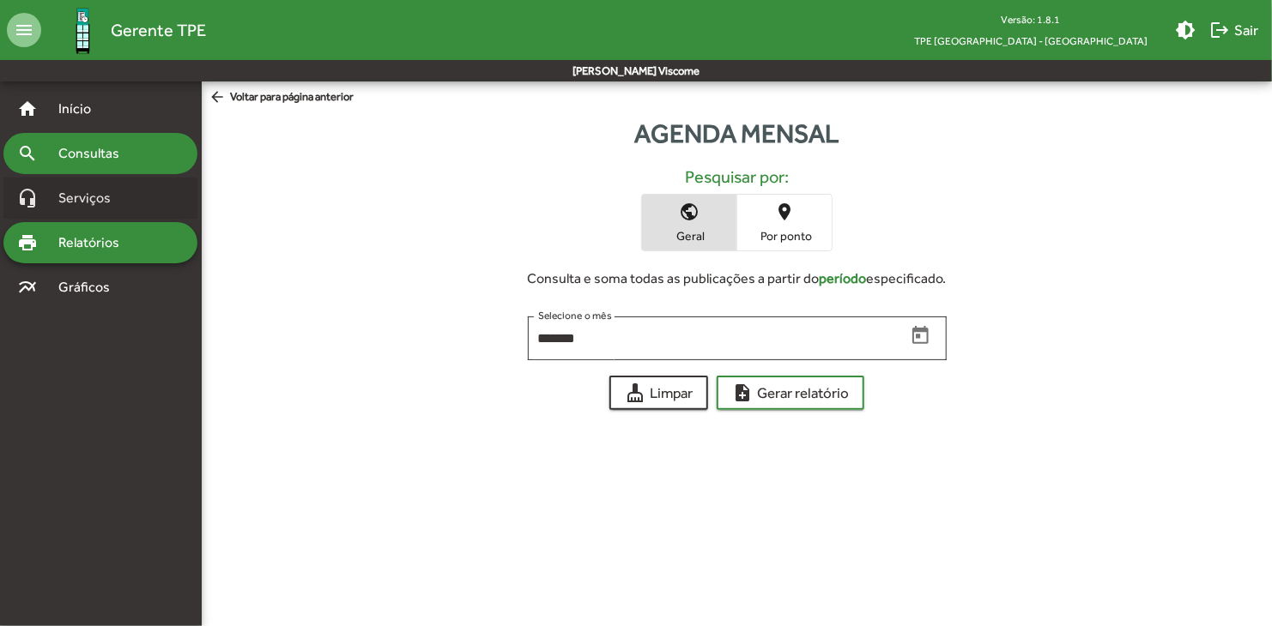
drag, startPoint x: 90, startPoint y: 191, endPoint x: 102, endPoint y: 172, distance: 22.4
click at [91, 191] on span "Serviços" at bounding box center [91, 198] width 86 height 21
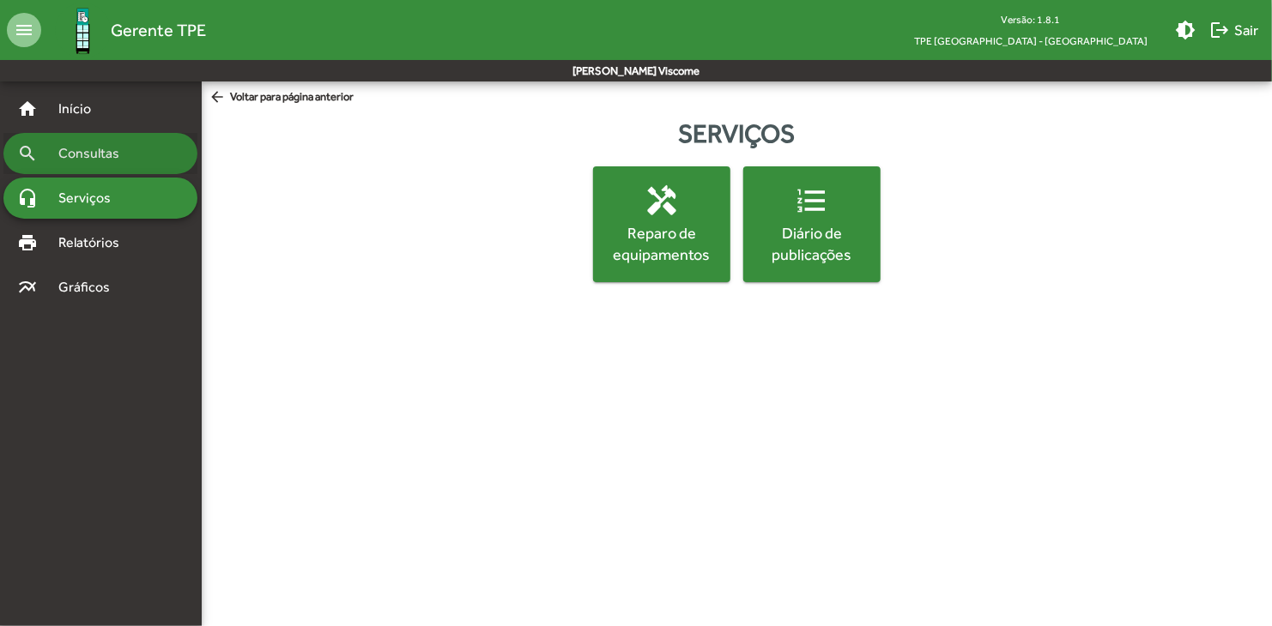
click at [130, 149] on span "Consultas" at bounding box center [95, 153] width 94 height 21
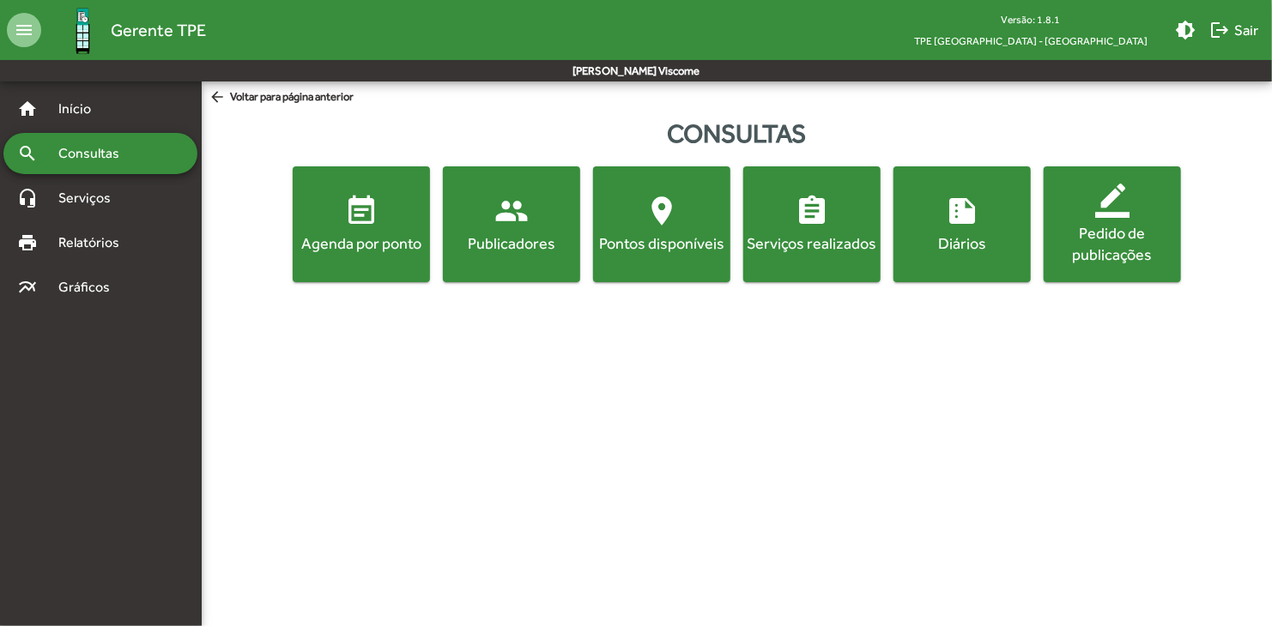
click at [919, 235] on div "Diários" at bounding box center [962, 243] width 130 height 21
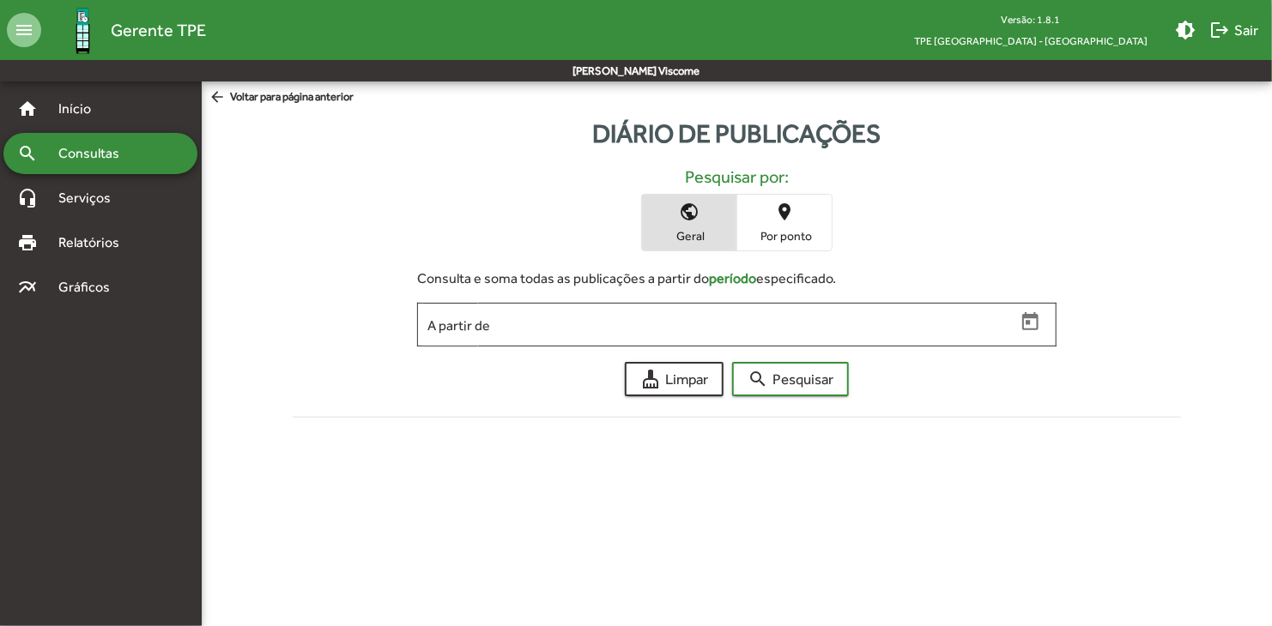
click at [134, 150] on span "Consultas" at bounding box center [95, 153] width 94 height 21
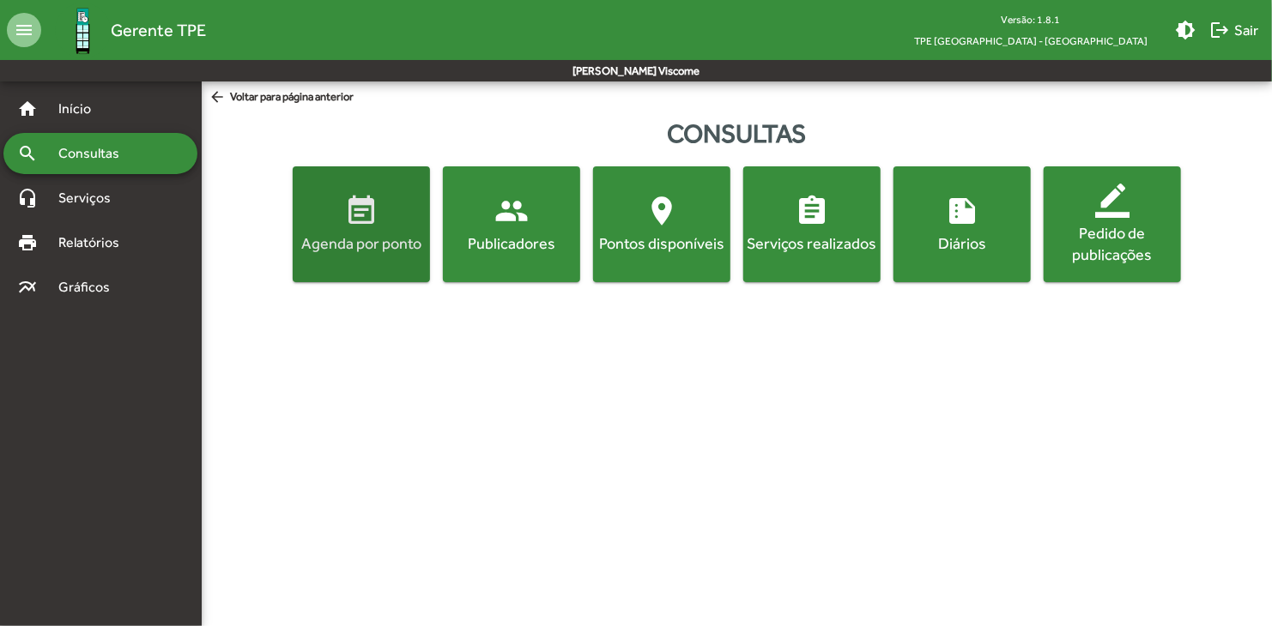
click at [323, 252] on div "Agenda por ponto" at bounding box center [361, 243] width 130 height 21
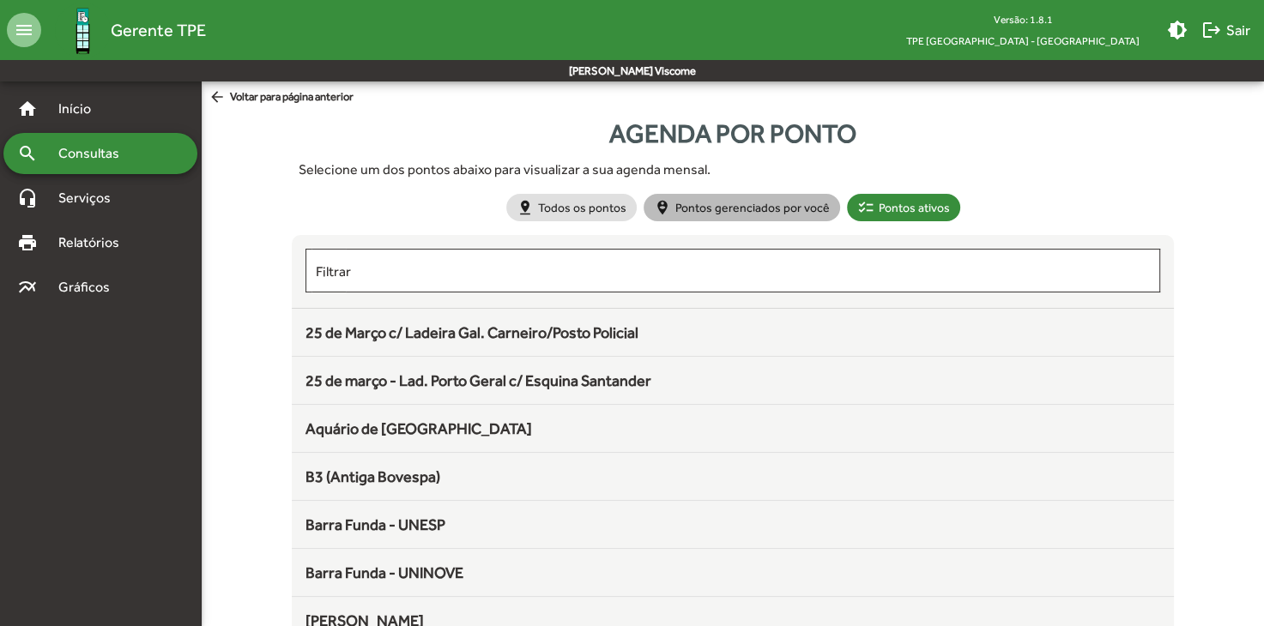
click at [814, 203] on mat-chip "person_pin_circle Pontos gerenciados por você" at bounding box center [742, 207] width 197 height 27
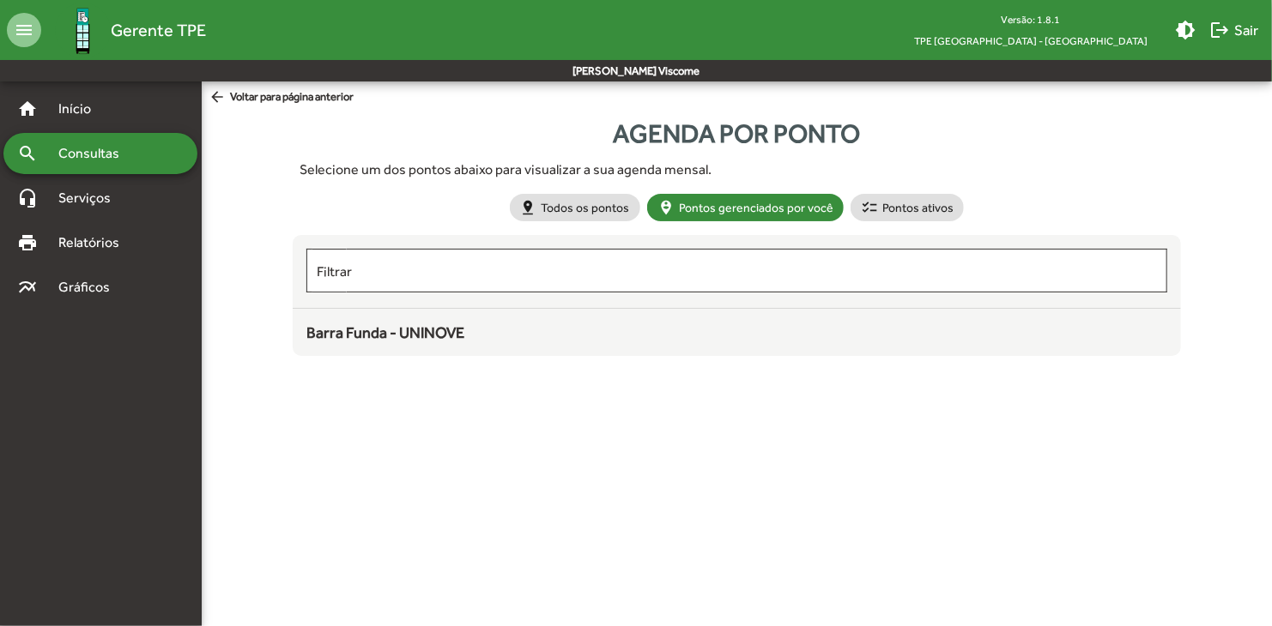
click at [443, 345] on mat-list-item "Barra Funda - UNINOVE" at bounding box center [737, 332] width 888 height 47
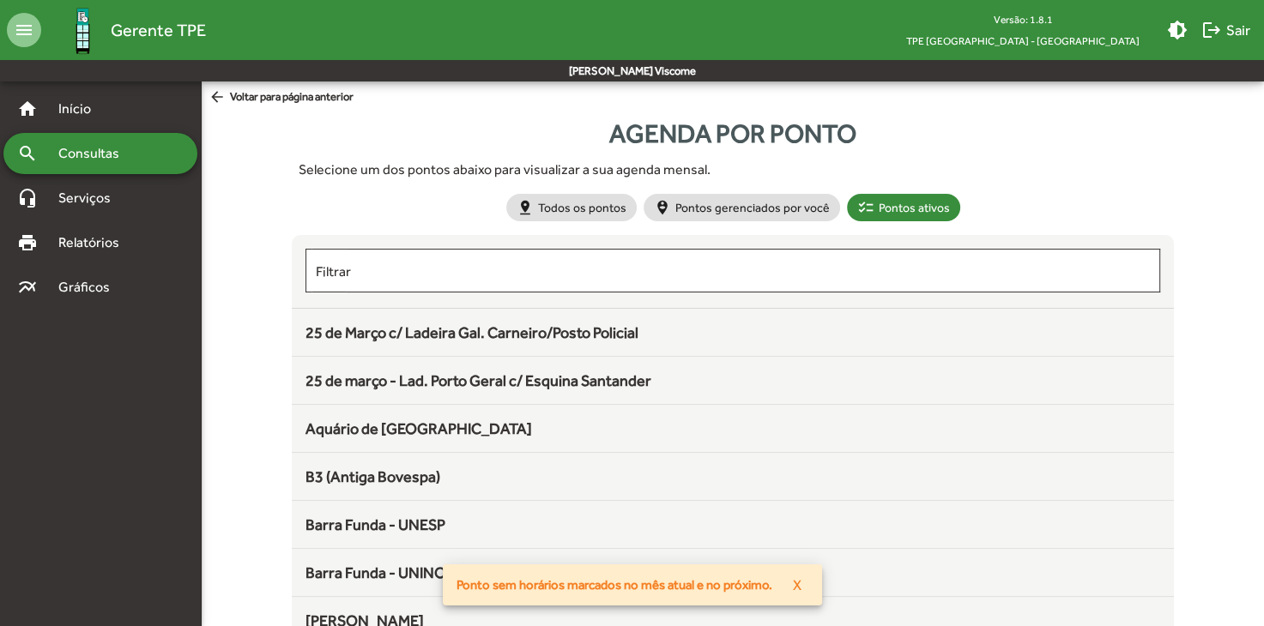
click at [113, 149] on span "Consultas" at bounding box center [95, 153] width 94 height 21
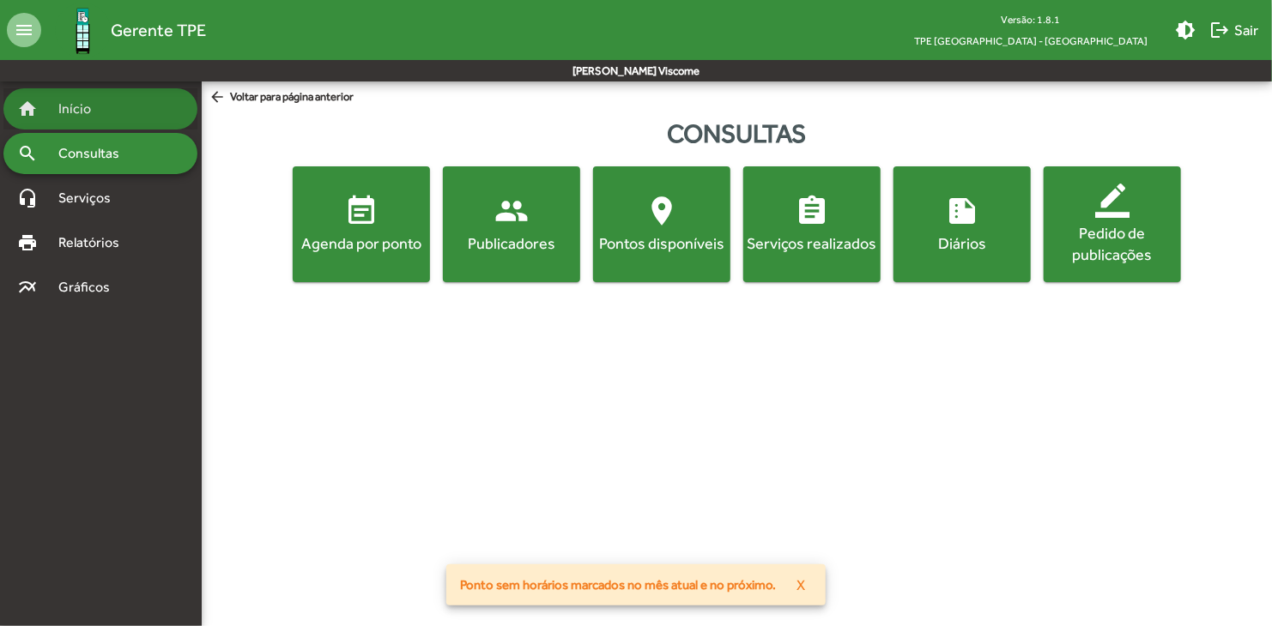
click at [117, 113] on div "home Início" at bounding box center [100, 108] width 194 height 41
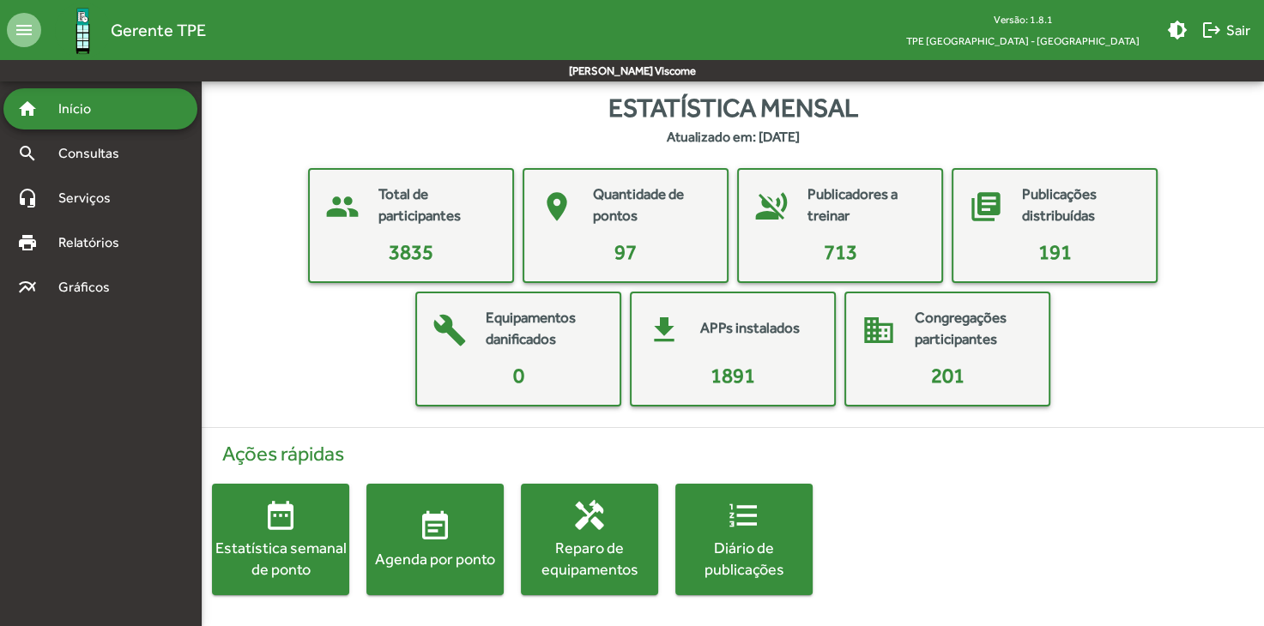
click at [27, 32] on mat-icon "menu" at bounding box center [24, 30] width 34 height 34
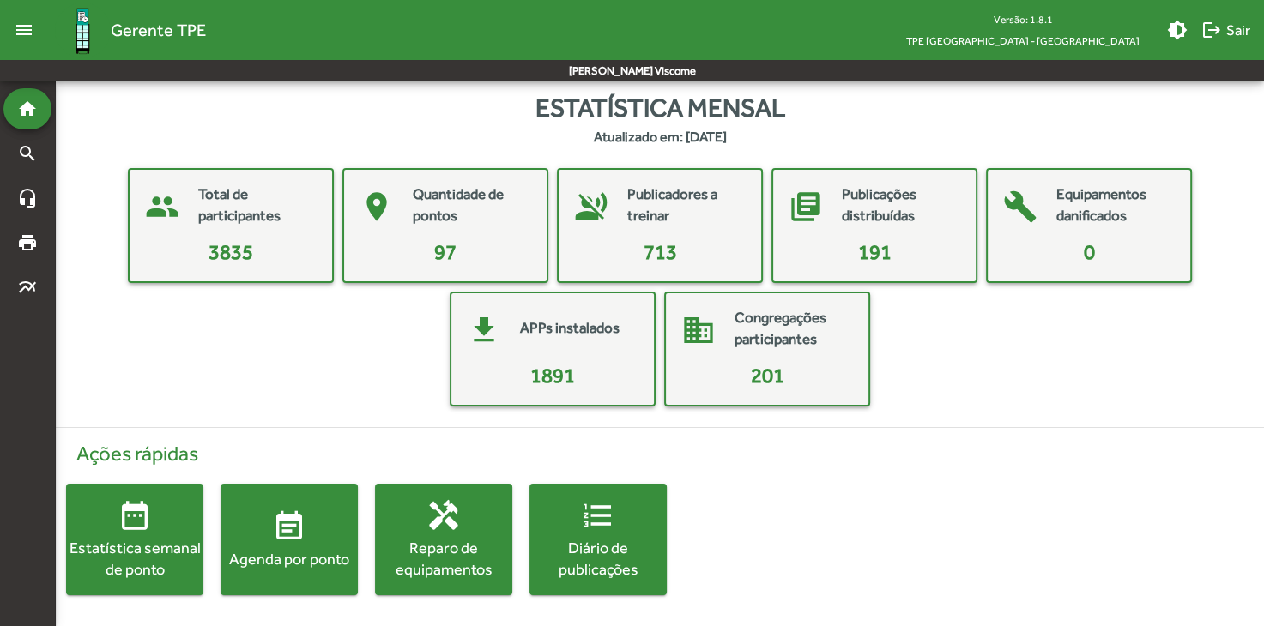
click at [33, 9] on div "menu Gerente TPE" at bounding box center [103, 31] width 206 height 56
click at [36, 30] on mat-icon "menu" at bounding box center [24, 30] width 34 height 34
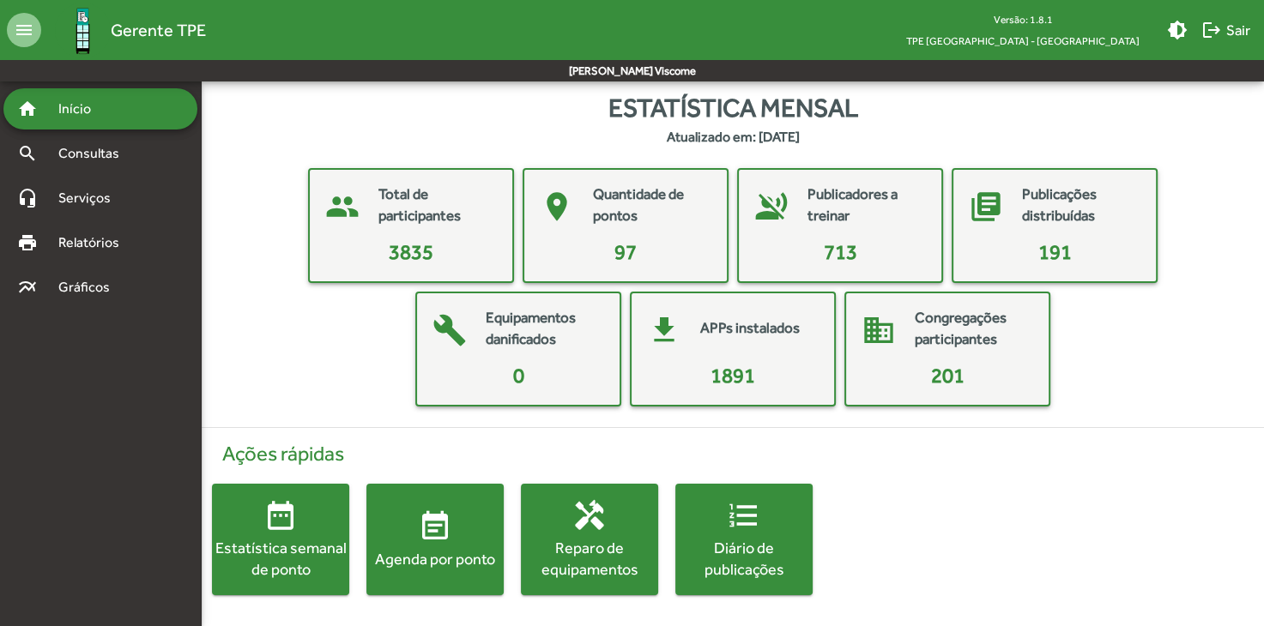
click at [314, 546] on div "Estatística semanal de ponto" at bounding box center [280, 558] width 137 height 43
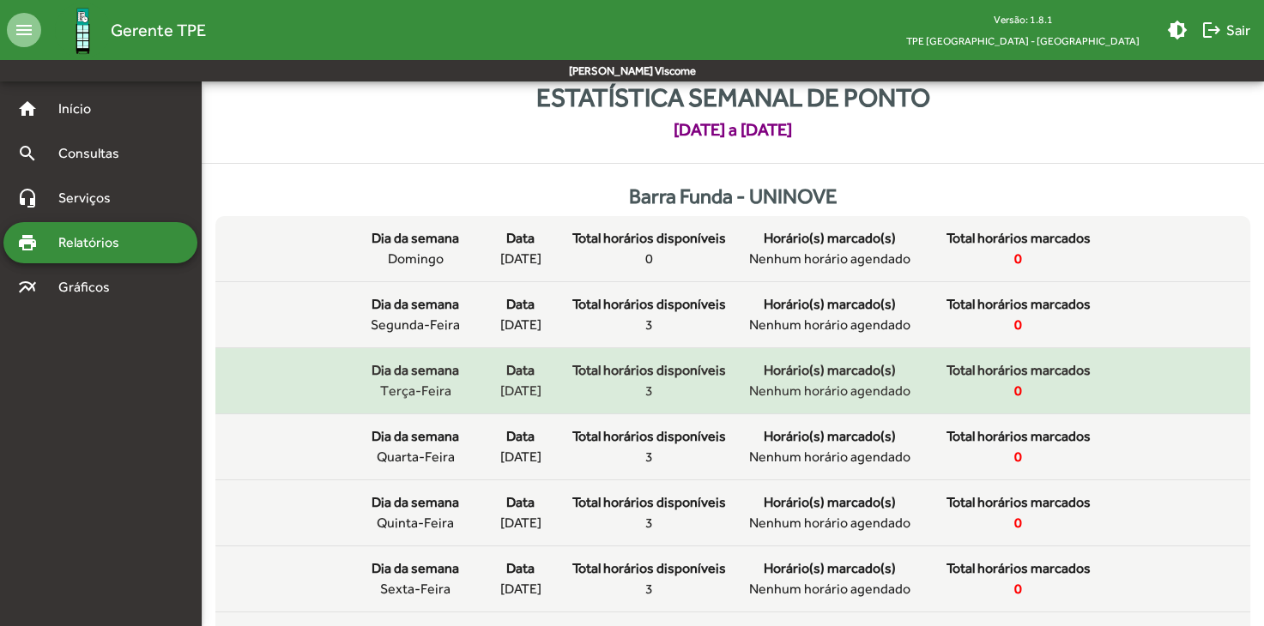
scroll to position [127, 0]
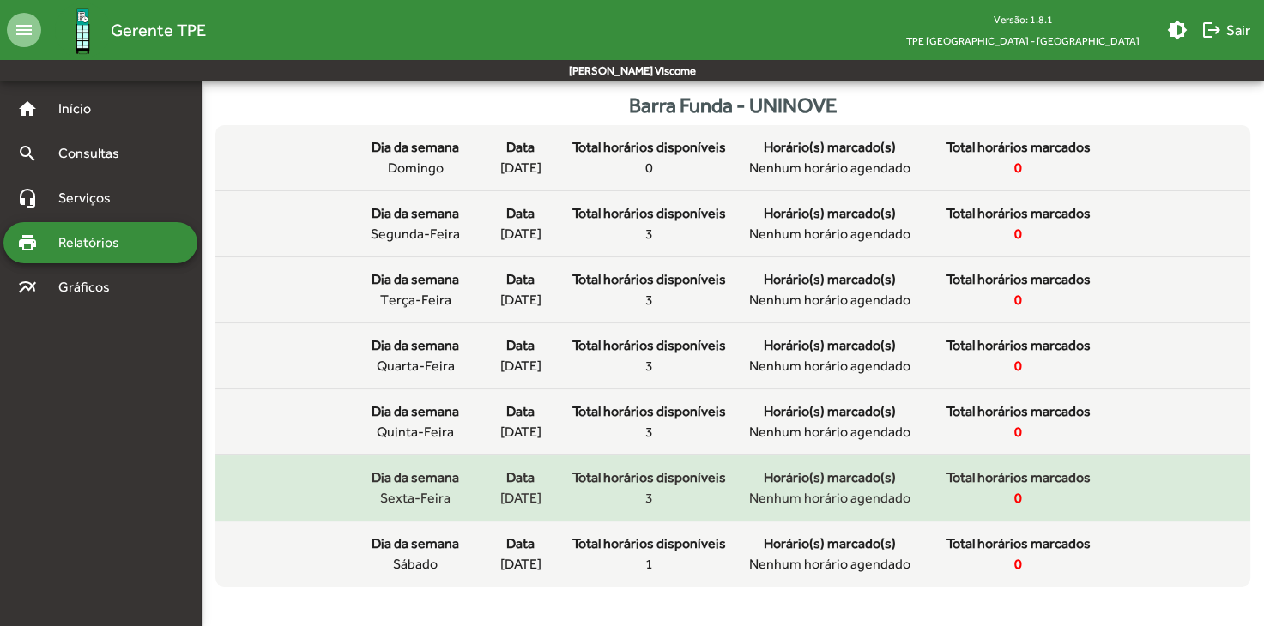
click at [656, 497] on div "Total horários disponíveis 3" at bounding box center [649, 488] width 154 height 41
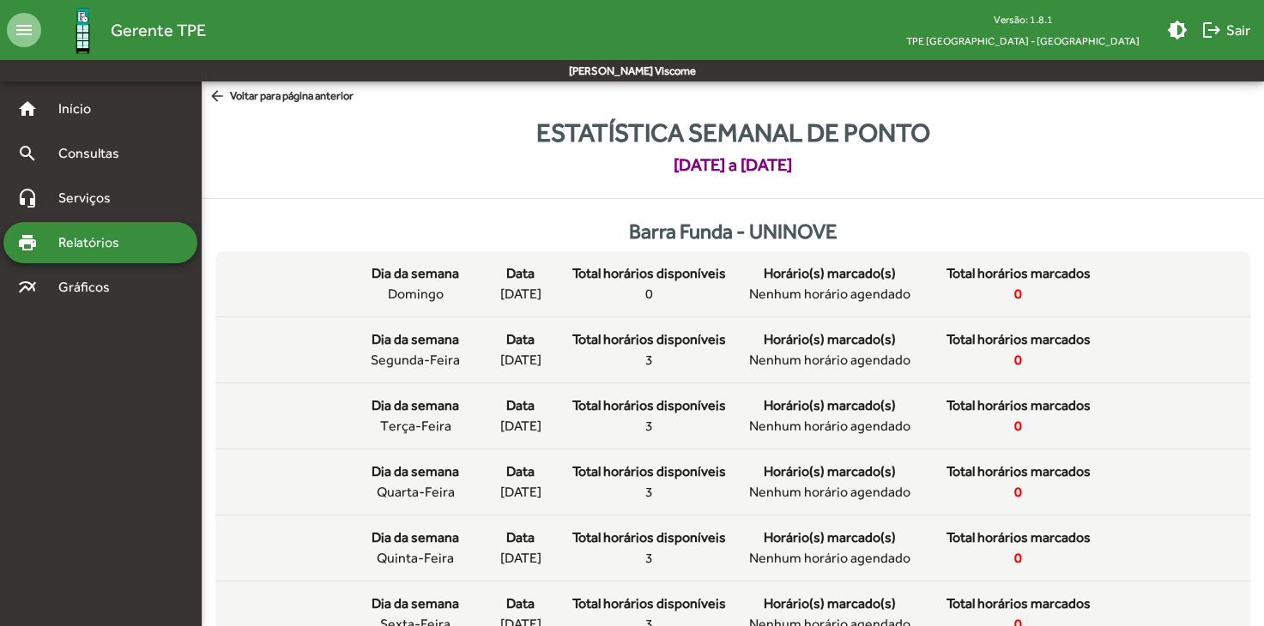
scroll to position [0, 0]
